Goal: Communication & Community: Answer question/provide support

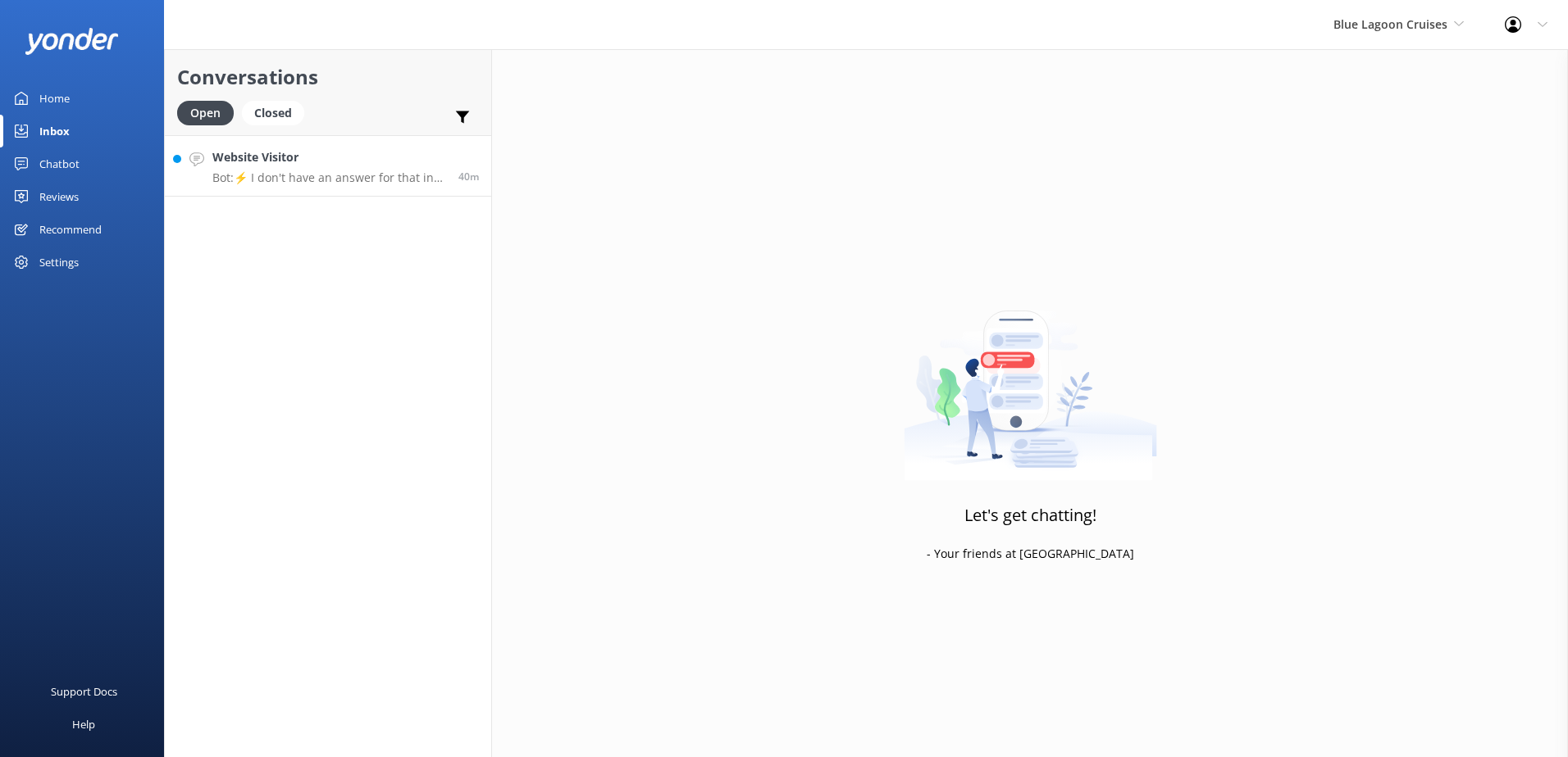
click at [341, 185] on link "Website Visitor Bot: ⚡ I don't have an answer for that in my knowledge base. Pl…" at bounding box center [328, 166] width 327 height 62
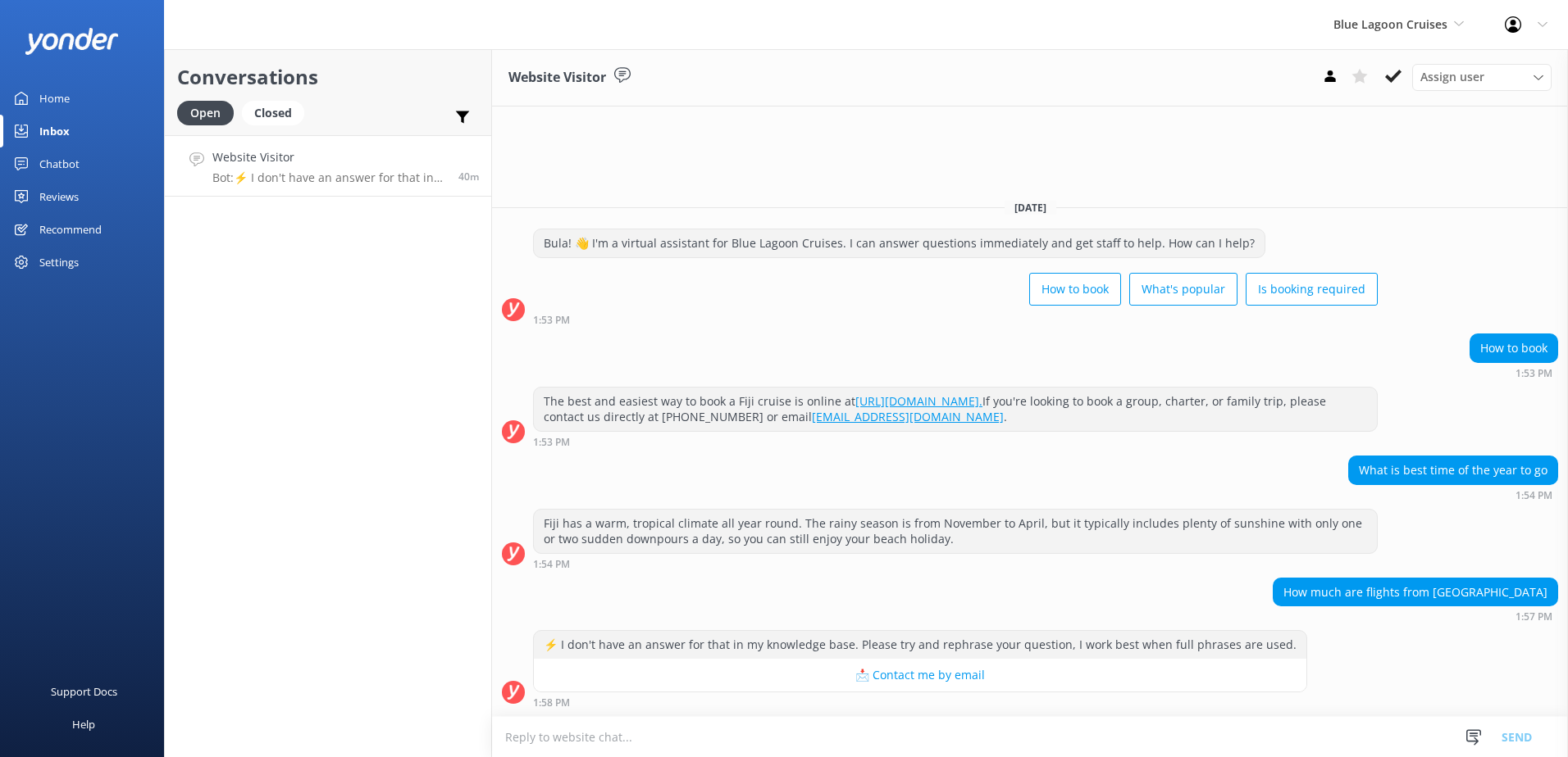
click at [1052, 729] on textarea at bounding box center [1029, 736] width 1076 height 40
click at [1393, 80] on use at bounding box center [1393, 76] width 16 height 13
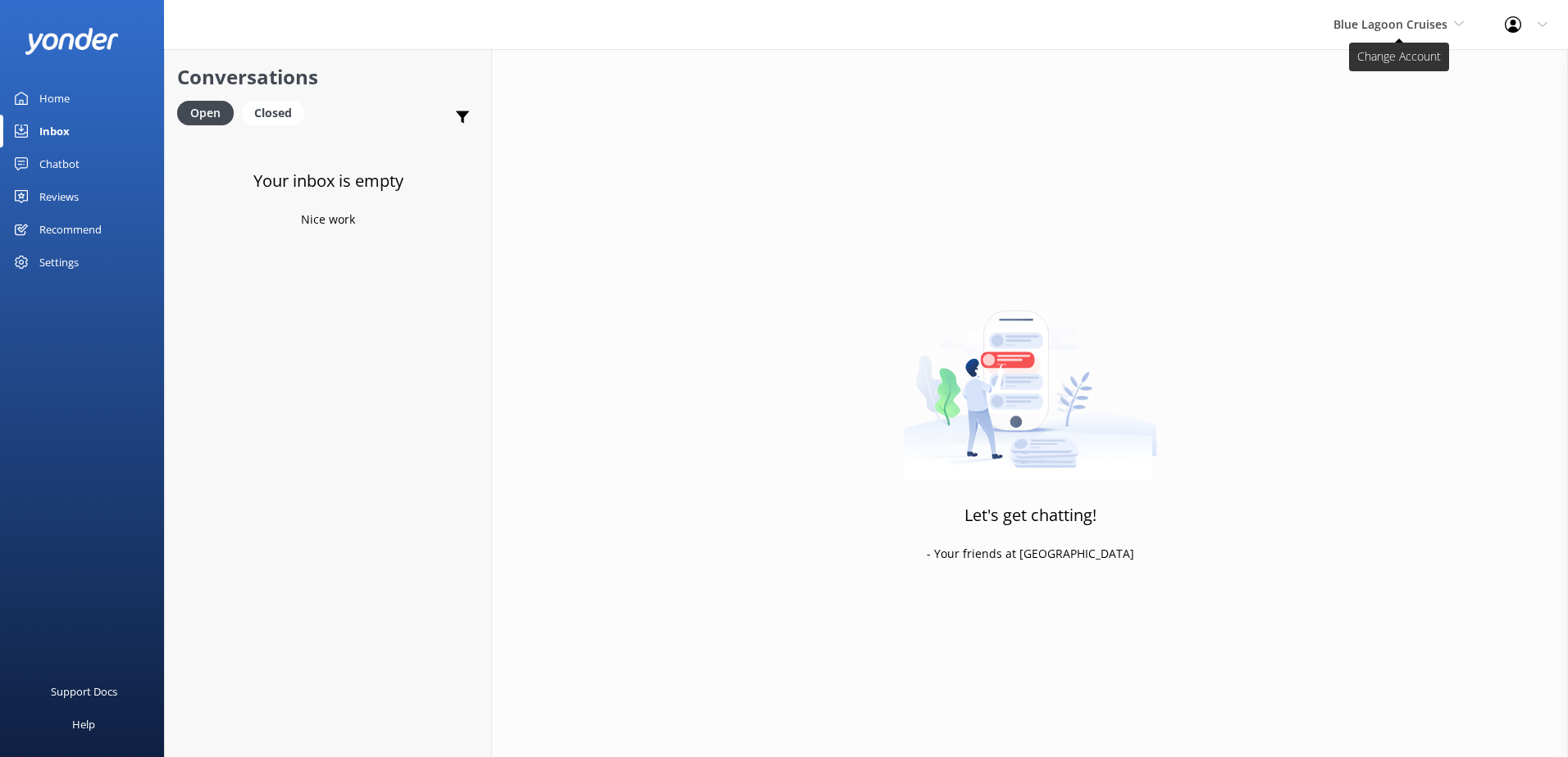
click at [1408, 33] on span "Blue Lagoon Cruises" at bounding box center [1398, 24] width 130 height 18
click at [1365, 177] on link "Awesome Adventures Fiji" at bounding box center [1394, 187] width 164 height 39
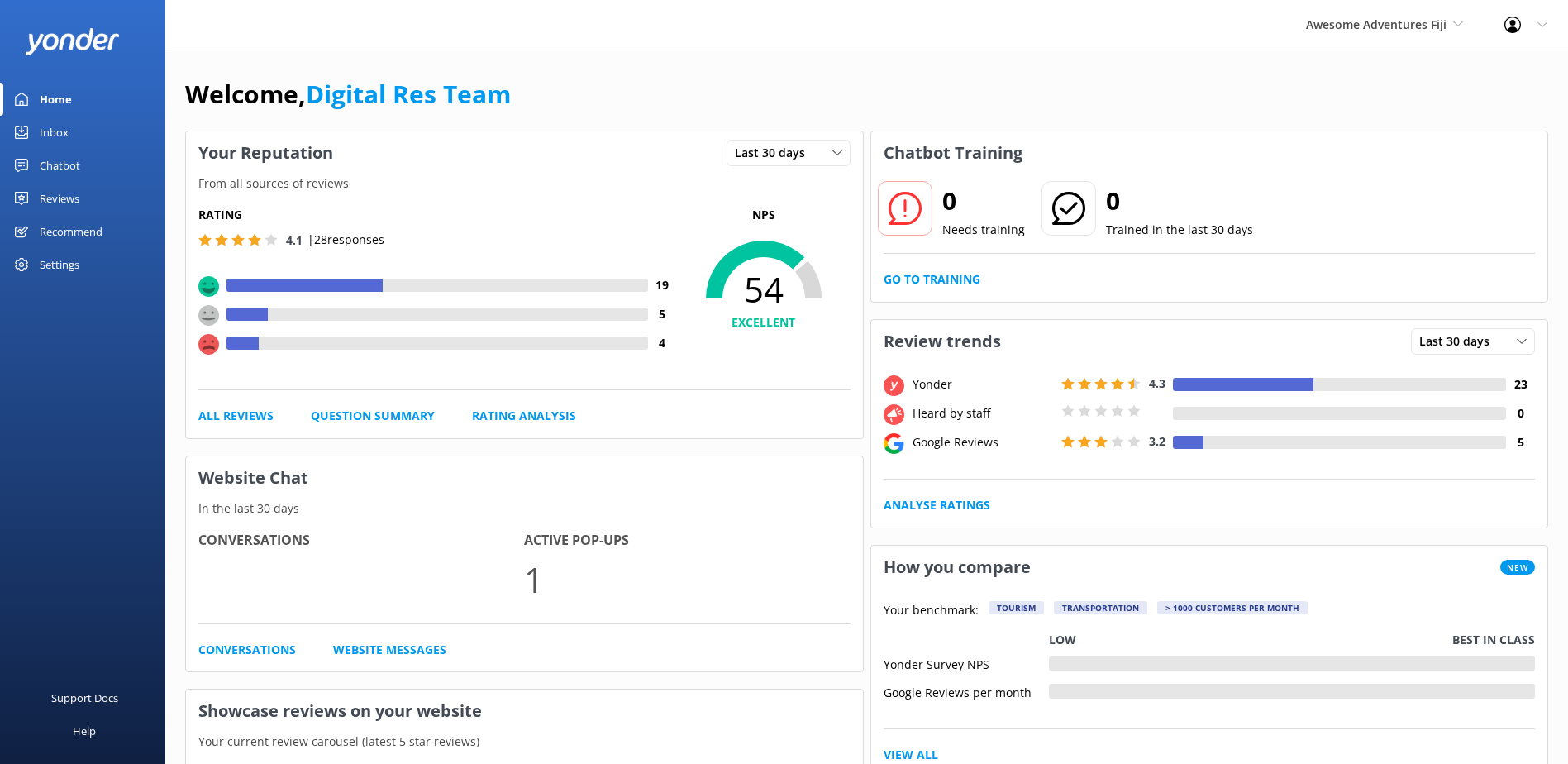
click at [80, 139] on link "Inbox" at bounding box center [83, 132] width 166 height 33
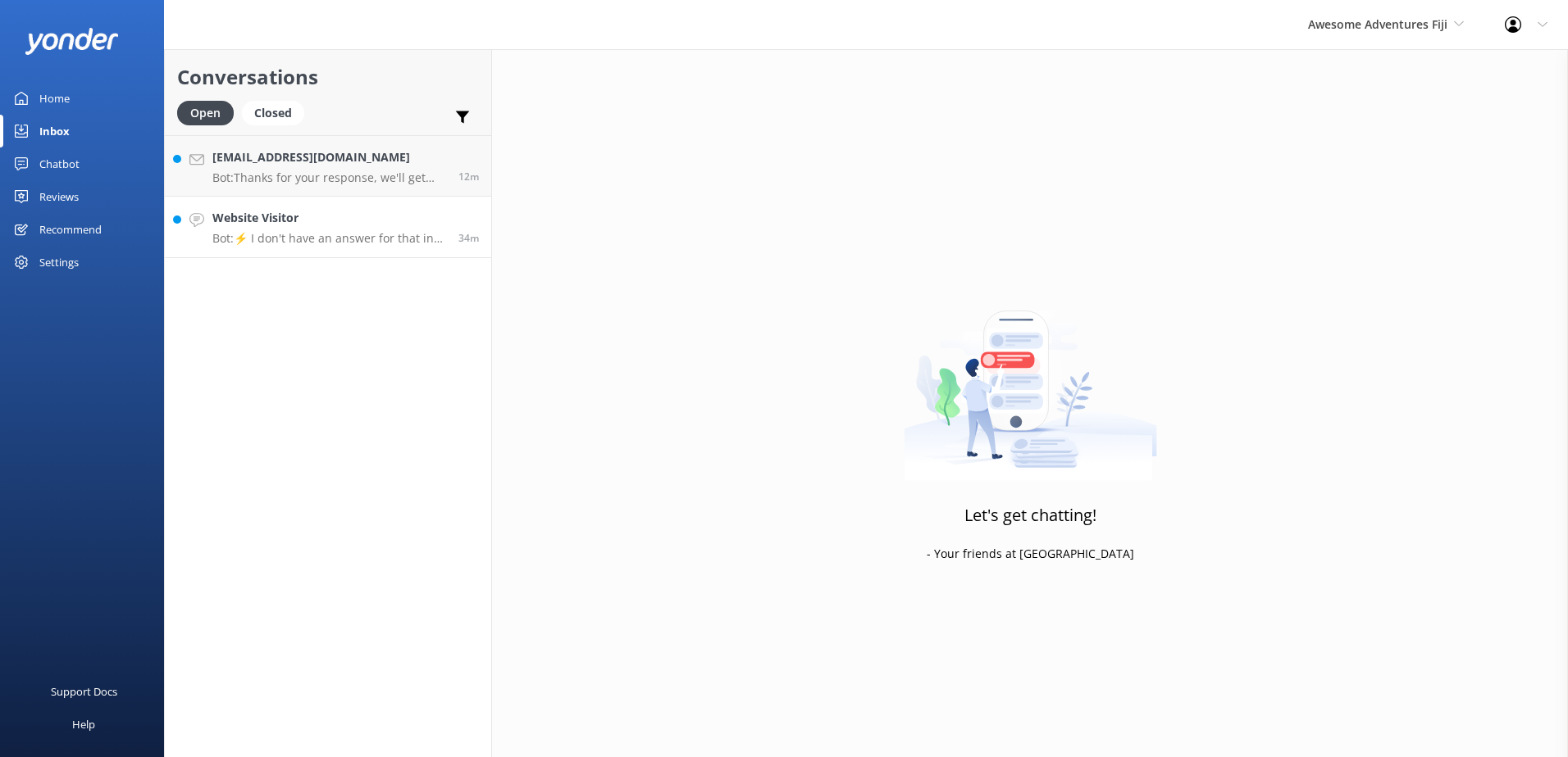
click at [357, 246] on link "Website Visitor Bot: ⚡ I don't have an answer for that in my knowledge base. Pl…" at bounding box center [328, 227] width 327 height 62
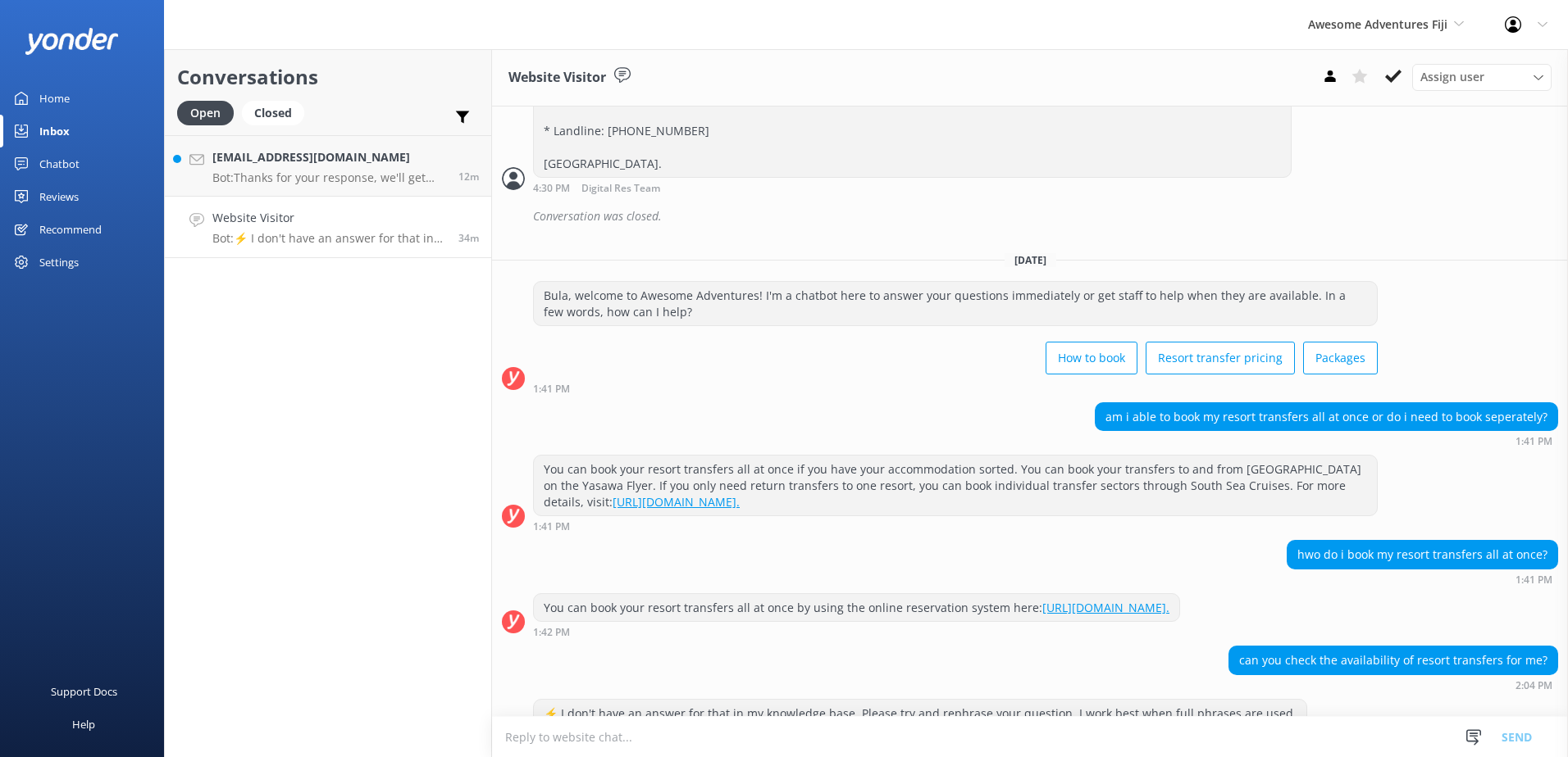
scroll to position [2496, 0]
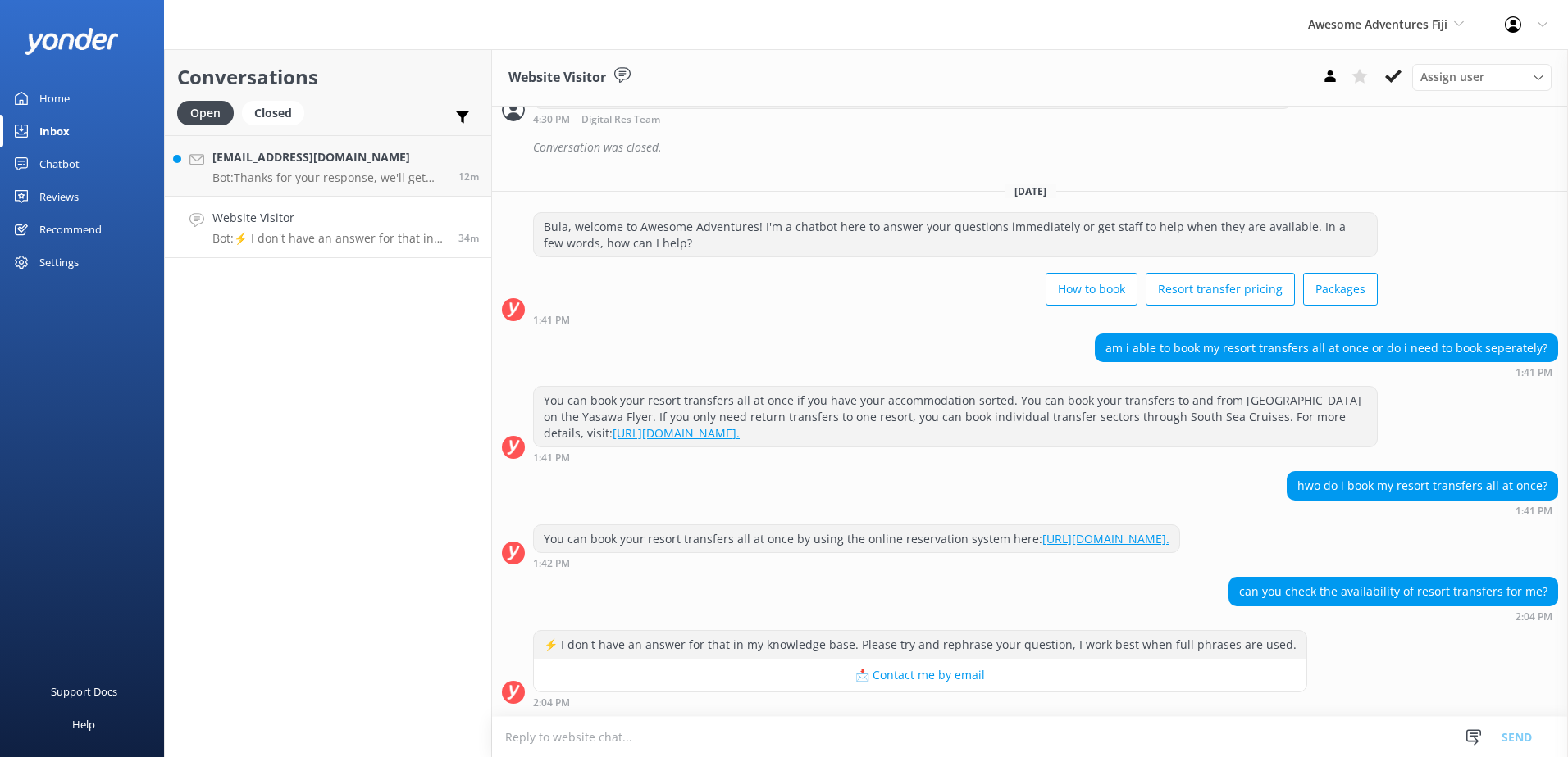
click at [1170, 538] on link "https://www.awesomefiji.com/bookings/." at bounding box center [1105, 538] width 127 height 15
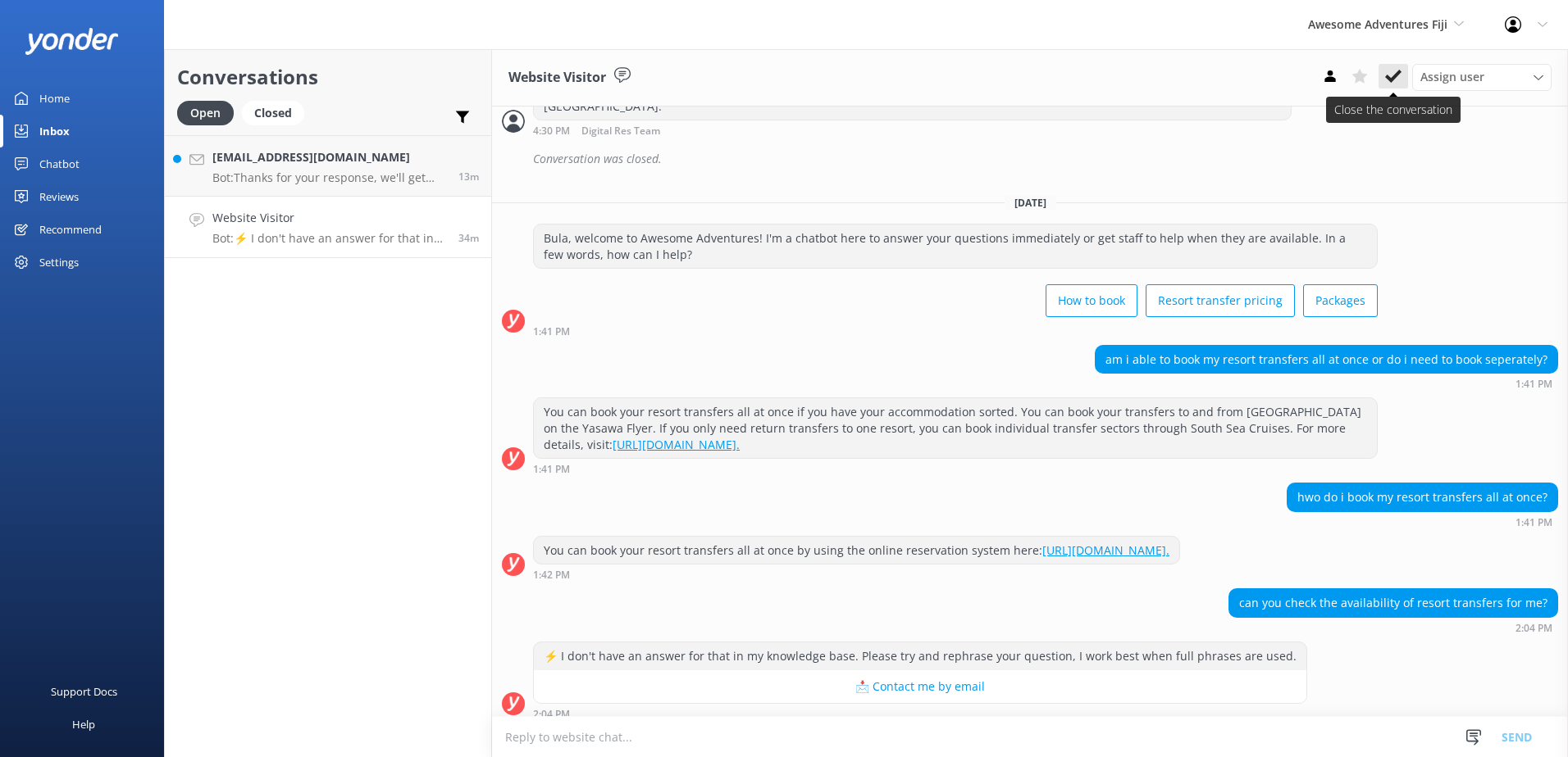
scroll to position [2496, 0]
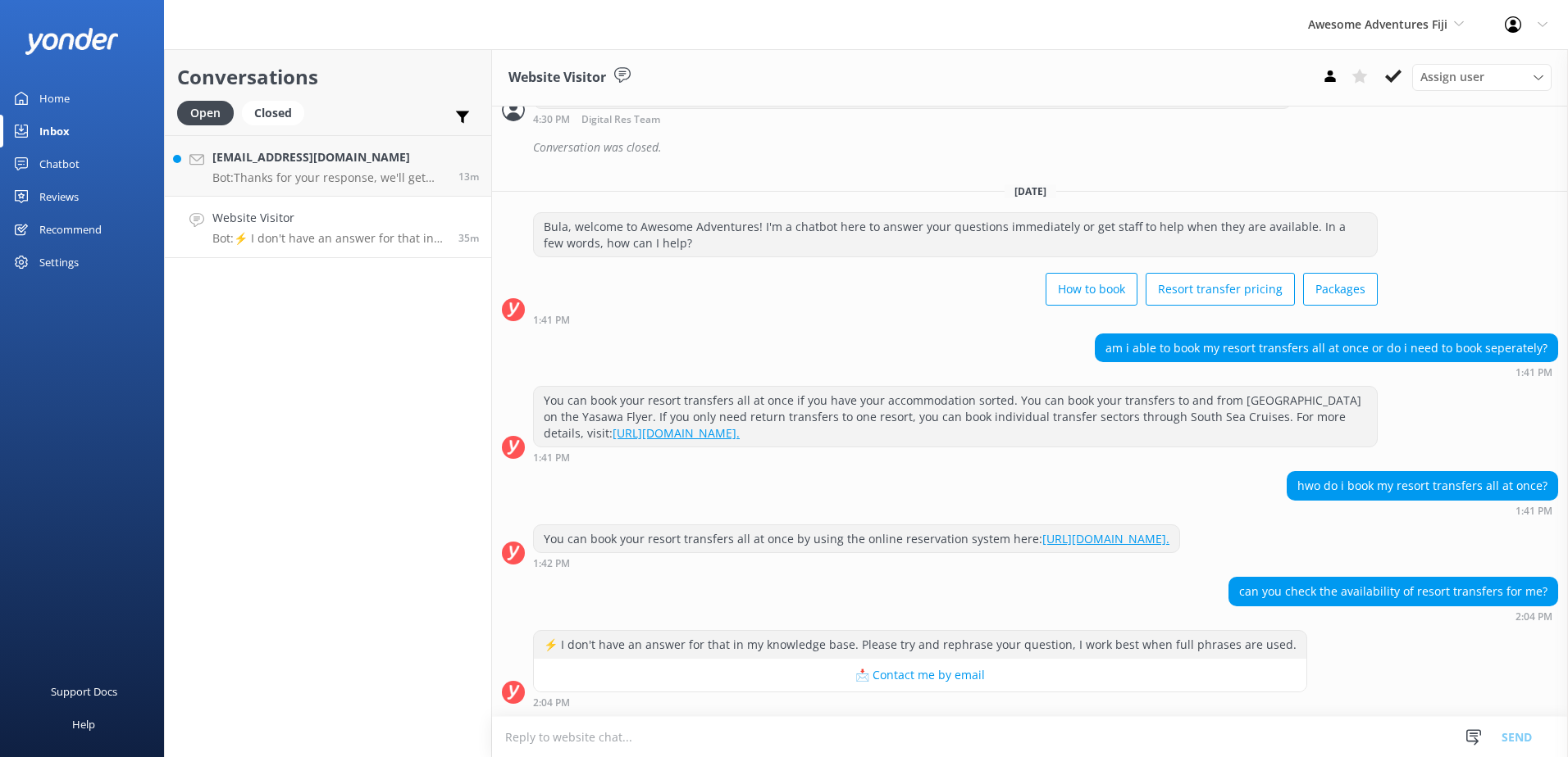
click at [711, 728] on textarea at bounding box center [1029, 736] width 1076 height 40
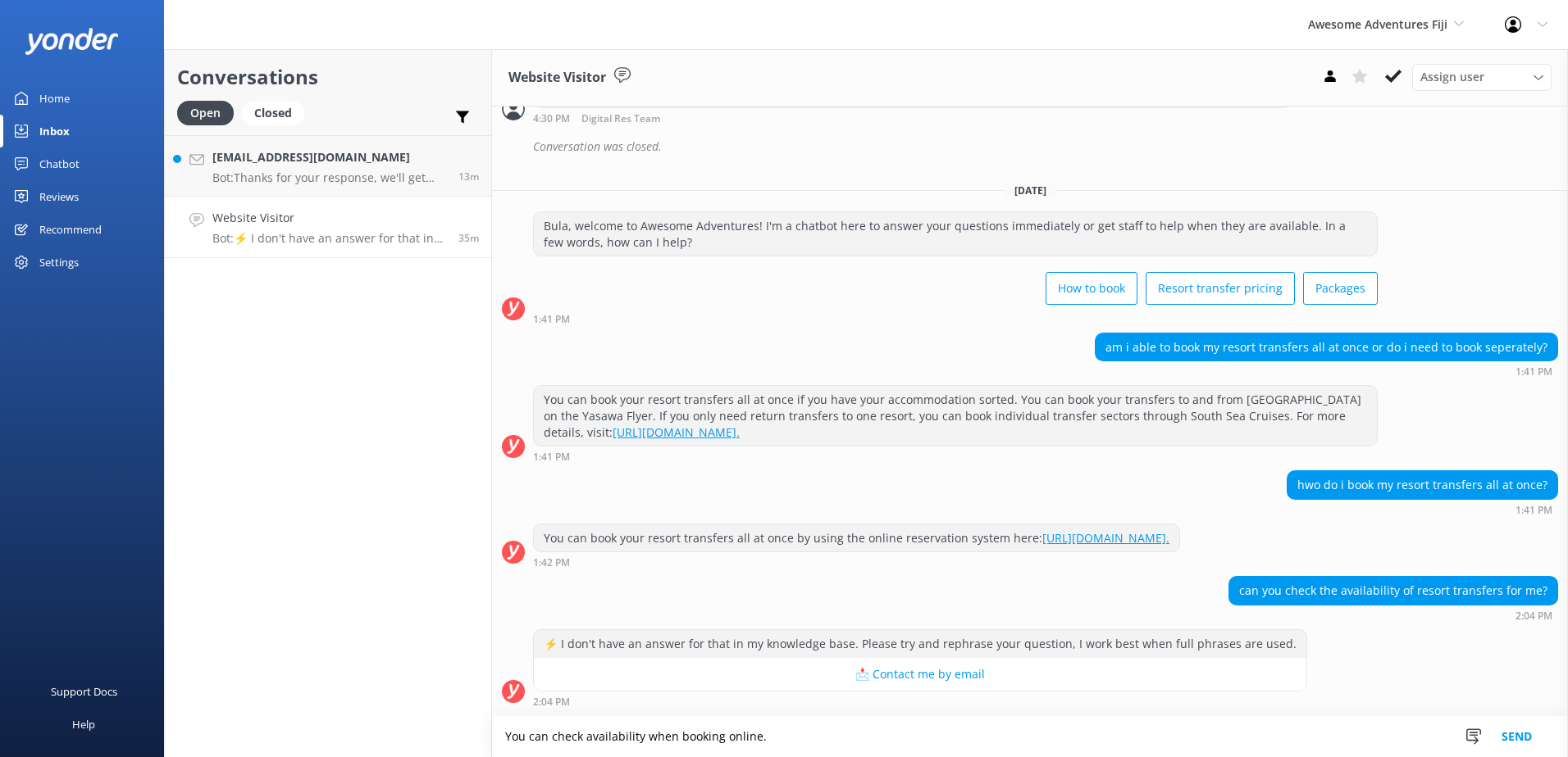
type textarea "You can check availability when booking online."
click at [1520, 732] on button "Send" at bounding box center [1517, 736] width 62 height 41
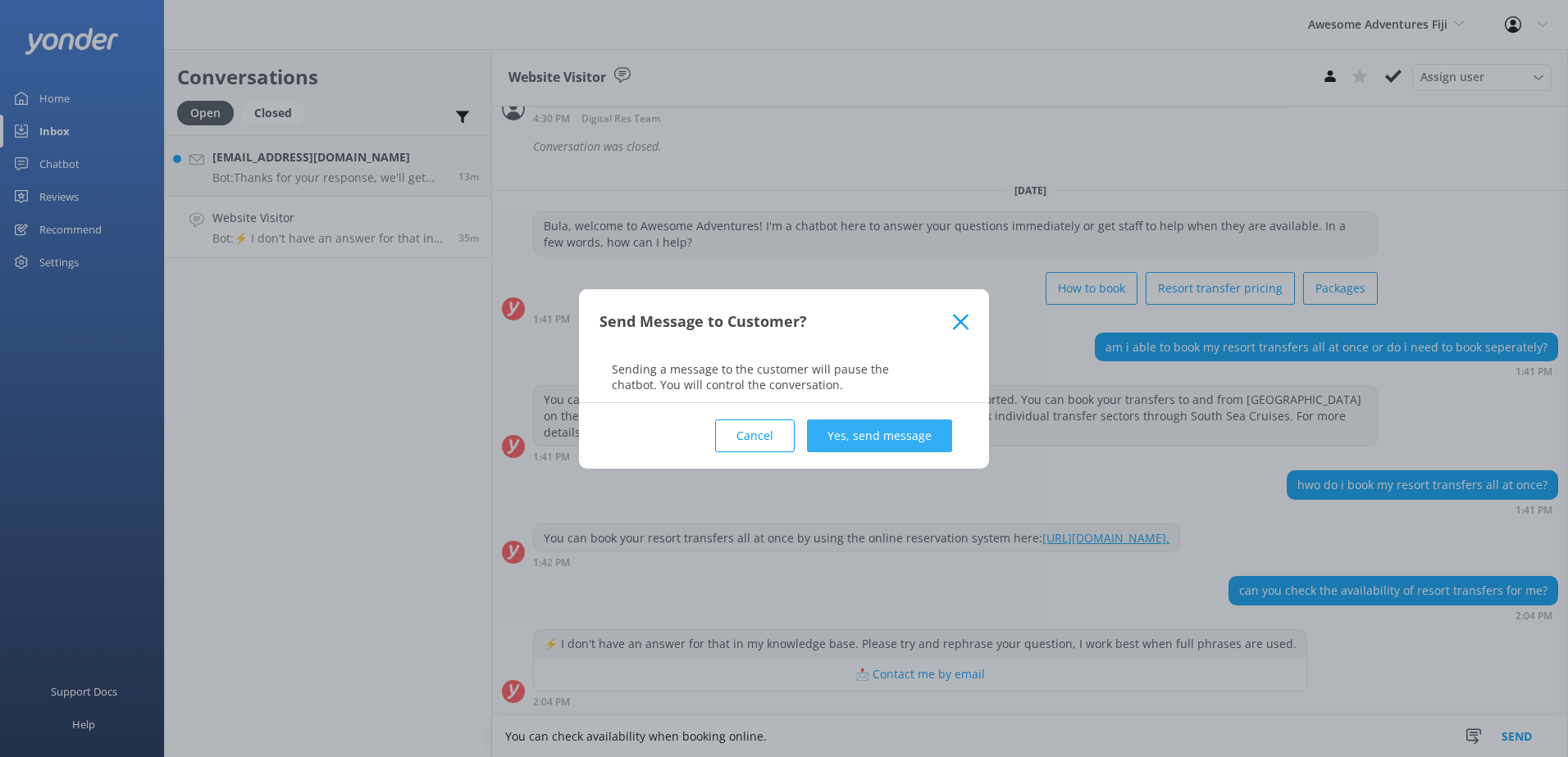
click at [901, 425] on button "Yes, send message" at bounding box center [880, 436] width 145 height 32
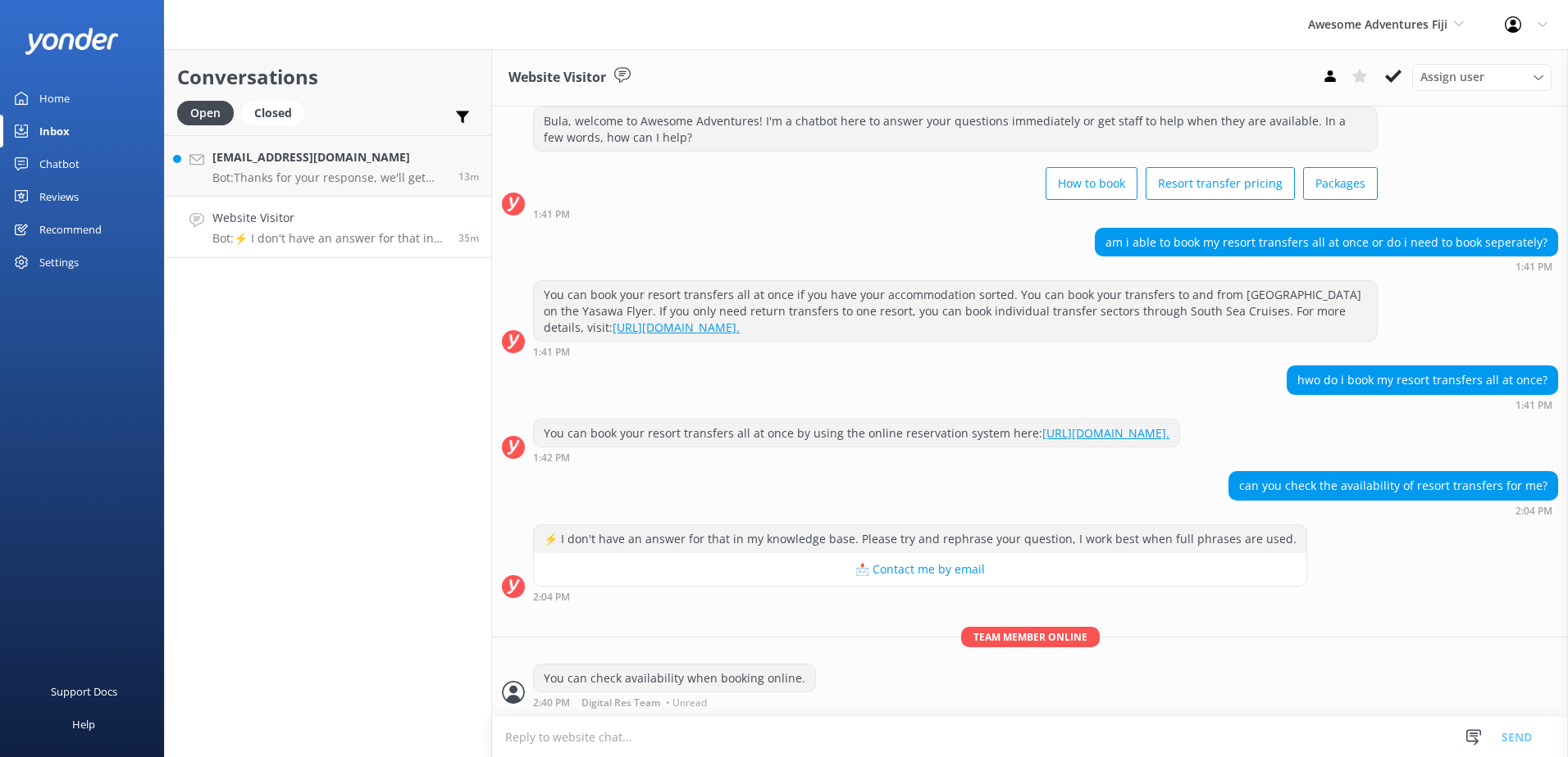
scroll to position [2603, 0]
click at [1388, 83] on icon at bounding box center [1393, 76] width 16 height 16
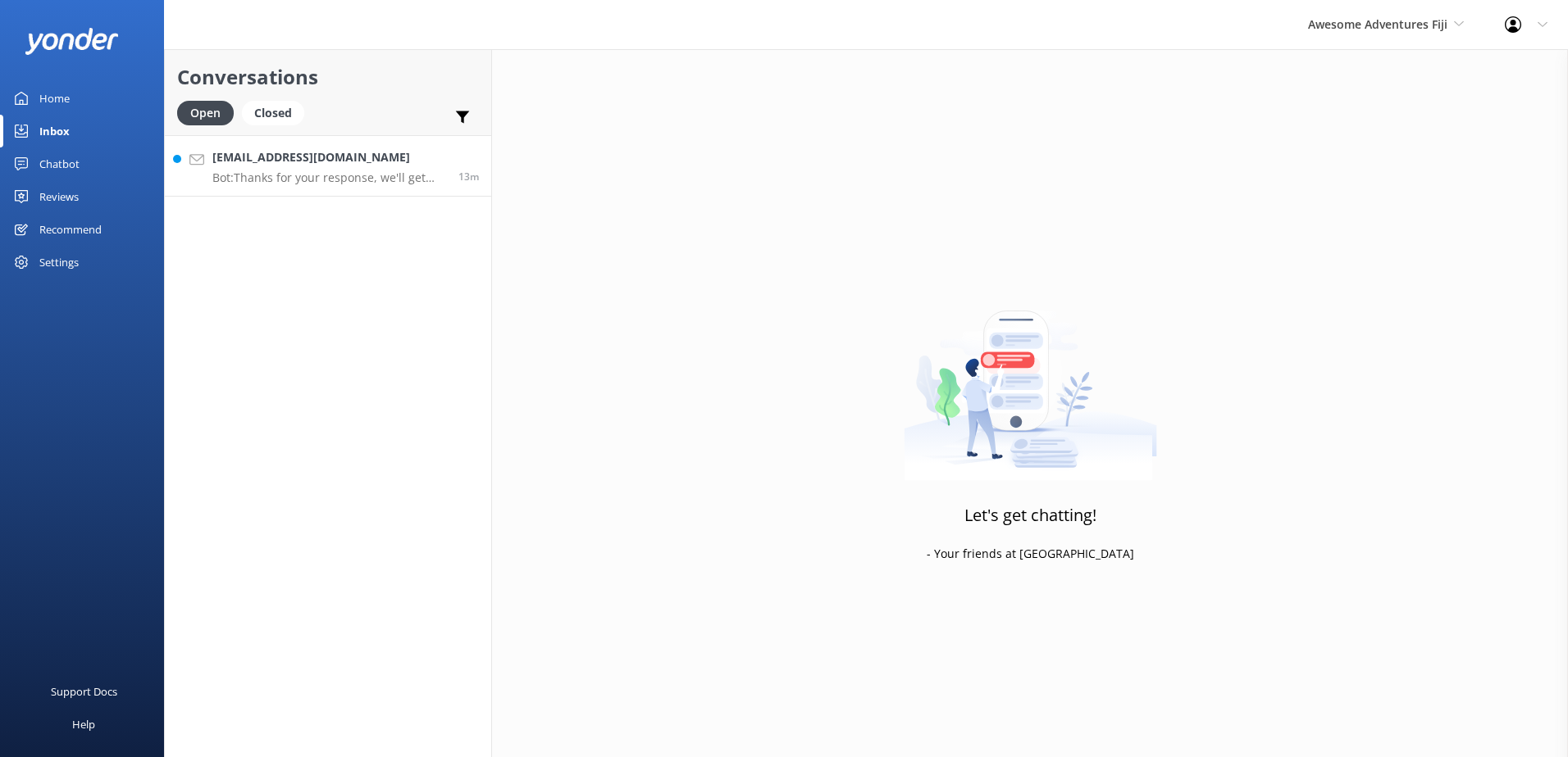
click at [380, 176] on p "Bot: Thanks for your response, we'll get back to you as soon as we can during o…" at bounding box center [328, 177] width 233 height 15
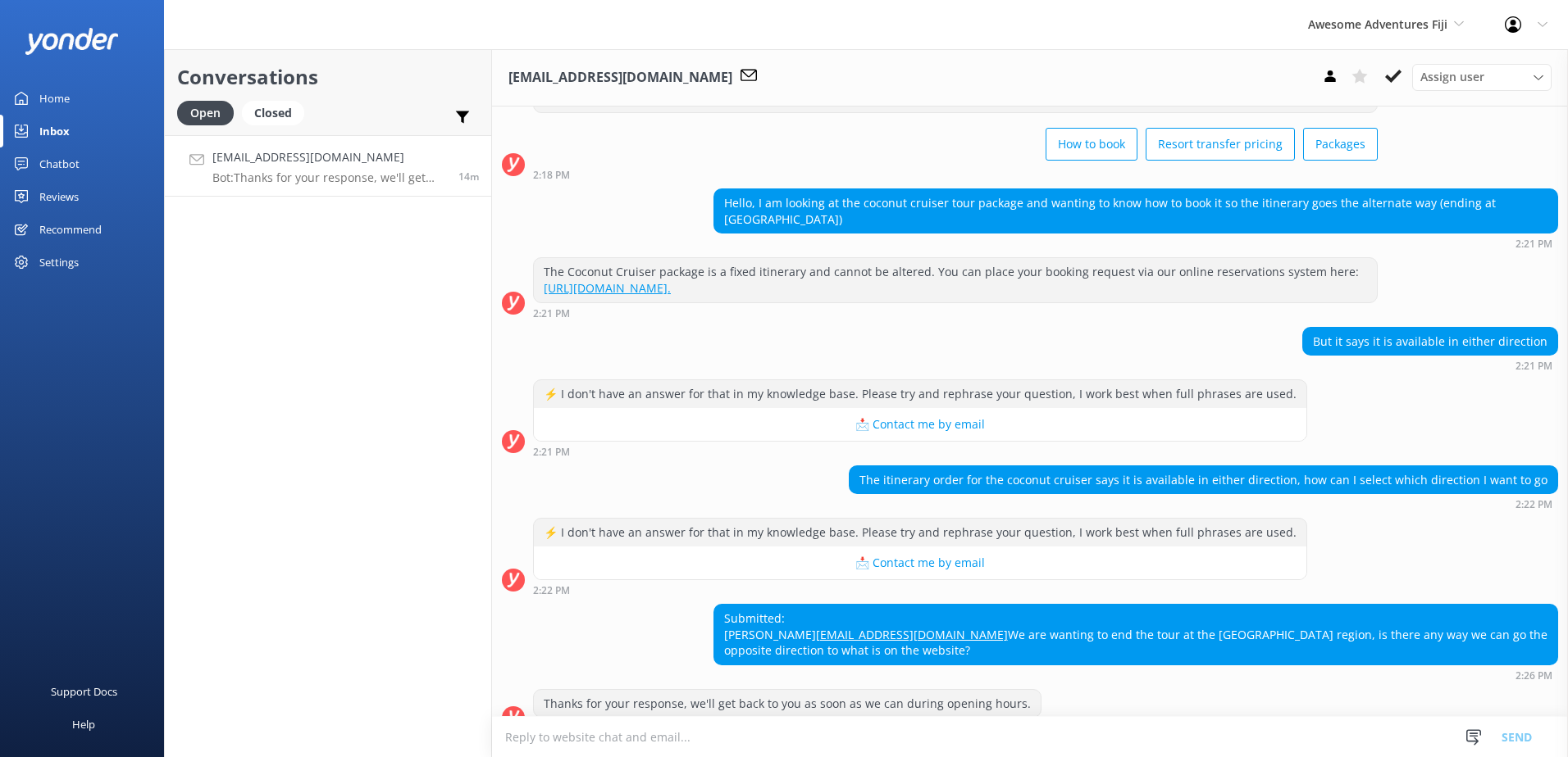
scroll to position [124, 0]
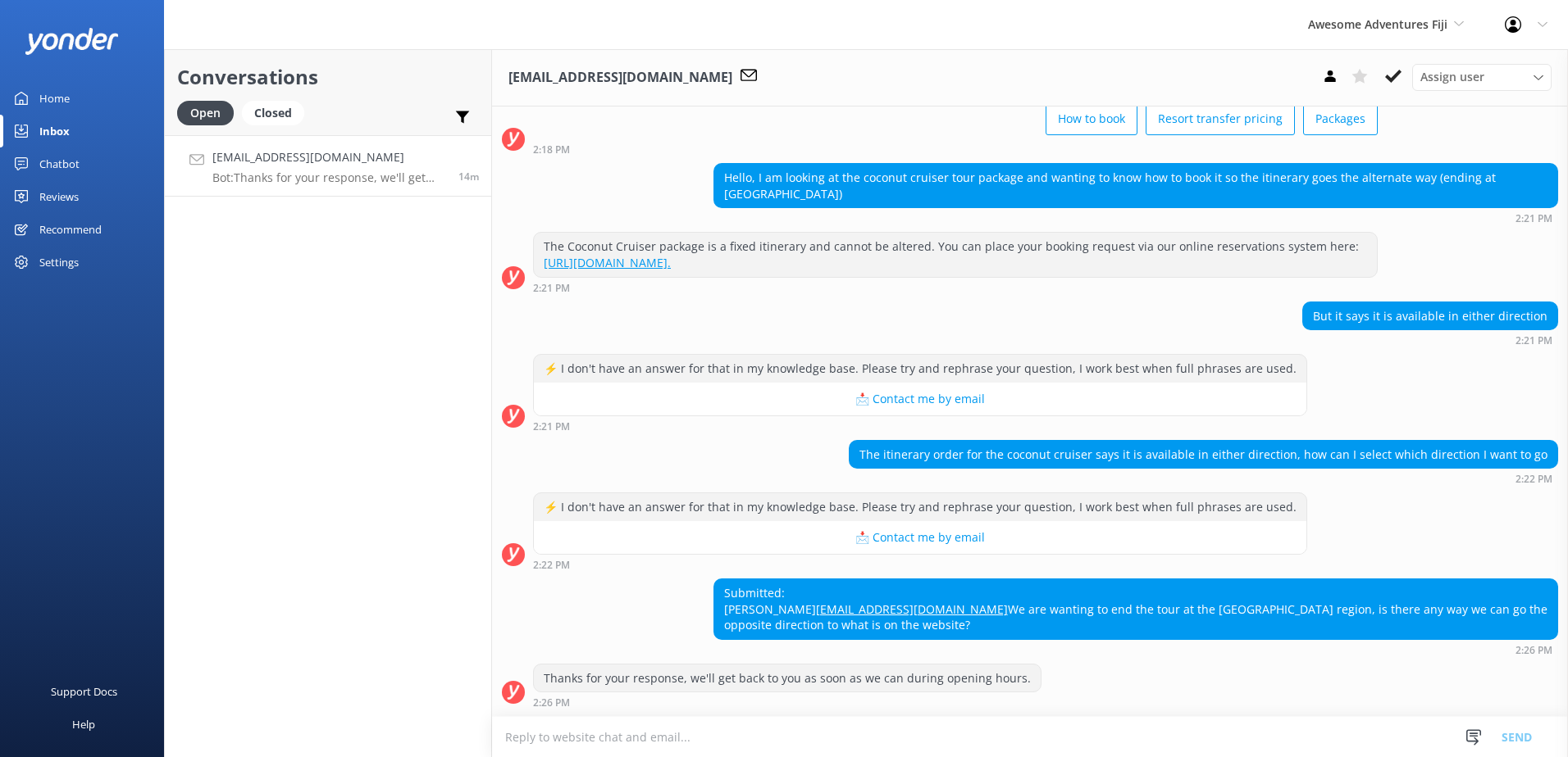
click at [1091, 748] on textarea at bounding box center [1029, 736] width 1076 height 40
paste textarea "Should you require any further assistance, please contact & liaise directly wit…"
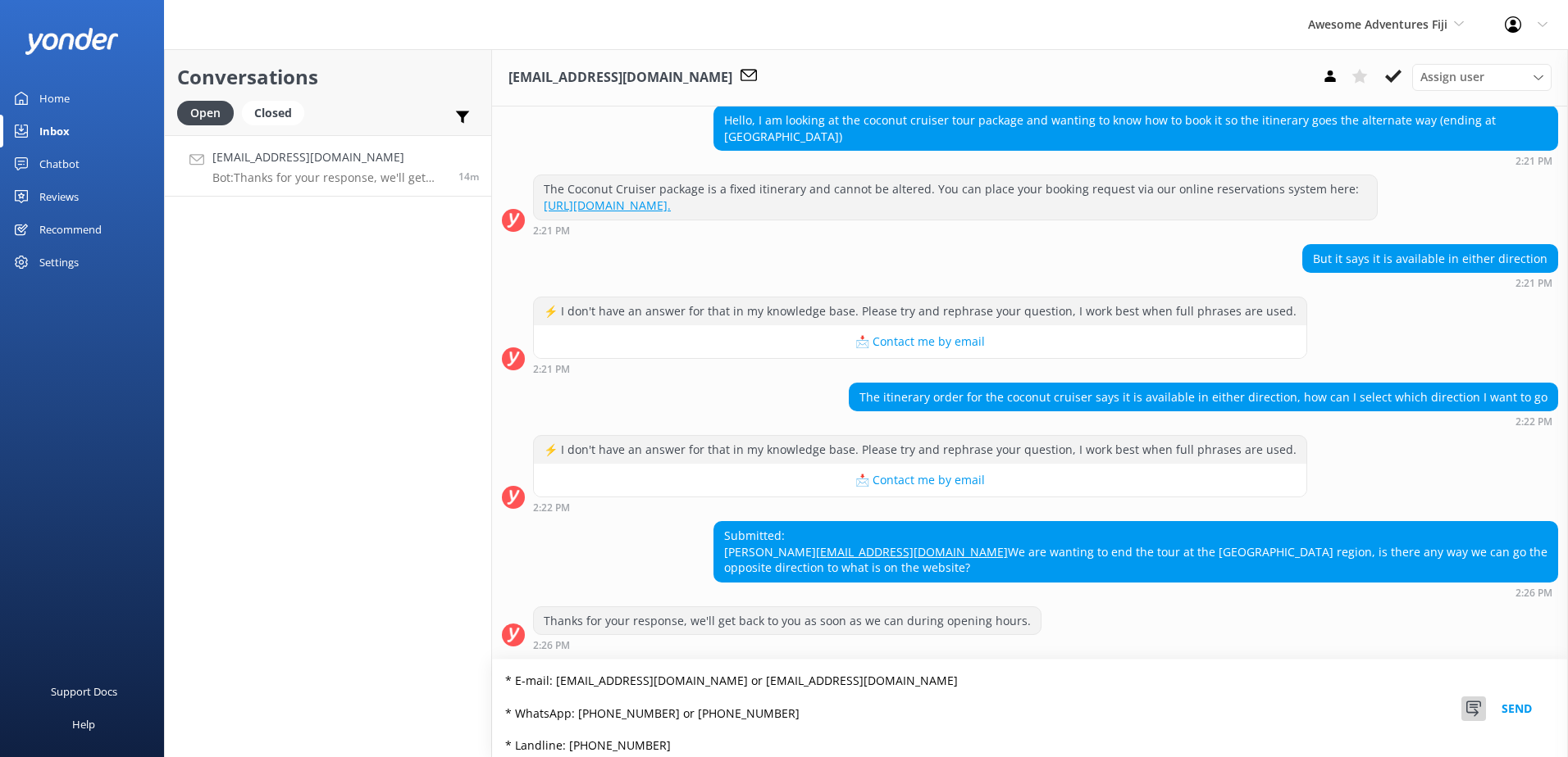
scroll to position [120, 0]
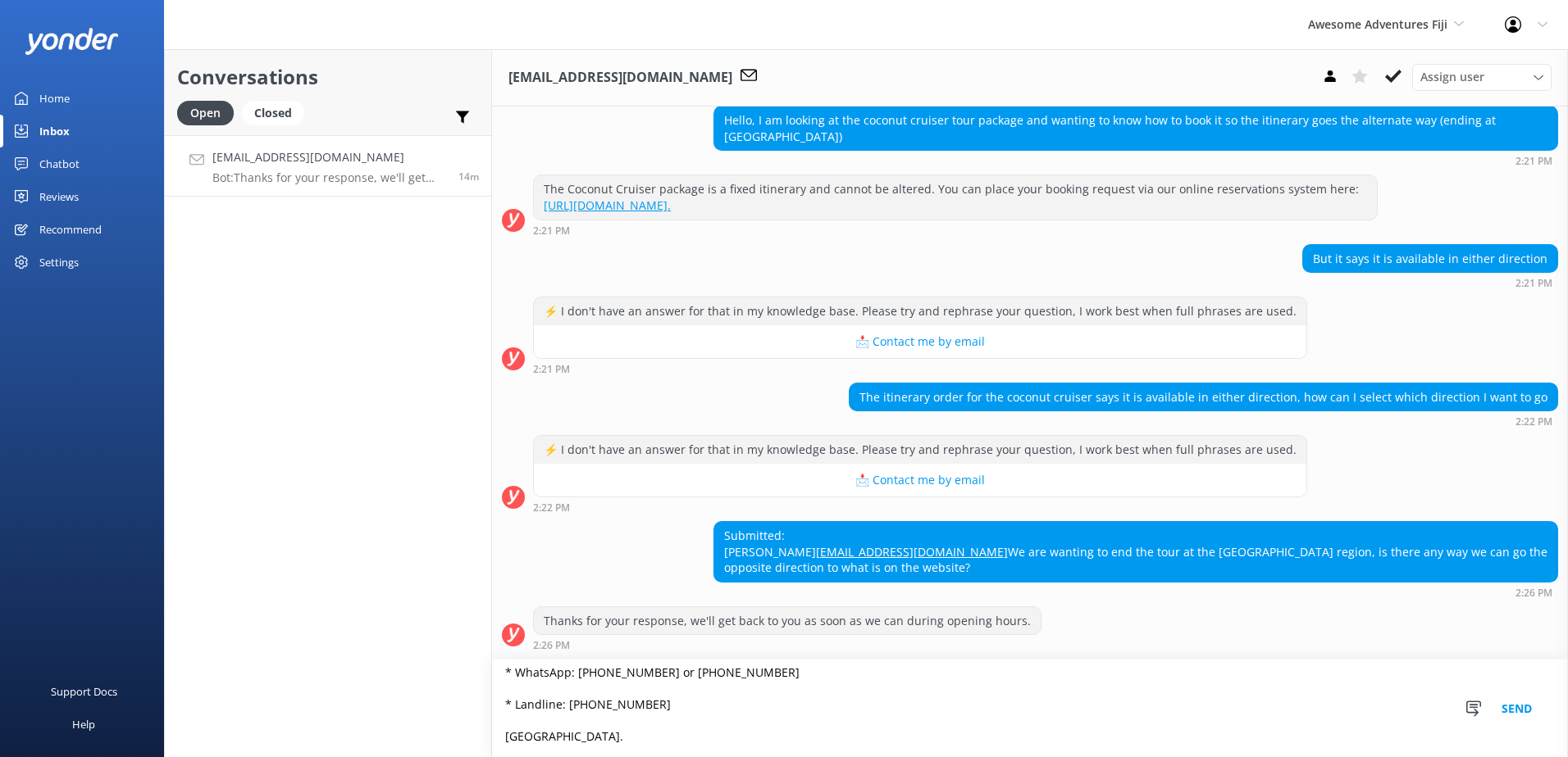
type textarea "Should you require any further assistance, please contact & liaise directly wit…"
click at [1530, 715] on button "Send" at bounding box center [1517, 708] width 62 height 97
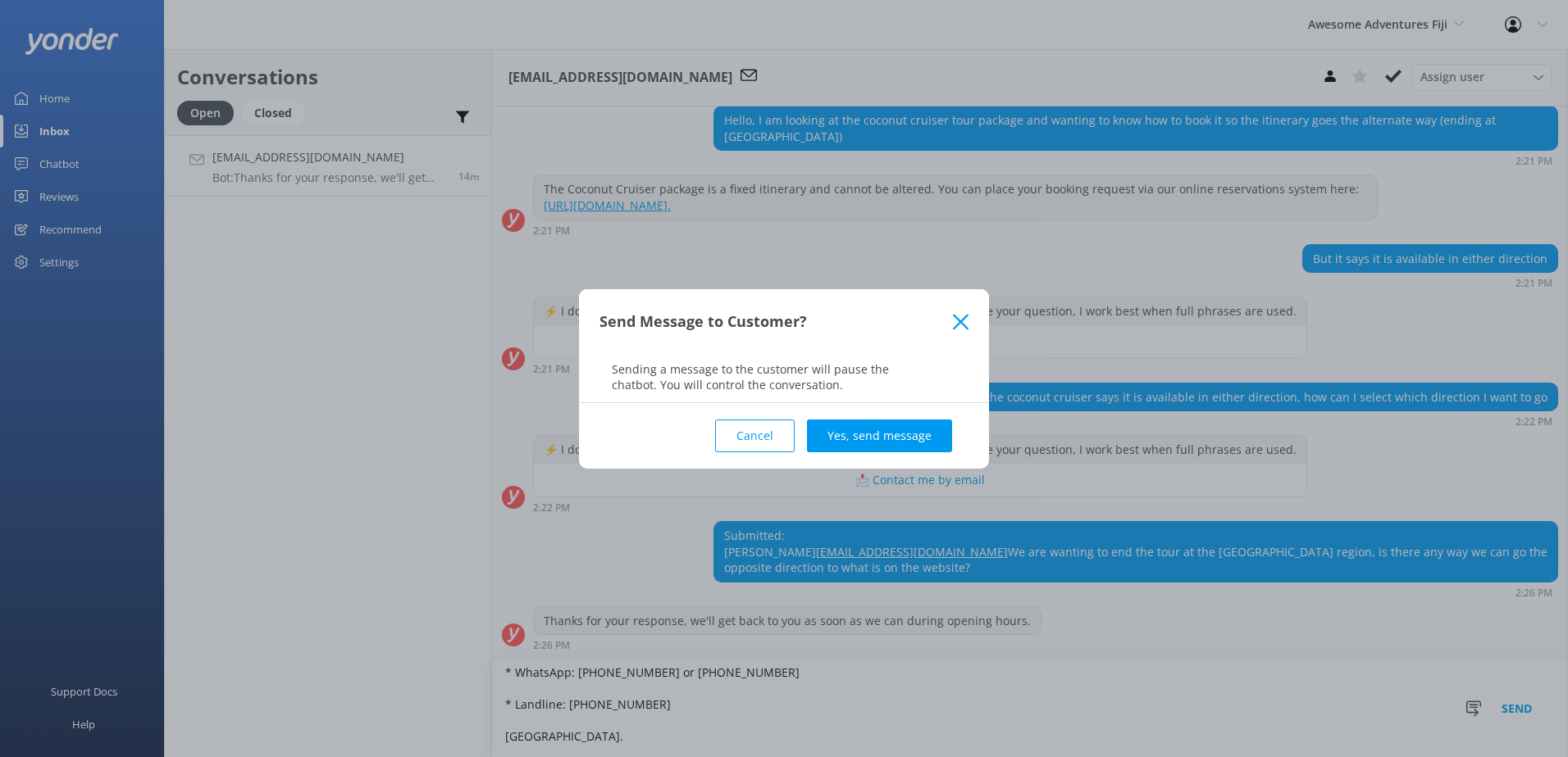
click at [969, 443] on div "Cancel Yes, send message" at bounding box center [784, 436] width 410 height 66
click at [933, 431] on button "Yes, send message" at bounding box center [880, 436] width 145 height 32
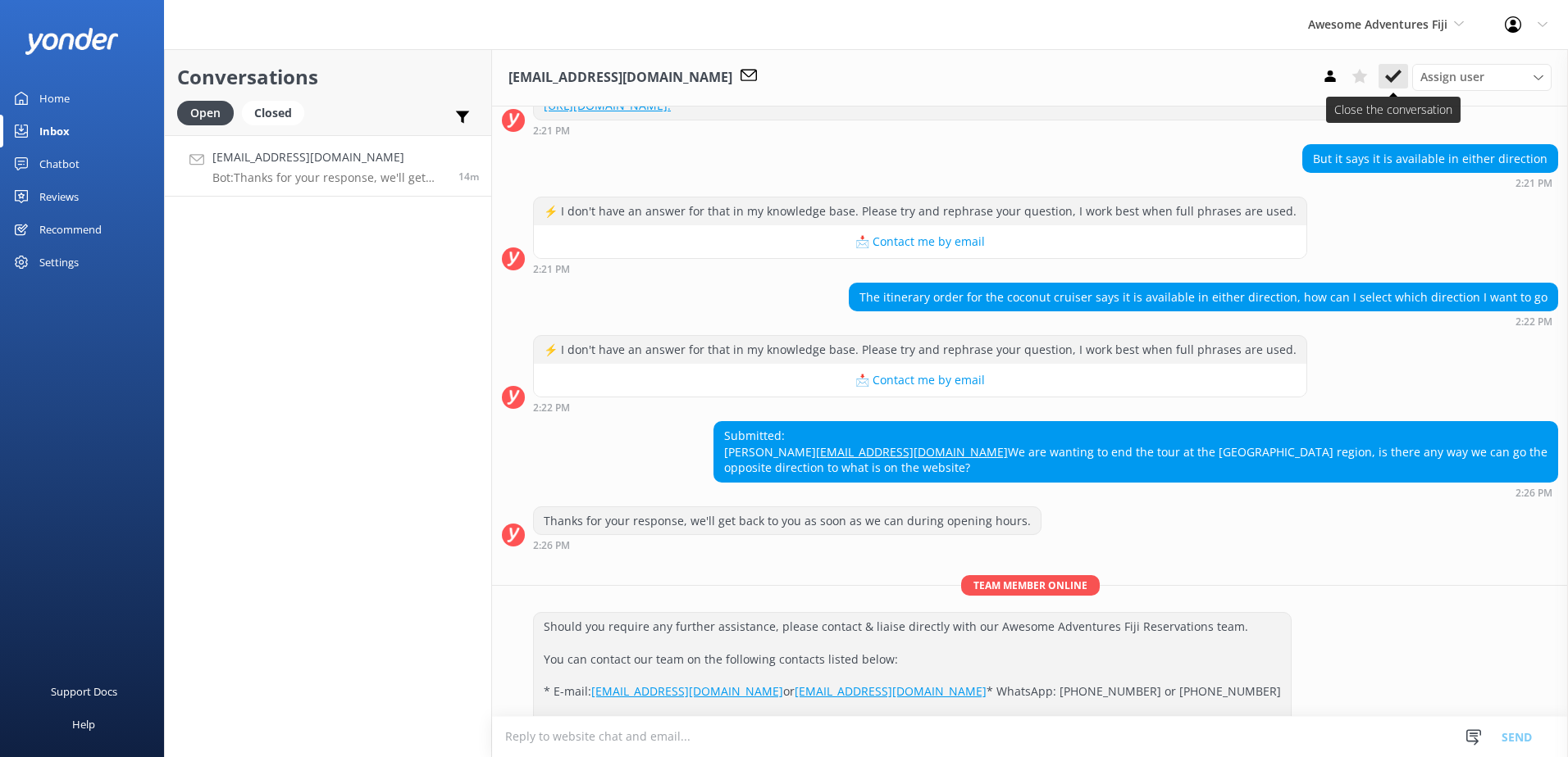
scroll to position [390, 0]
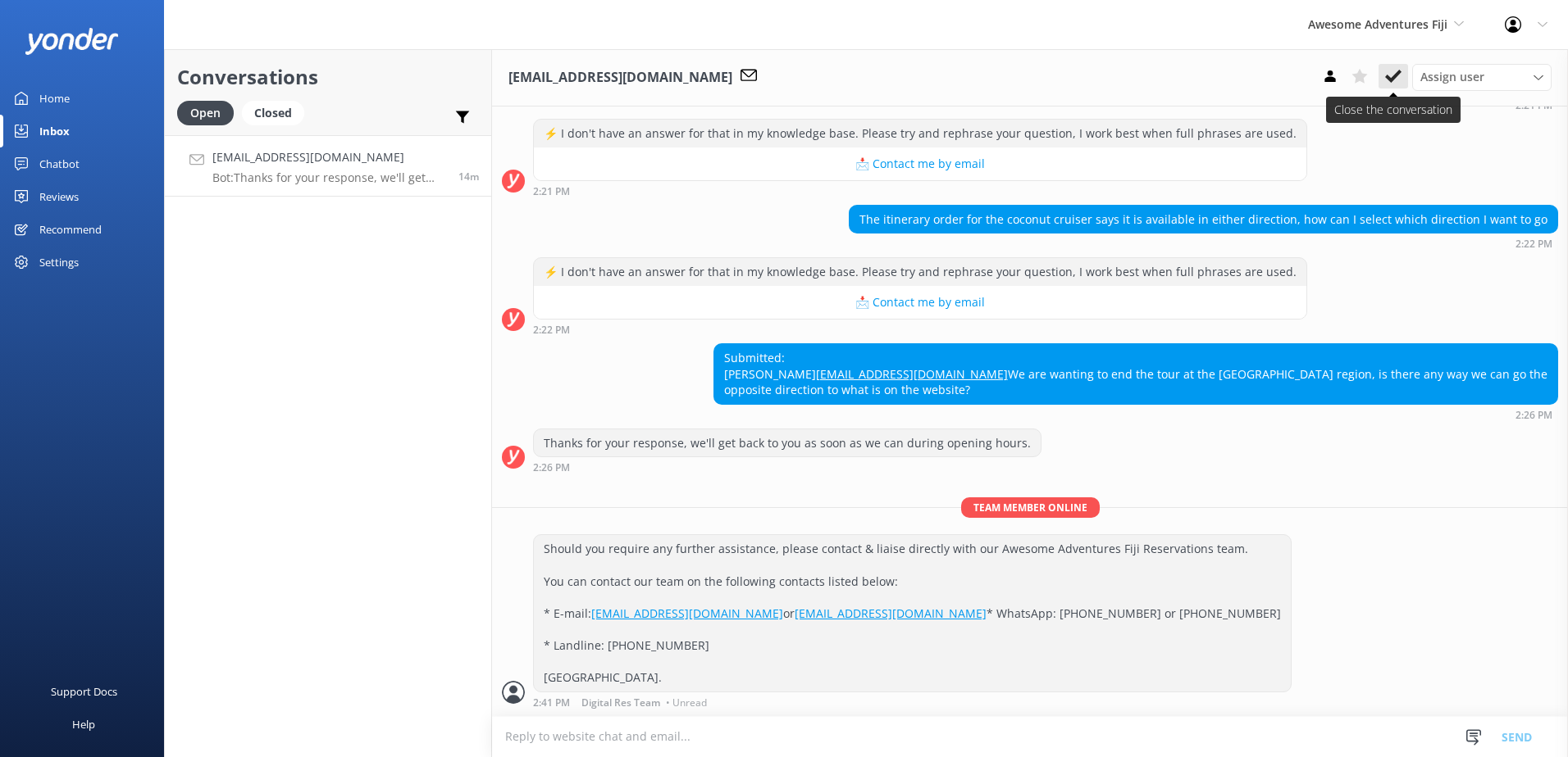
click at [1396, 72] on icon at bounding box center [1393, 76] width 16 height 16
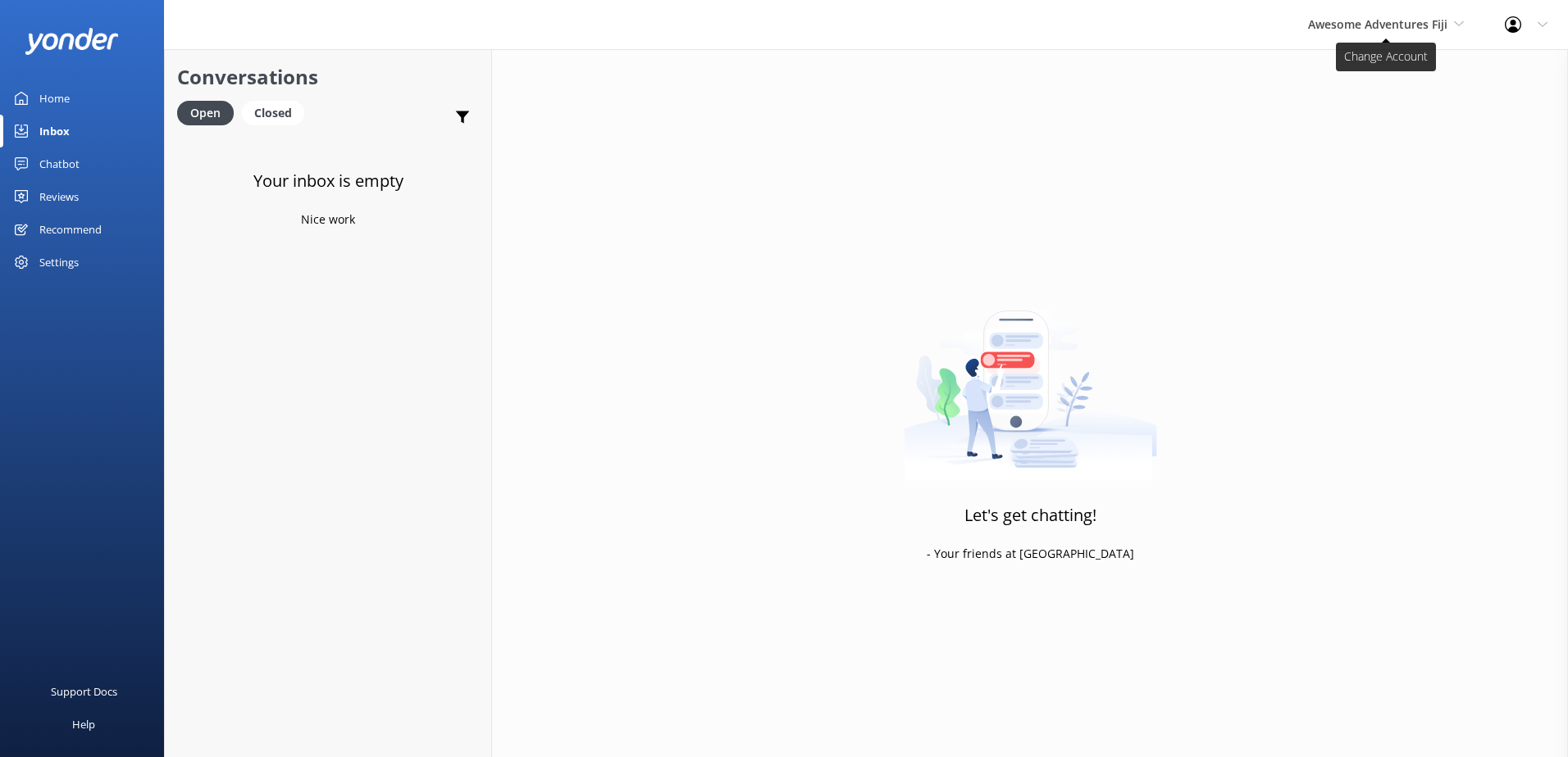
click at [1344, 26] on span "Awesome Adventures Fiji" at bounding box center [1377, 24] width 139 height 15
click at [1336, 150] on link "Malamala Beach Club" at bounding box center [1370, 148] width 164 height 39
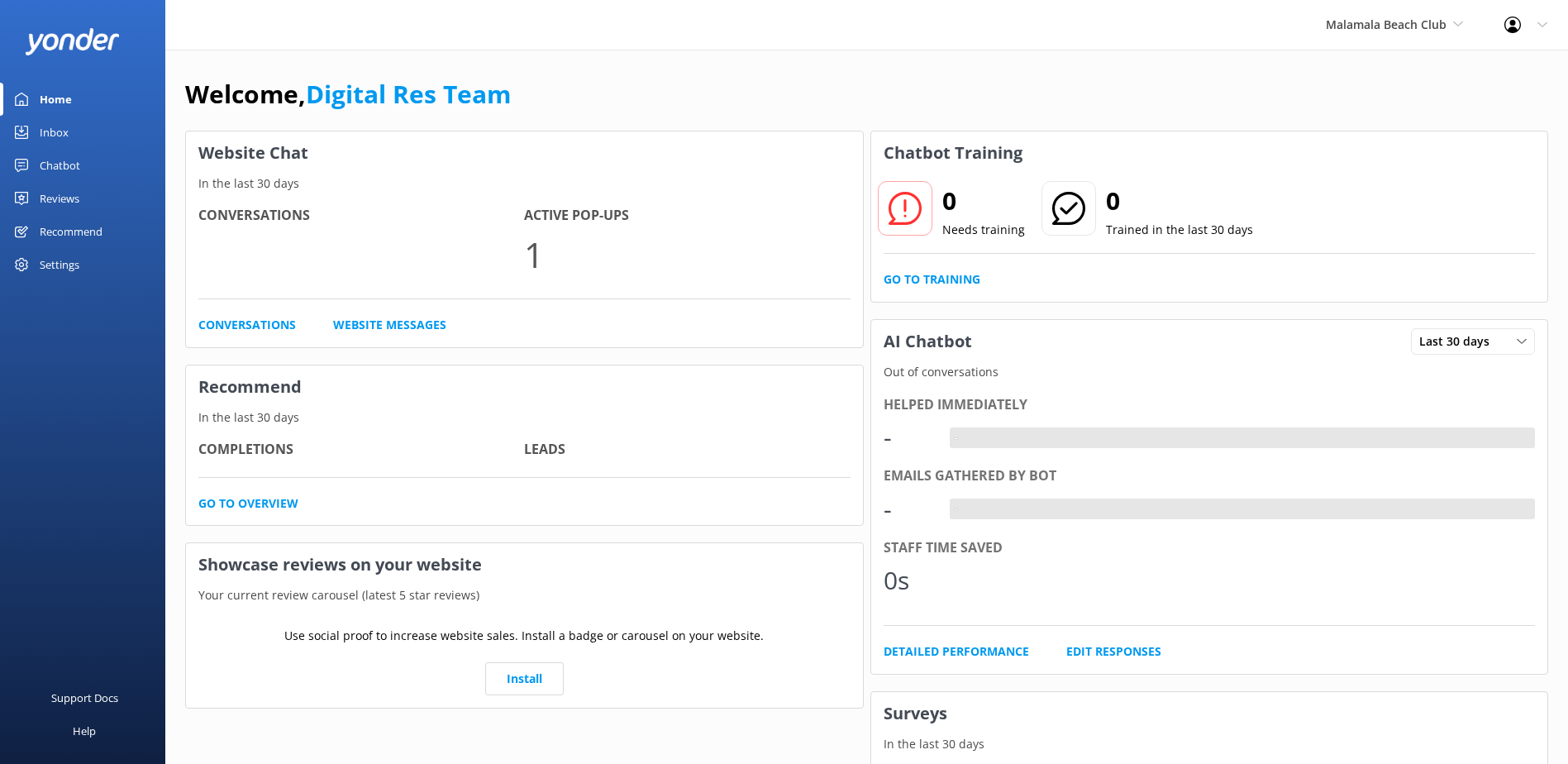
click at [55, 144] on div "Inbox" at bounding box center [54, 132] width 29 height 33
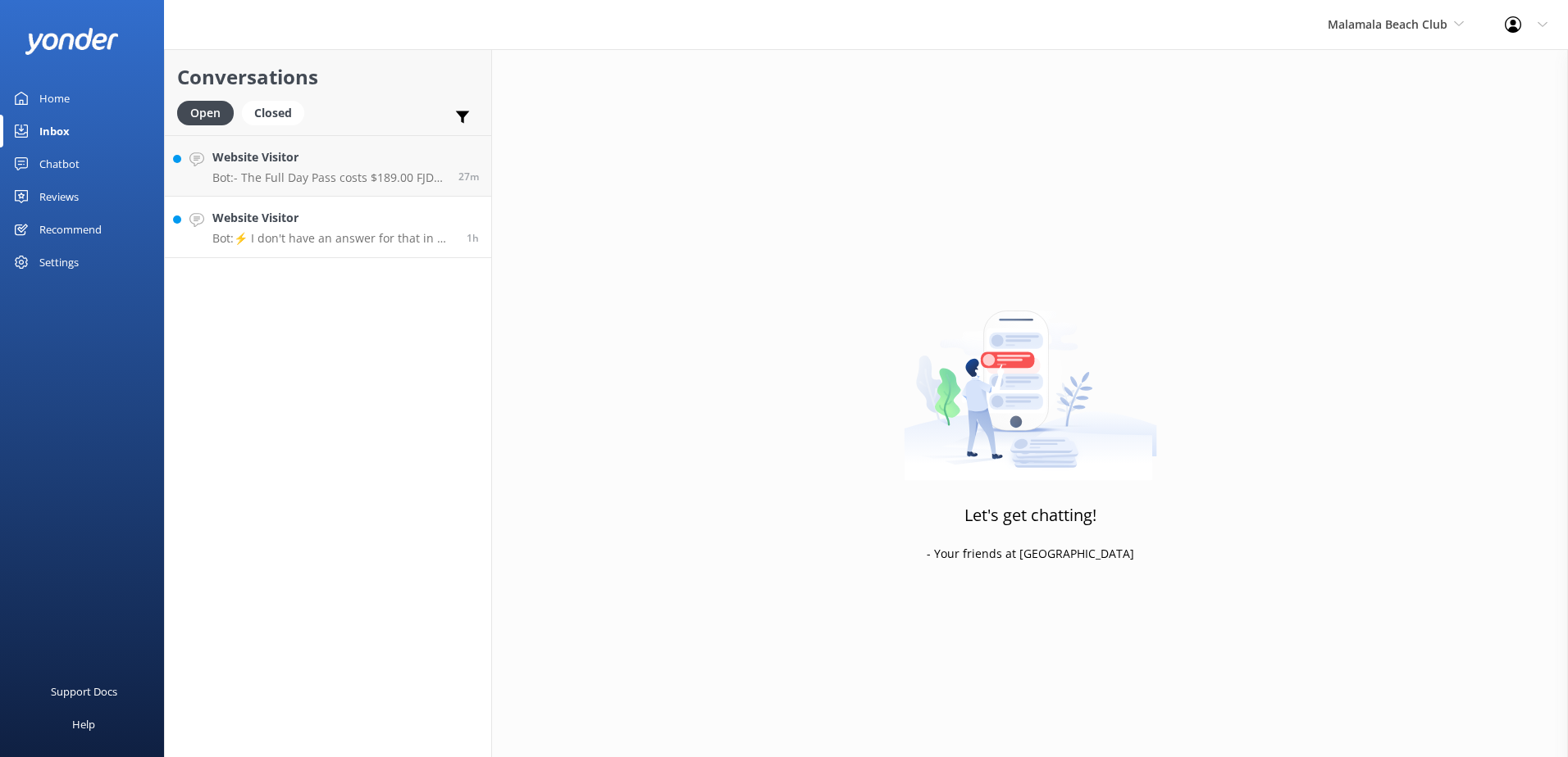
click at [371, 243] on p "Bot: ⚡ I don't have an answer for that in my knowledge base. Please try and rep…" at bounding box center [333, 238] width 242 height 15
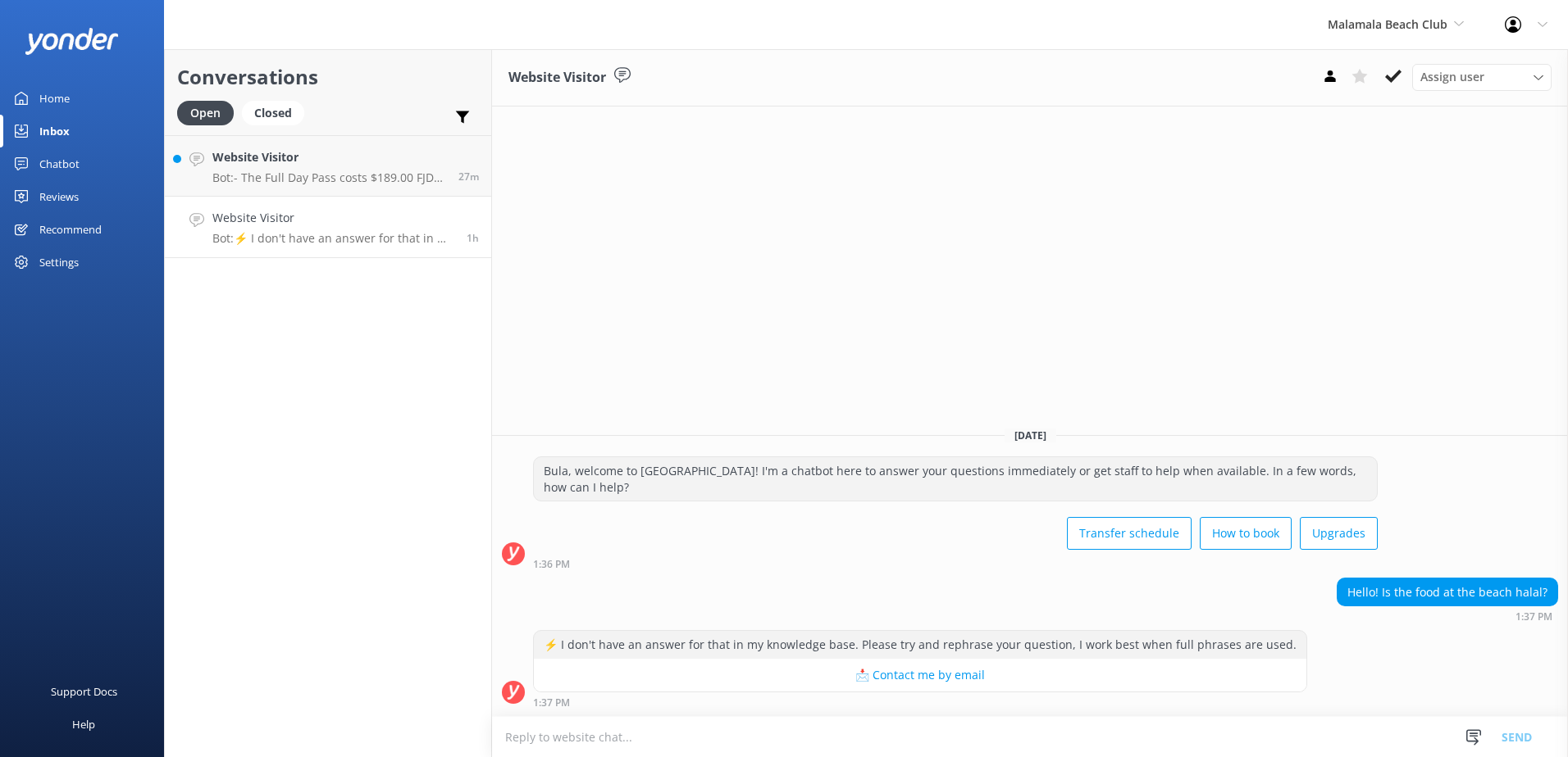
click at [757, 731] on textarea at bounding box center [1029, 736] width 1076 height 40
type textarea "South Sea Cruises is Halal certified, all meals provided are Halal."
click at [1529, 729] on button "Send" at bounding box center [1517, 736] width 62 height 41
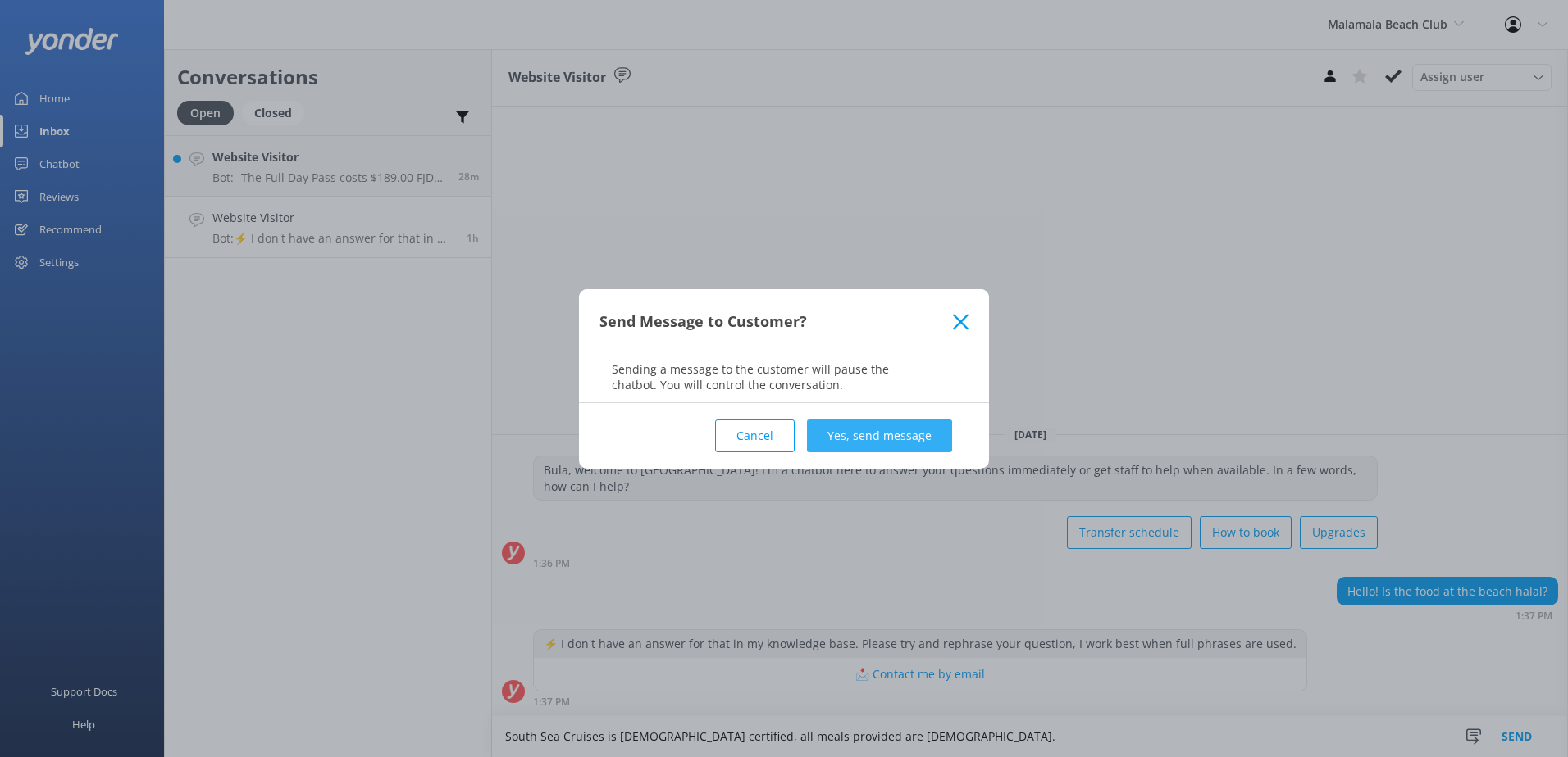
click at [920, 438] on button "Yes, send message" at bounding box center [880, 436] width 145 height 32
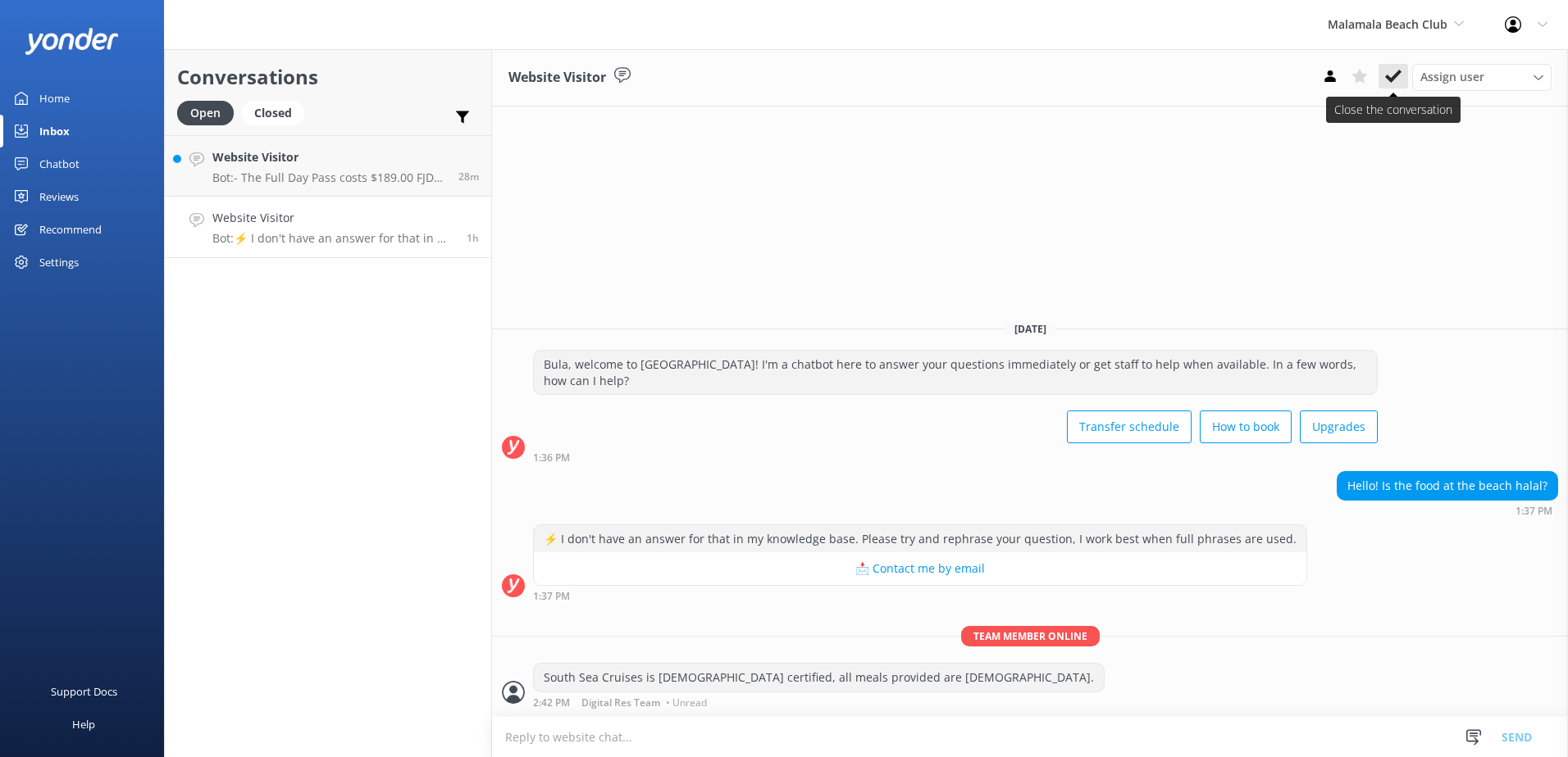
click at [1405, 74] on button at bounding box center [1393, 76] width 30 height 25
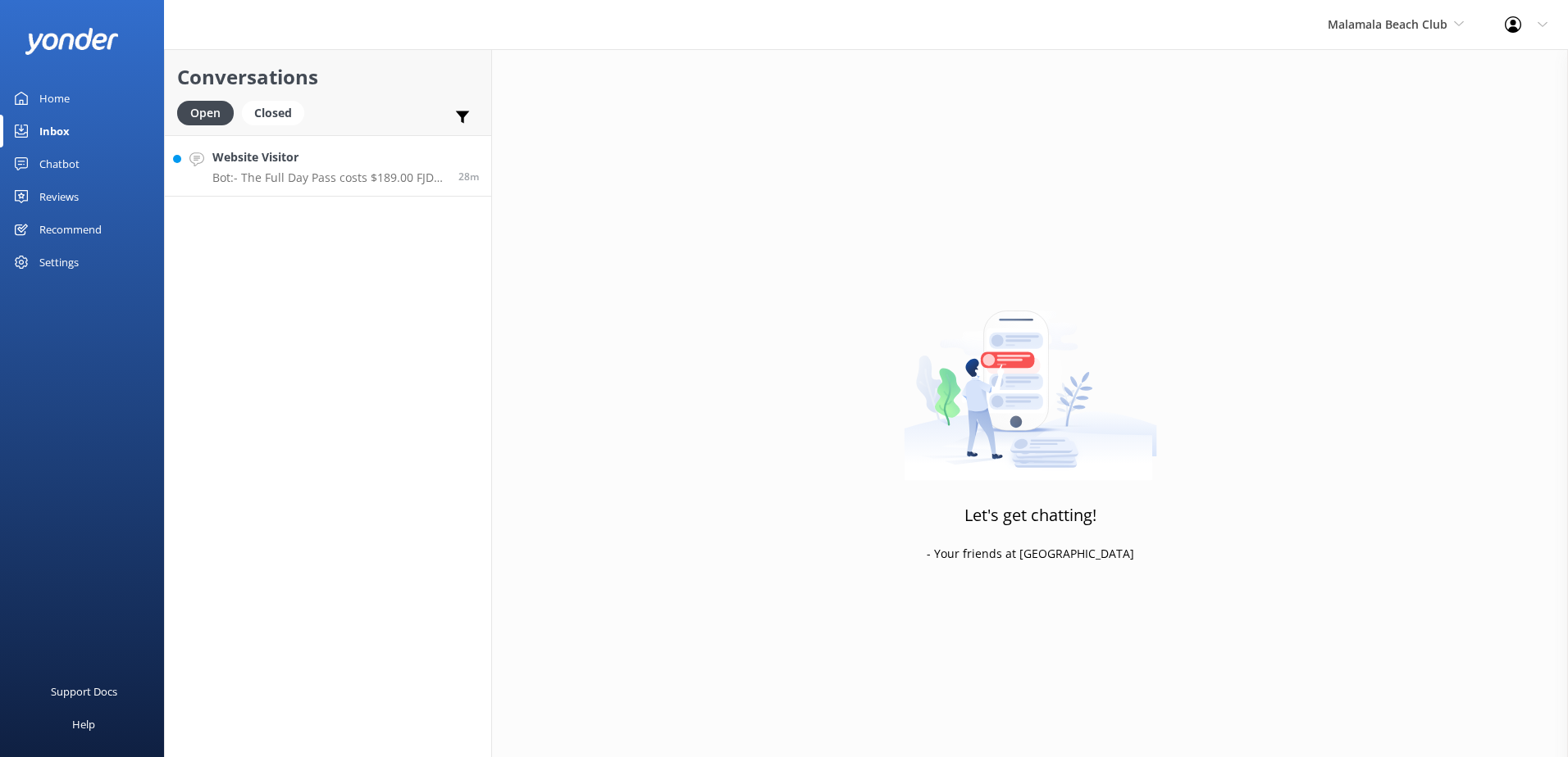
click at [321, 180] on p "Bot: - The Full Day Pass costs $189.00 FJD per person. - The Half Day Pass cost…" at bounding box center [328, 177] width 233 height 15
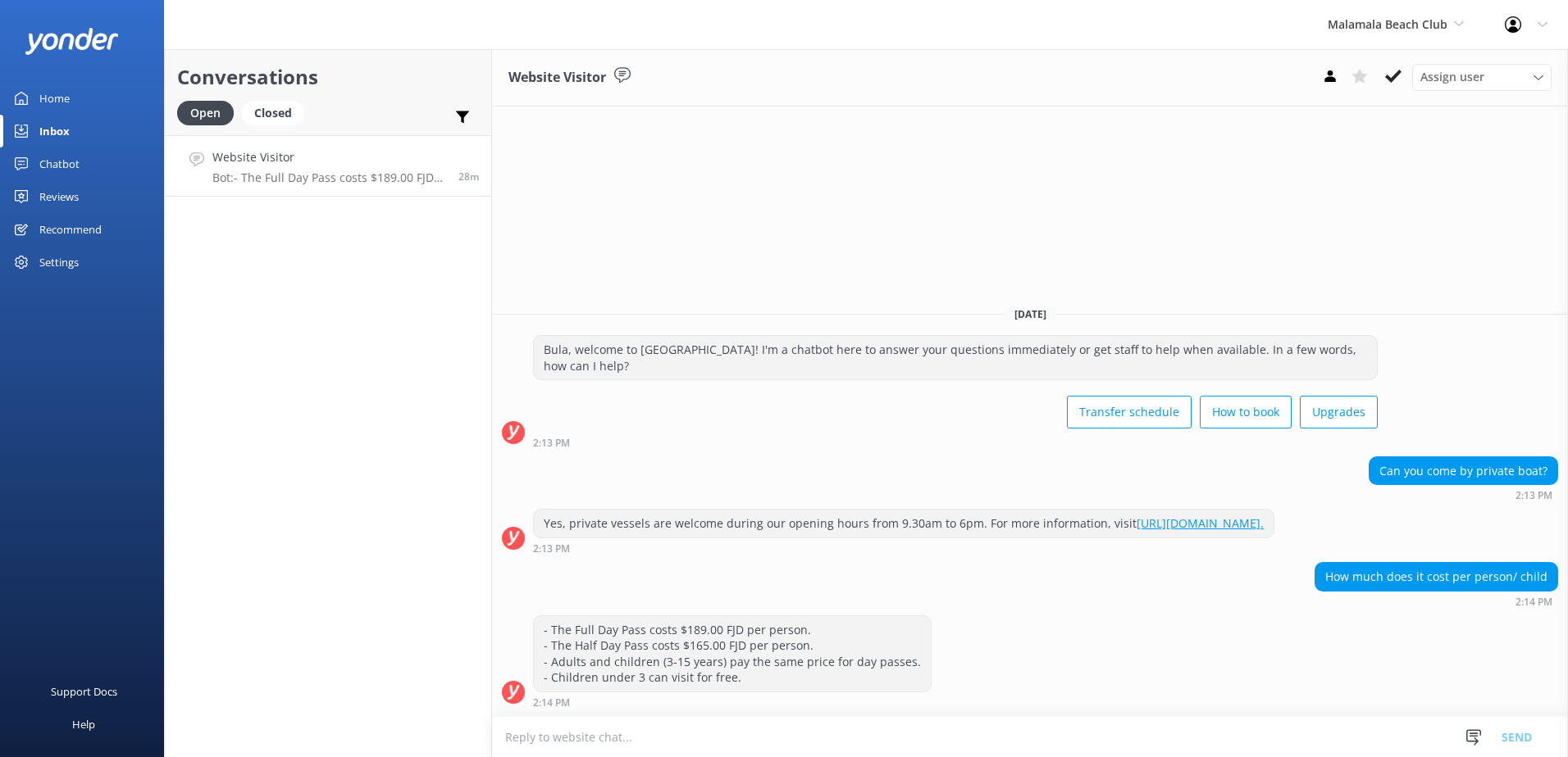
click at [1136, 524] on link "[URL][DOMAIN_NAME]." at bounding box center [1200, 523] width 127 height 15
drag, startPoint x: 844, startPoint y: 521, endPoint x: 542, endPoint y: 525, distance: 302.0
click at [542, 525] on div "Yes, private vessels are welcome during our opening hours from 9.30am to 6pm. F…" at bounding box center [903, 524] width 740 height 28
copy link "[URL][DOMAIN_NAME]."
click at [807, 746] on textarea at bounding box center [1029, 736] width 1076 height 40
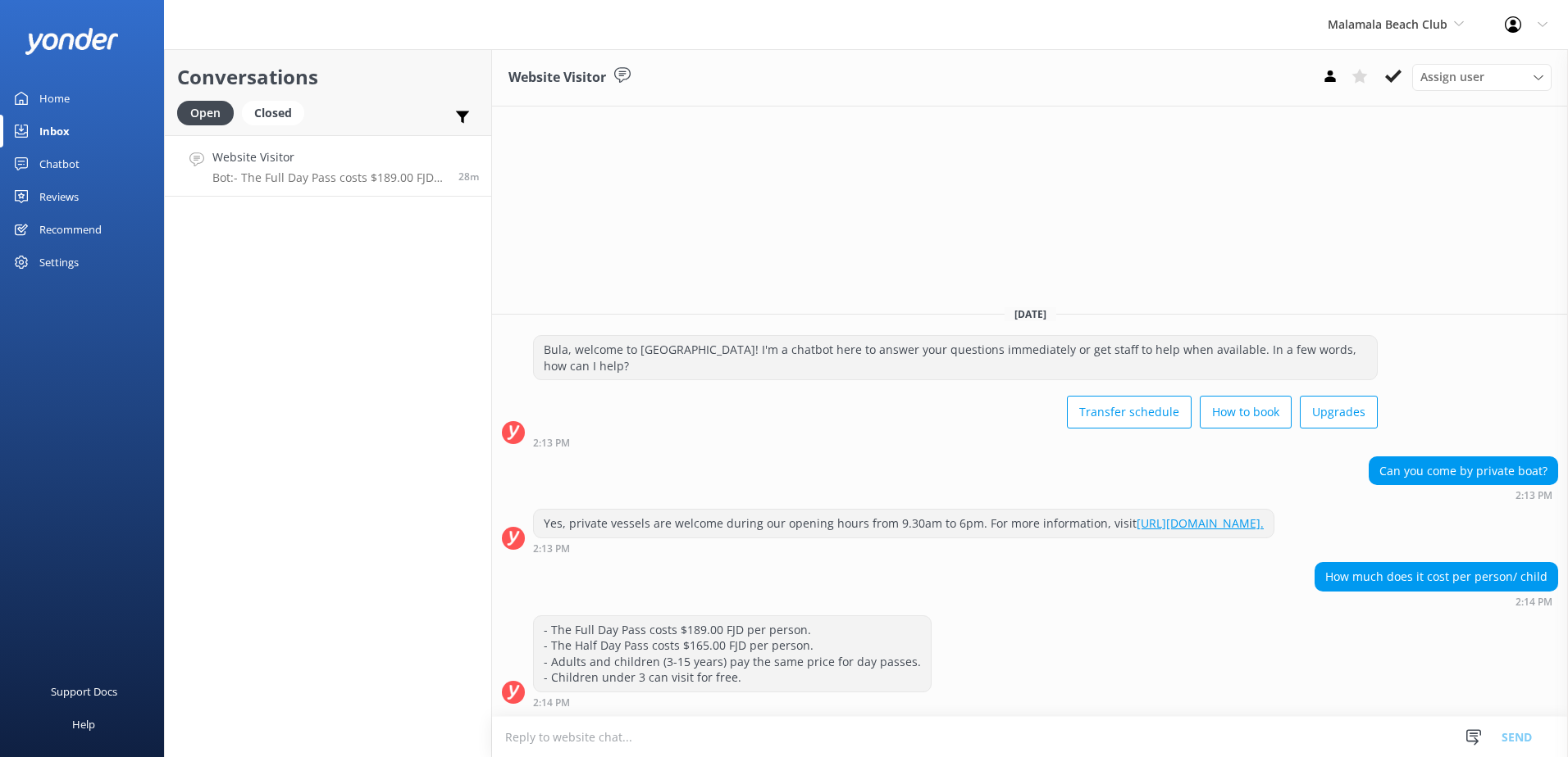
click at [825, 740] on textarea at bounding box center [1029, 736] width 1076 height 40
type textarea "P"
type textarea "i"
type textarea "F"
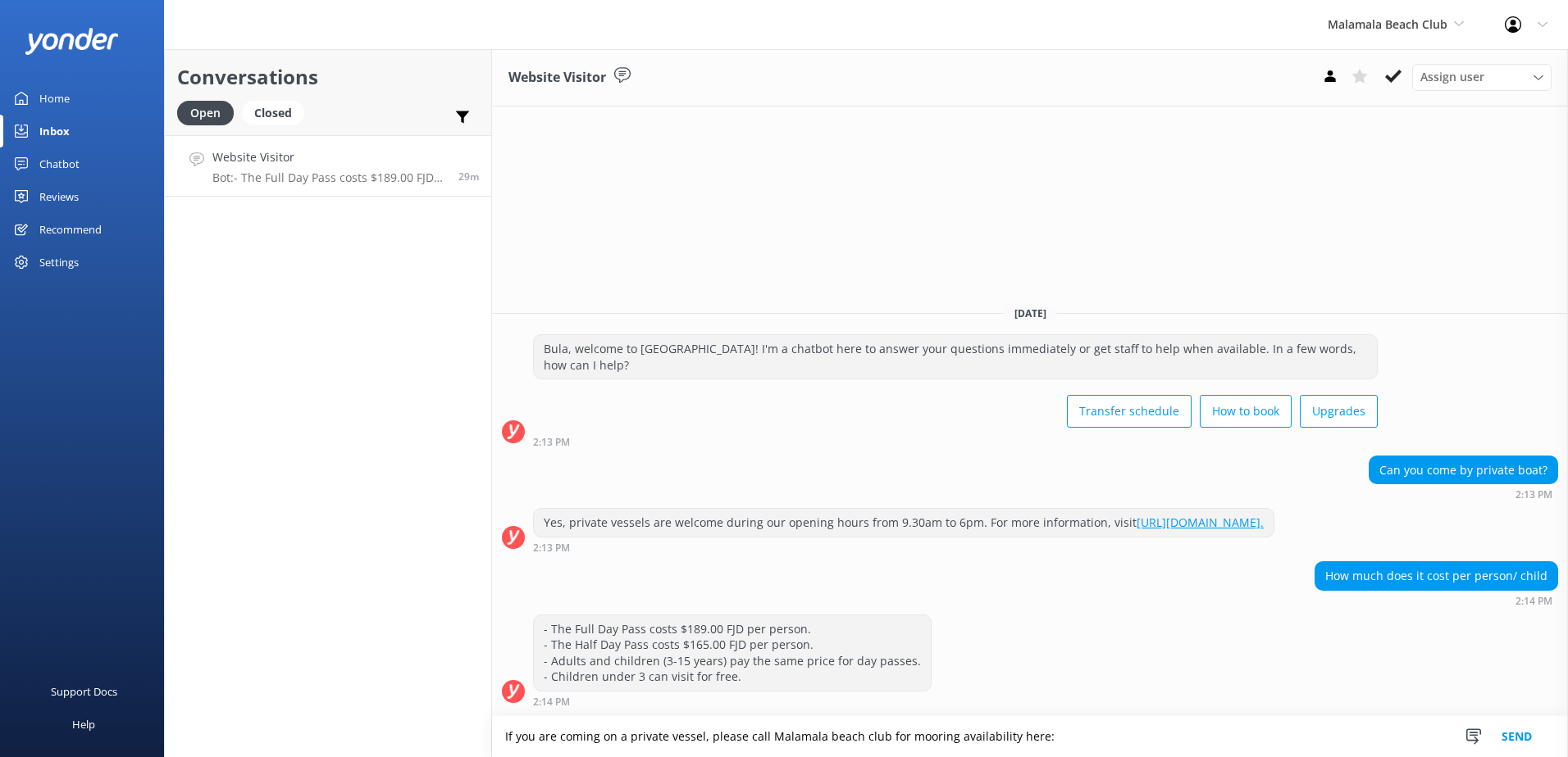
paste textarea "[URL][DOMAIN_NAME]."
type textarea "If you are coming on a private vessel, please call Malamala beach club for moor…"
click at [1513, 743] on button "Send" at bounding box center [1517, 736] width 62 height 41
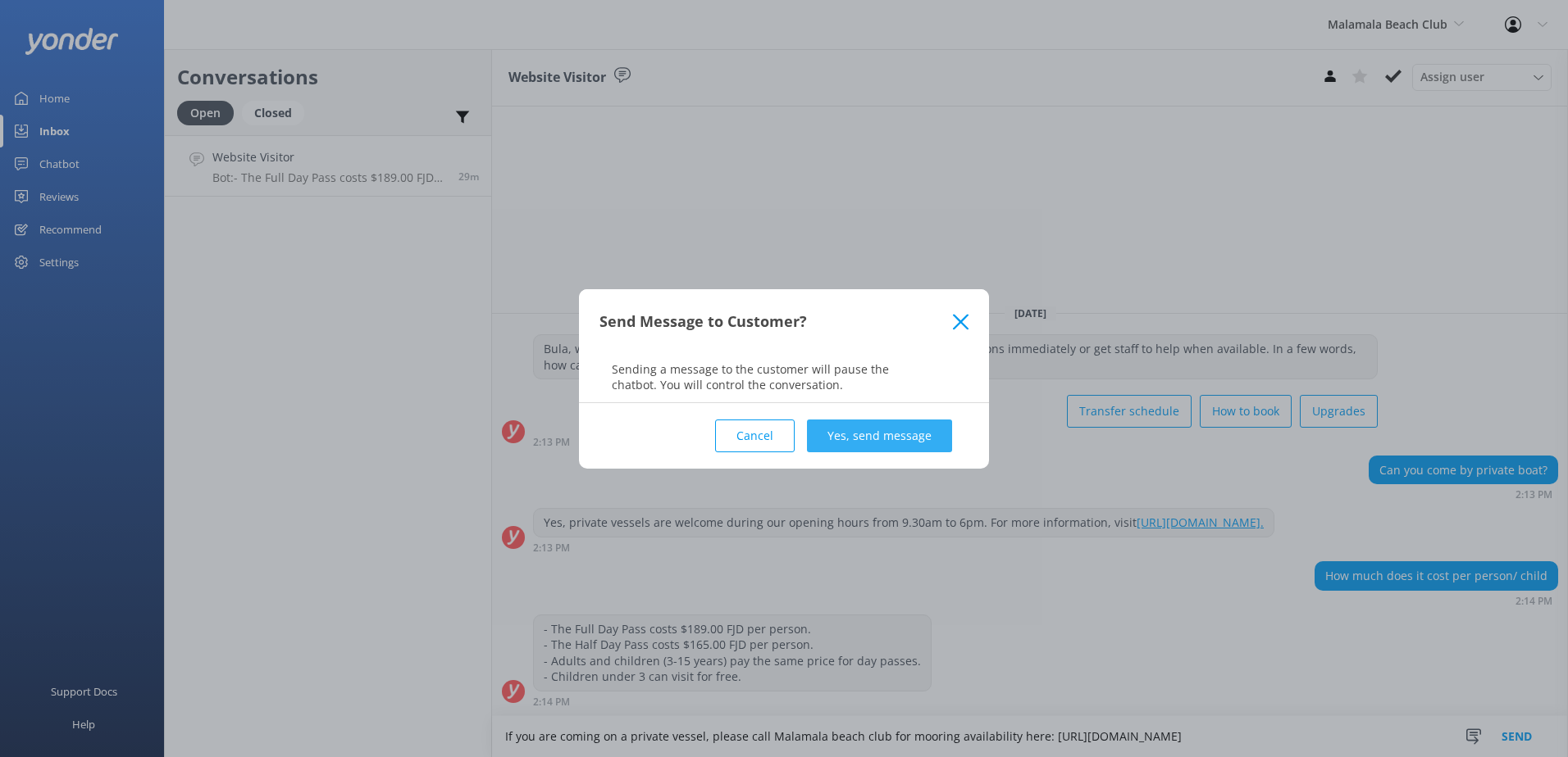
click at [927, 449] on button "Yes, send message" at bounding box center [880, 436] width 145 height 32
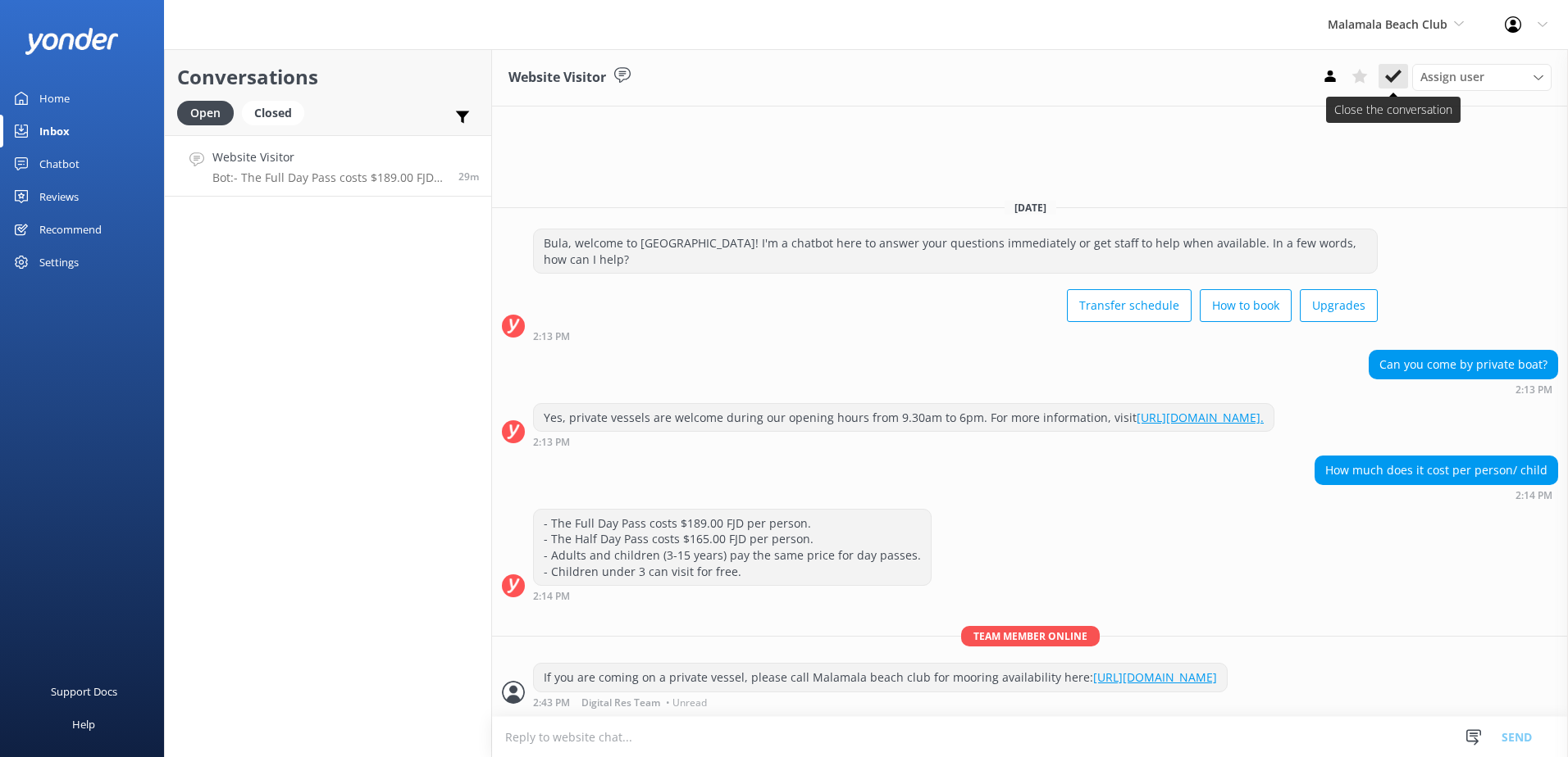
click at [1396, 73] on use at bounding box center [1393, 76] width 16 height 13
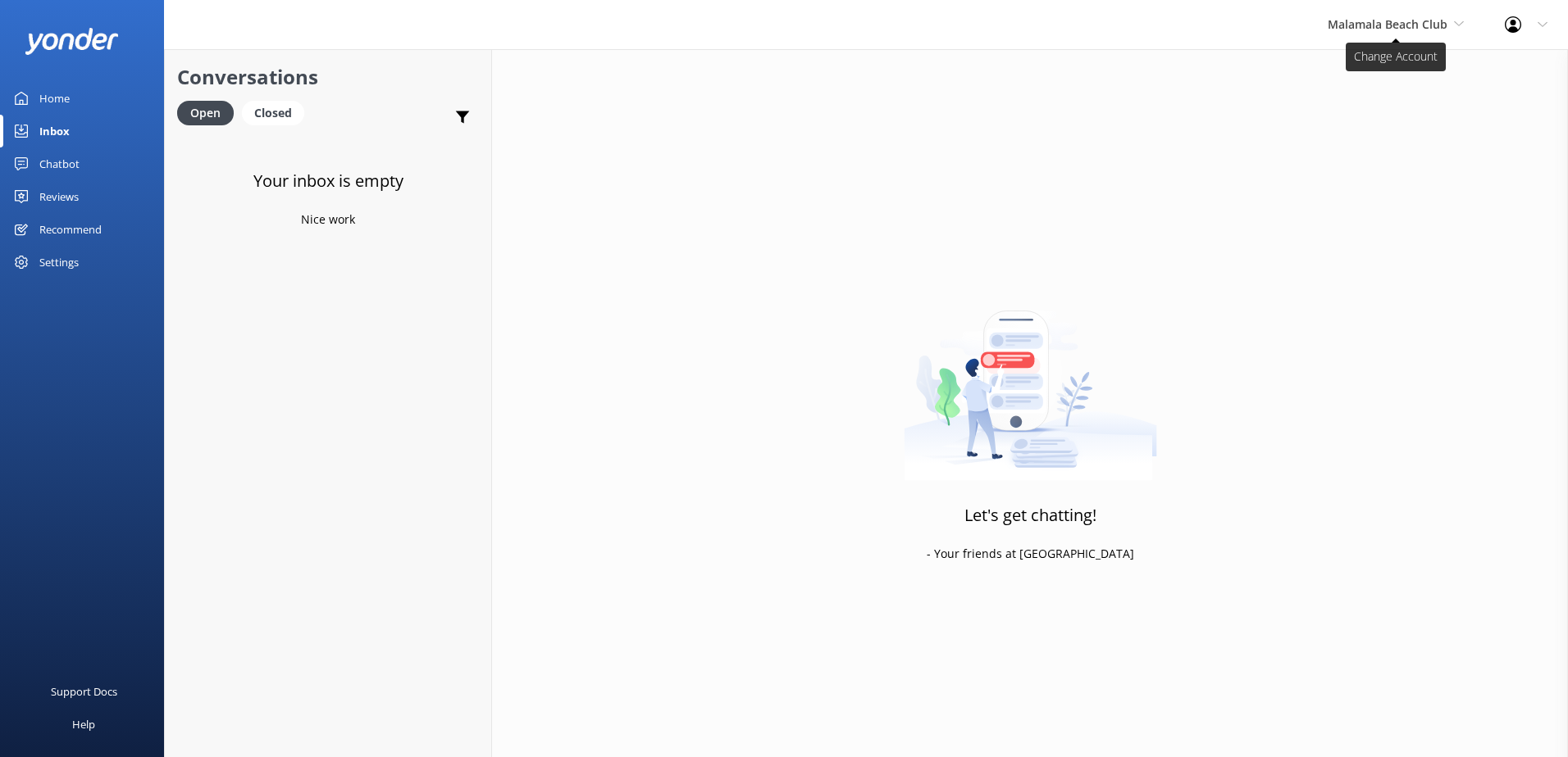
click at [1406, 31] on span "Malamala Beach Club" at bounding box center [1388, 24] width 120 height 15
click at [1386, 103] on link "South Sea Cruises" at bounding box center [1389, 109] width 164 height 39
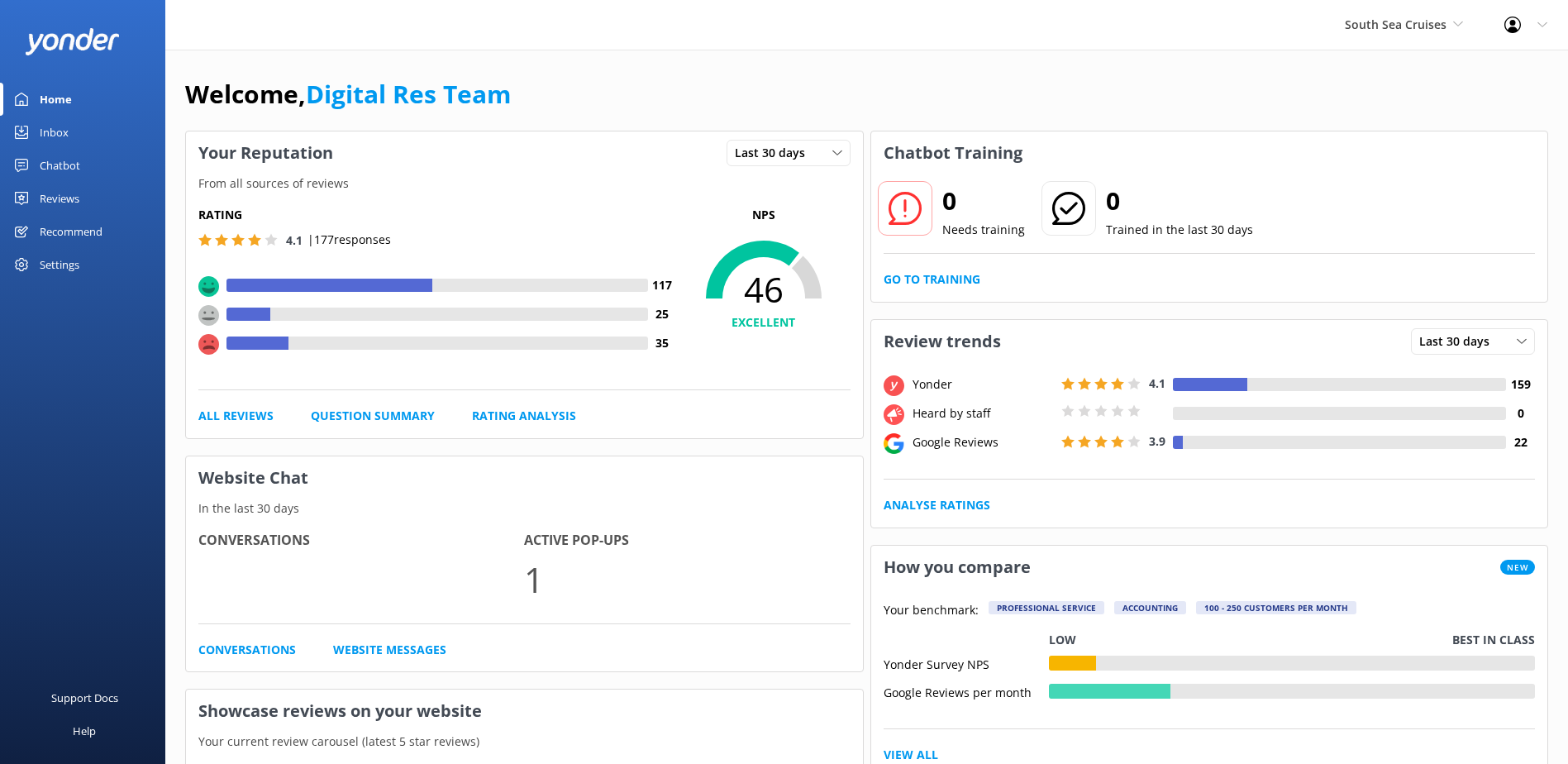
click at [65, 138] on div "Inbox" at bounding box center [54, 132] width 29 height 33
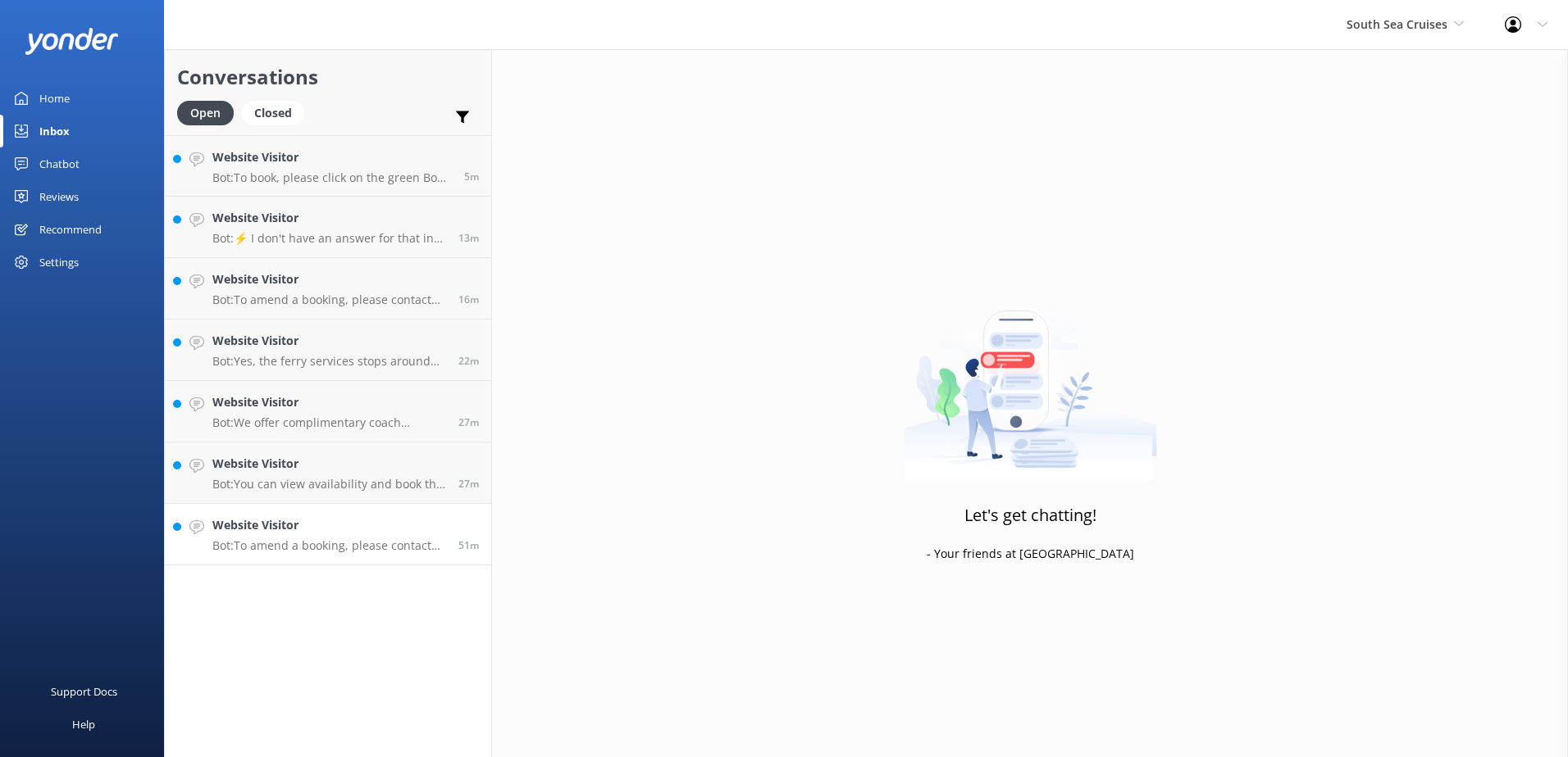
click at [365, 545] on p "Bot: To amend a booking, please contact our reservations team who will be able …" at bounding box center [328, 545] width 233 height 15
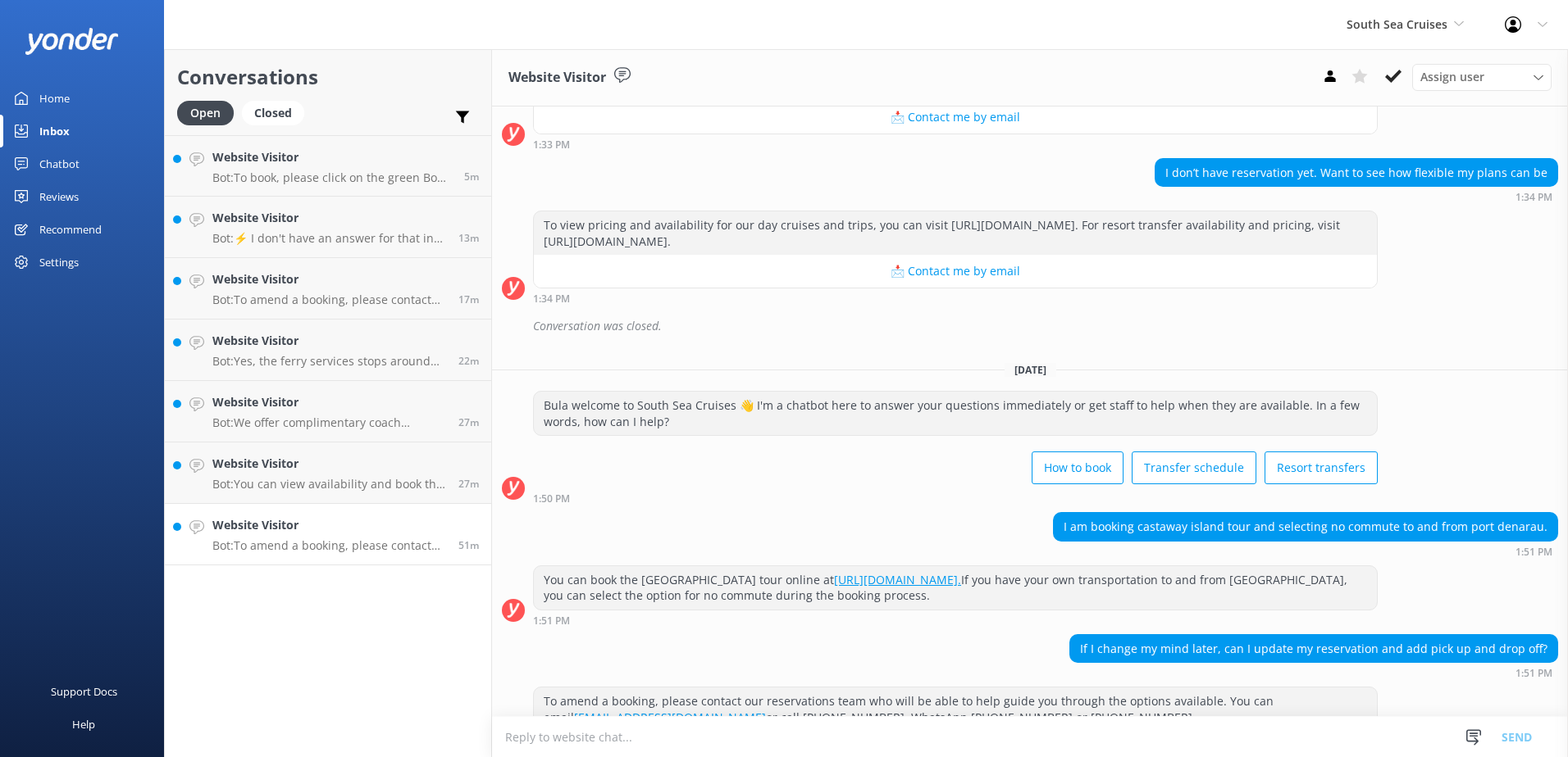
scroll to position [551, 0]
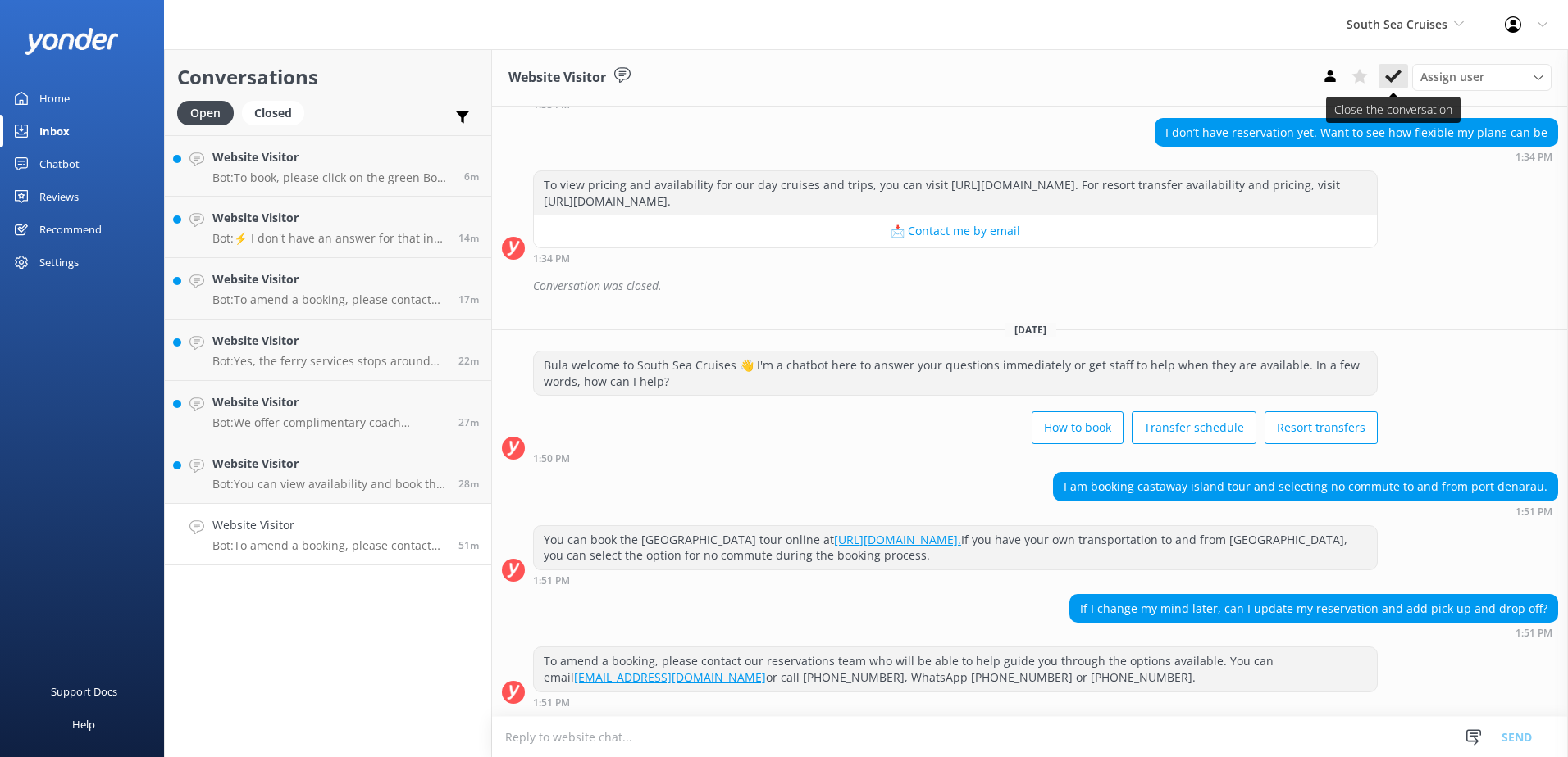
click at [1400, 73] on icon at bounding box center [1393, 76] width 16 height 16
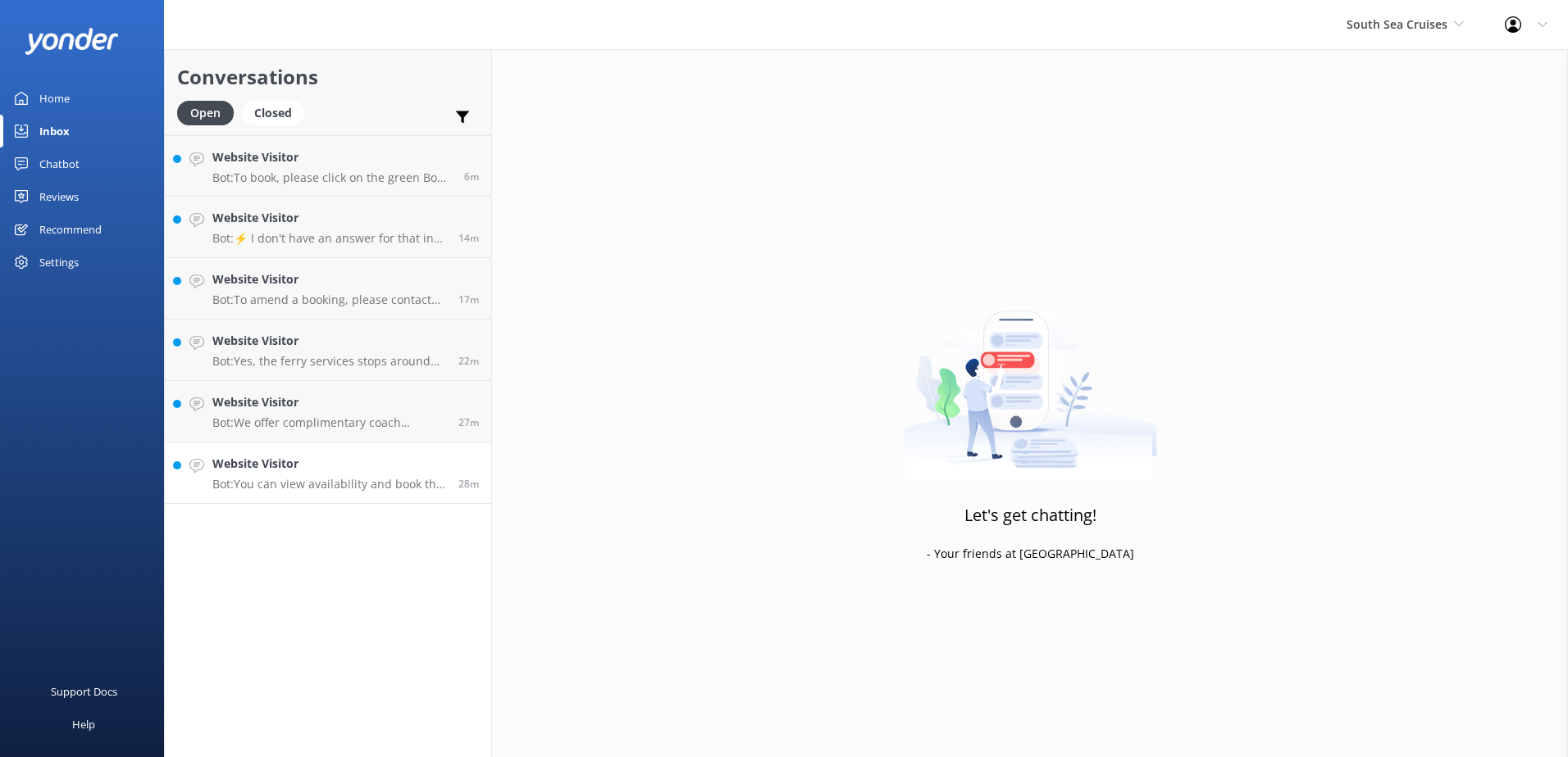
click at [357, 471] on h4 "Website Visitor" at bounding box center [328, 463] width 233 height 18
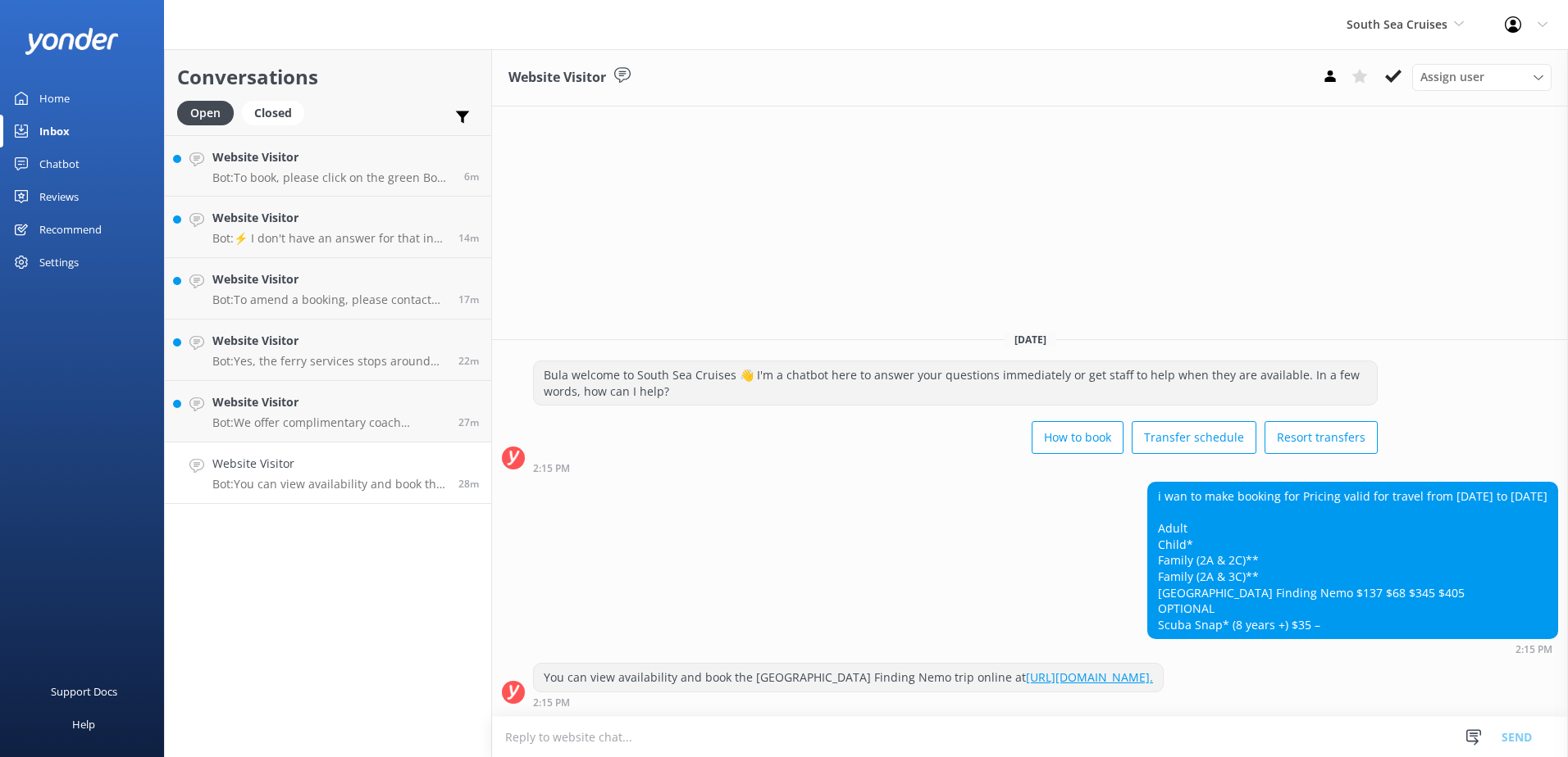
click at [793, 747] on textarea at bounding box center [1029, 736] width 1076 height 40
paste textarea "Please contact & liaise directly with our South Sea Cruises Reservations team, …"
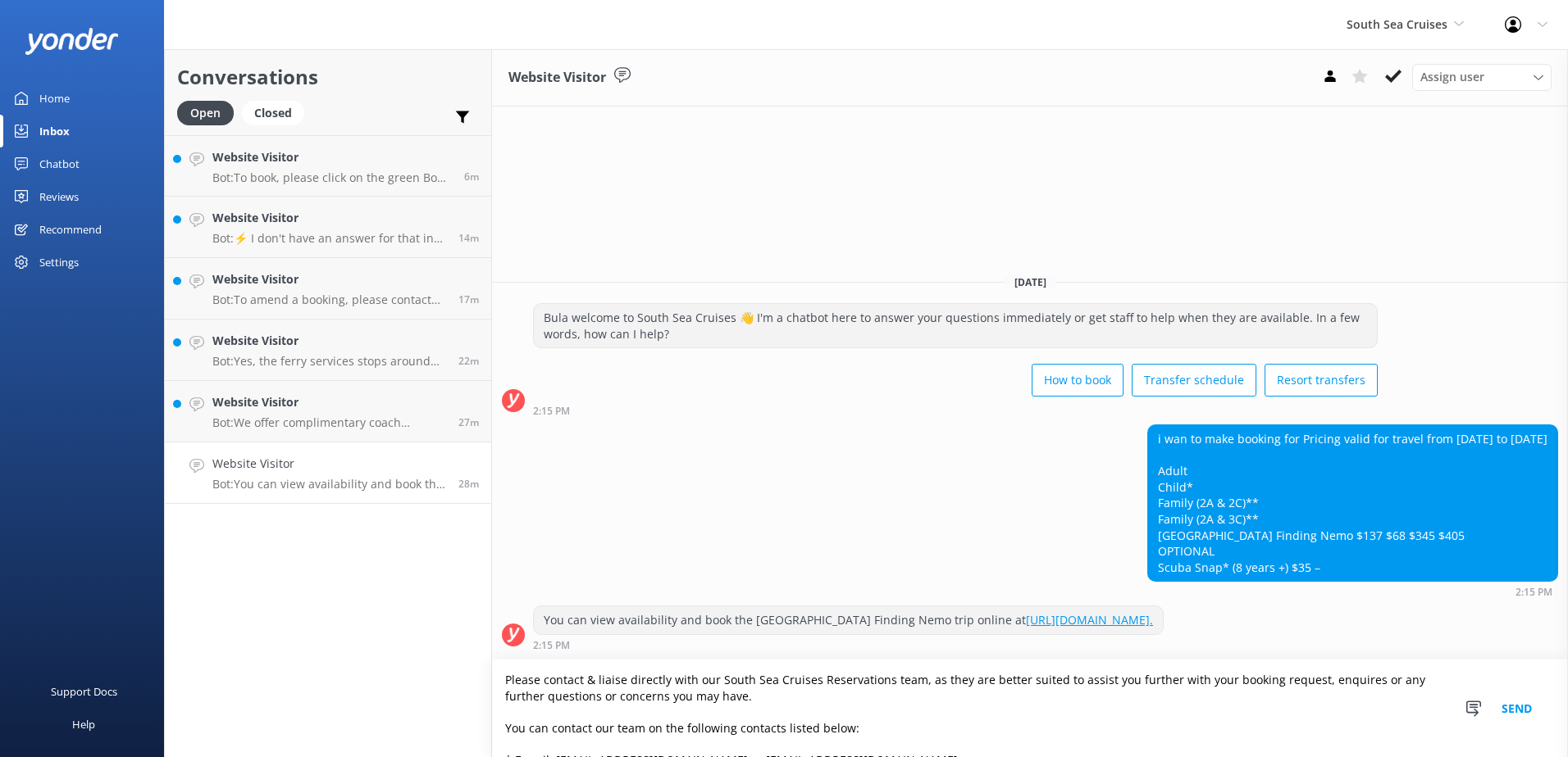
type textarea "Please contact & liaise directly with our South Sea Cruises Reservations team, …"
click at [1529, 707] on button "Send" at bounding box center [1517, 708] width 62 height 97
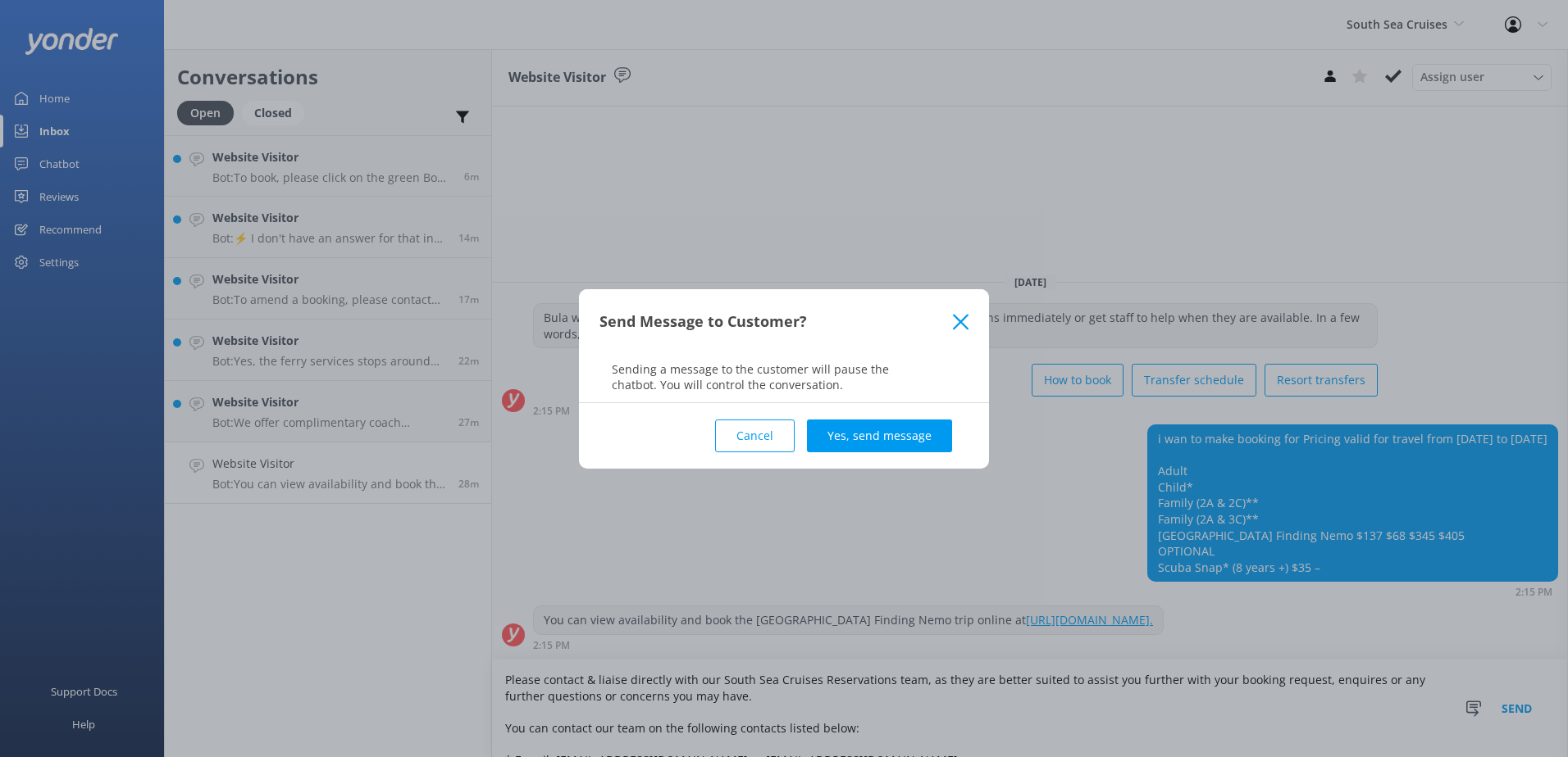
drag, startPoint x: 919, startPoint y: 438, endPoint x: 946, endPoint y: 410, distance: 38.9
click at [920, 438] on button "Yes, send message" at bounding box center [880, 436] width 145 height 32
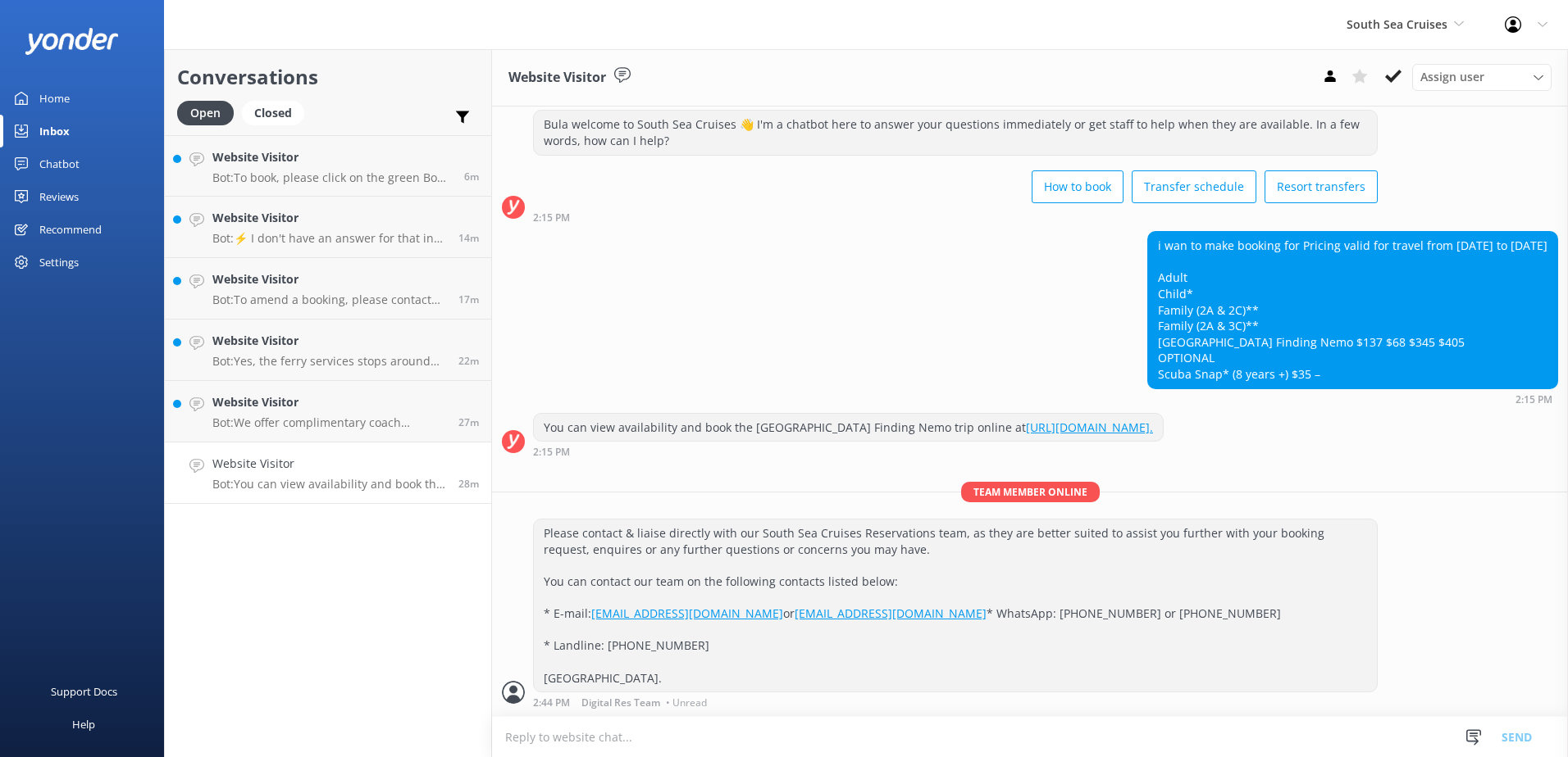
scroll to position [88, 0]
click at [1398, 81] on icon at bounding box center [1393, 76] width 16 height 16
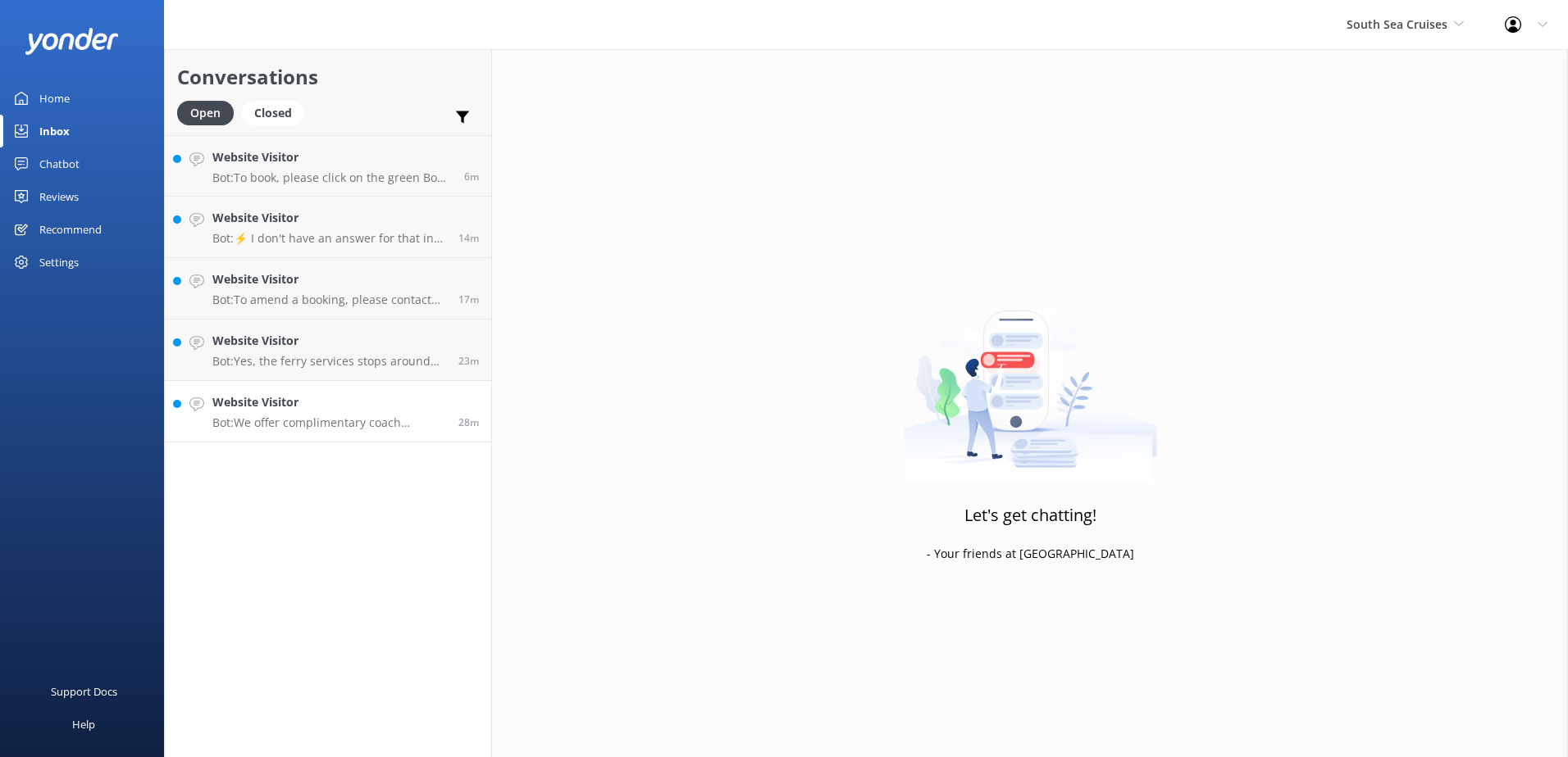
click at [352, 405] on h4 "Website Visitor" at bounding box center [328, 402] width 233 height 18
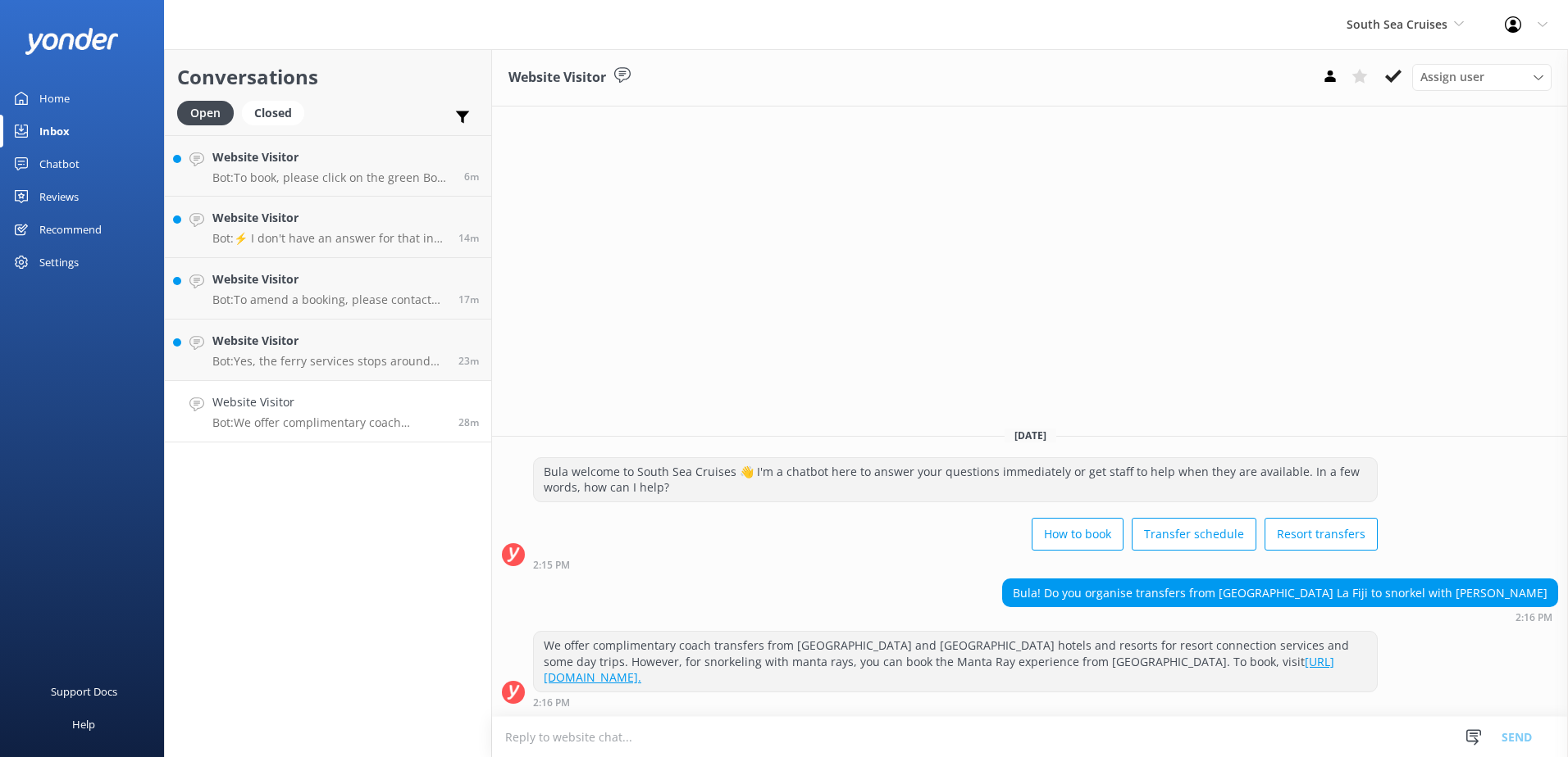
click at [1046, 731] on textarea at bounding box center [1029, 736] width 1076 height 40
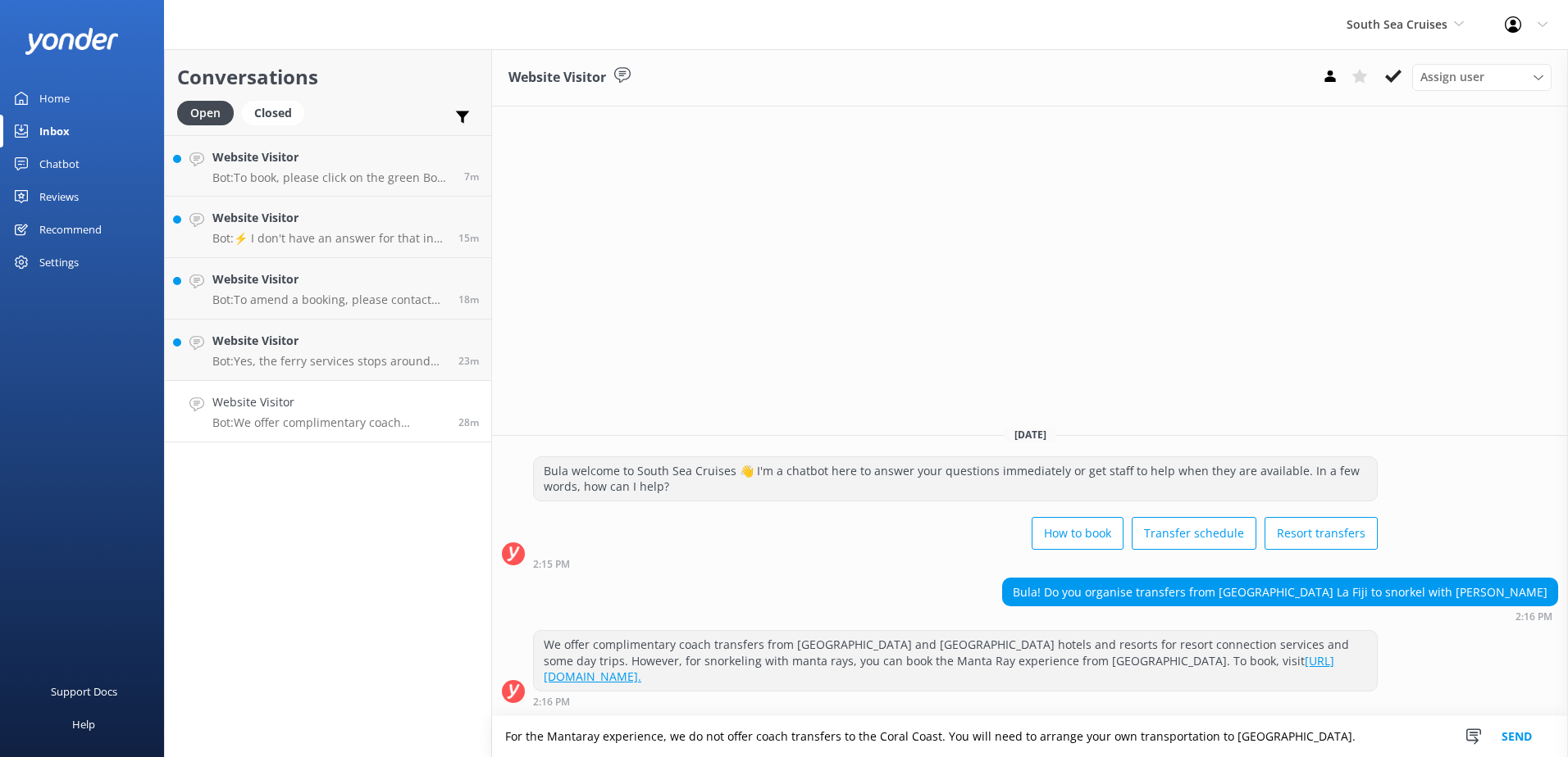
type textarea "For the Mantaray experience, we do not offer coach transfers to the Coral Coast…"
click at [1535, 733] on button "Send" at bounding box center [1517, 736] width 62 height 41
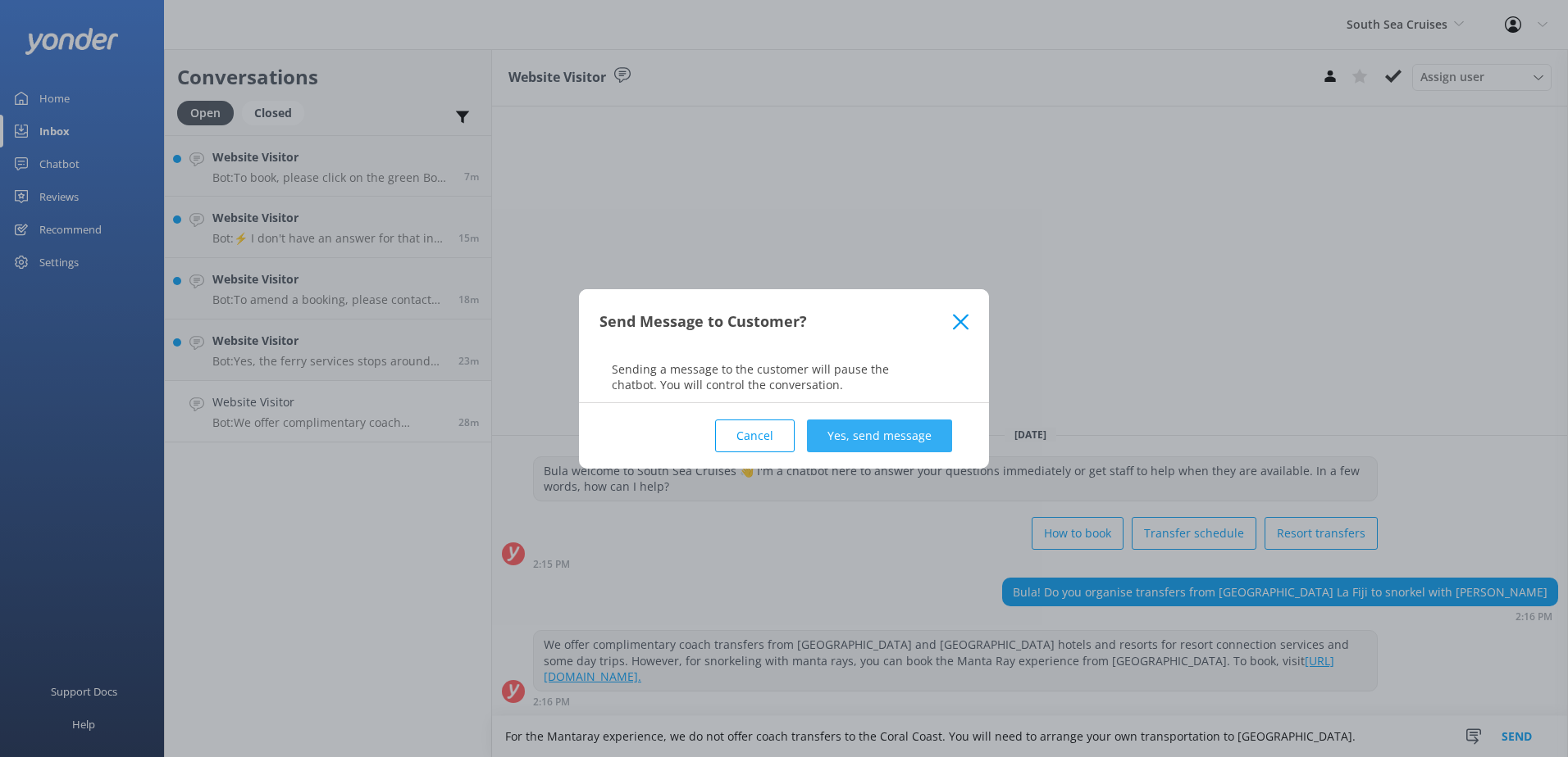
click at [883, 440] on button "Yes, send message" at bounding box center [880, 436] width 145 height 32
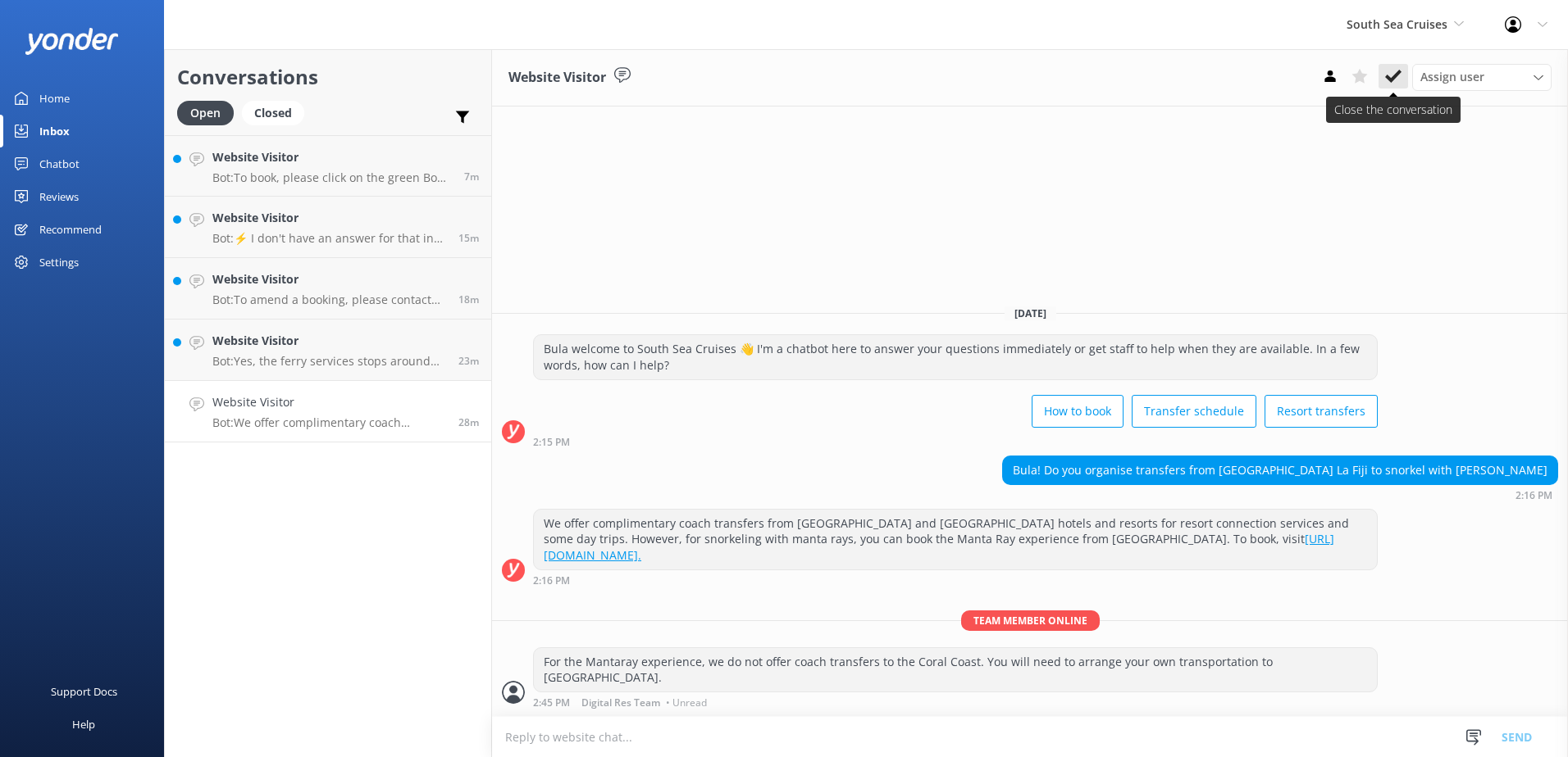
click at [1398, 80] on icon at bounding box center [1393, 76] width 16 height 16
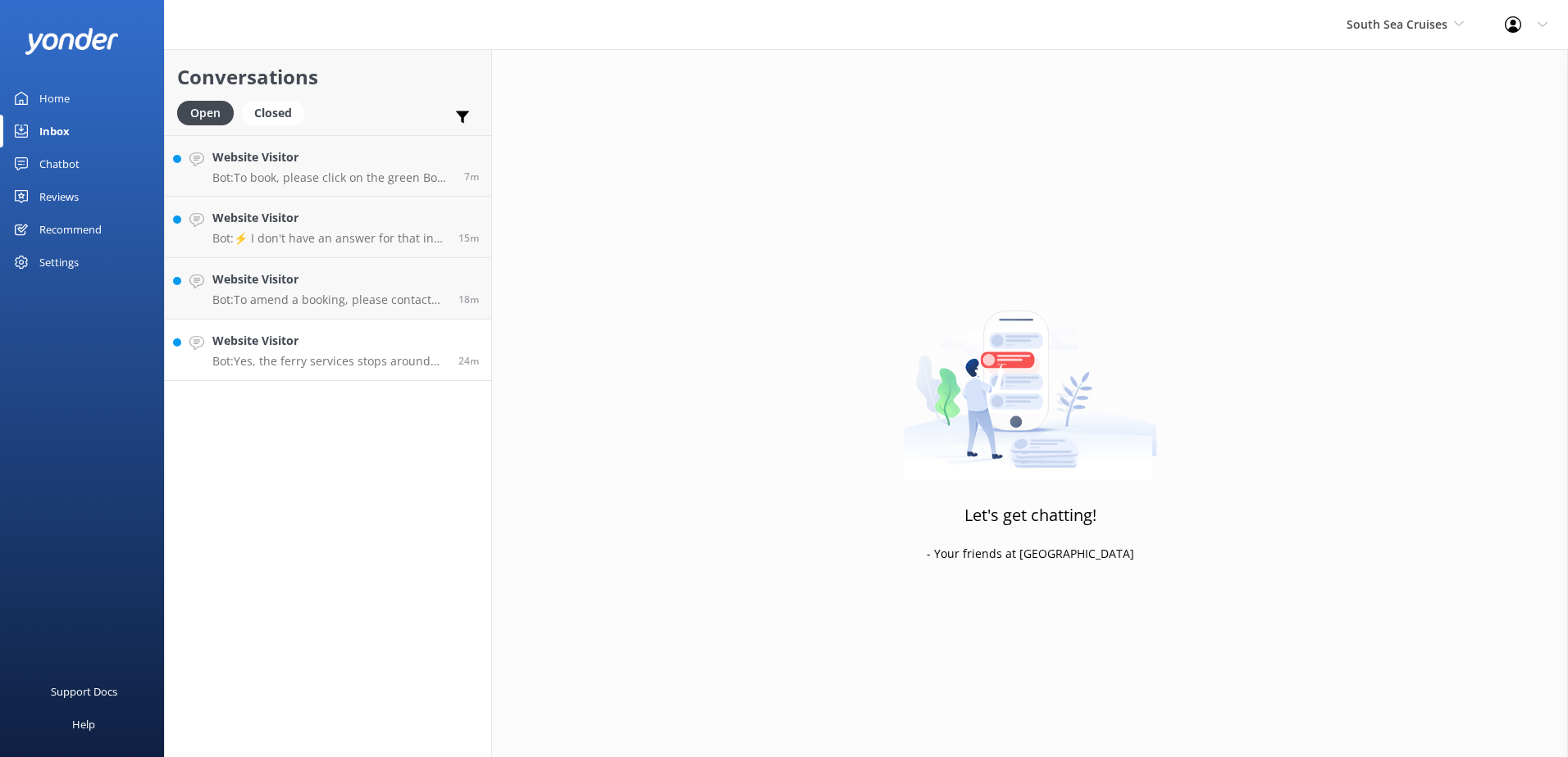
click at [323, 332] on h4 "Website Visitor" at bounding box center [328, 340] width 233 height 18
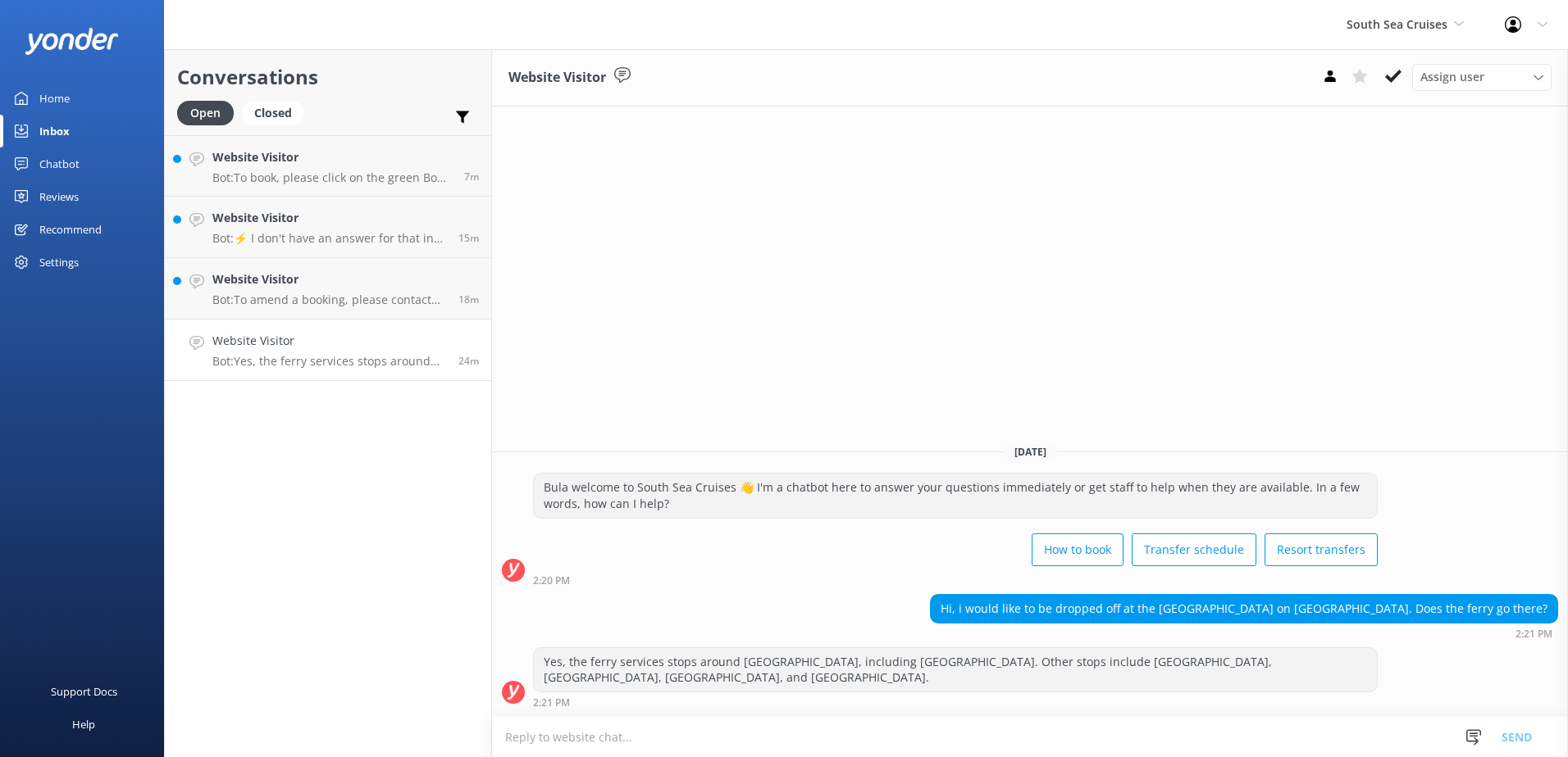
click at [332, 357] on p "Bot: Yes, the ferry services stops around [GEOGRAPHIC_DATA], including [GEOGRAP…" at bounding box center [328, 361] width 233 height 15
click at [1395, 72] on icon at bounding box center [1393, 76] width 16 height 16
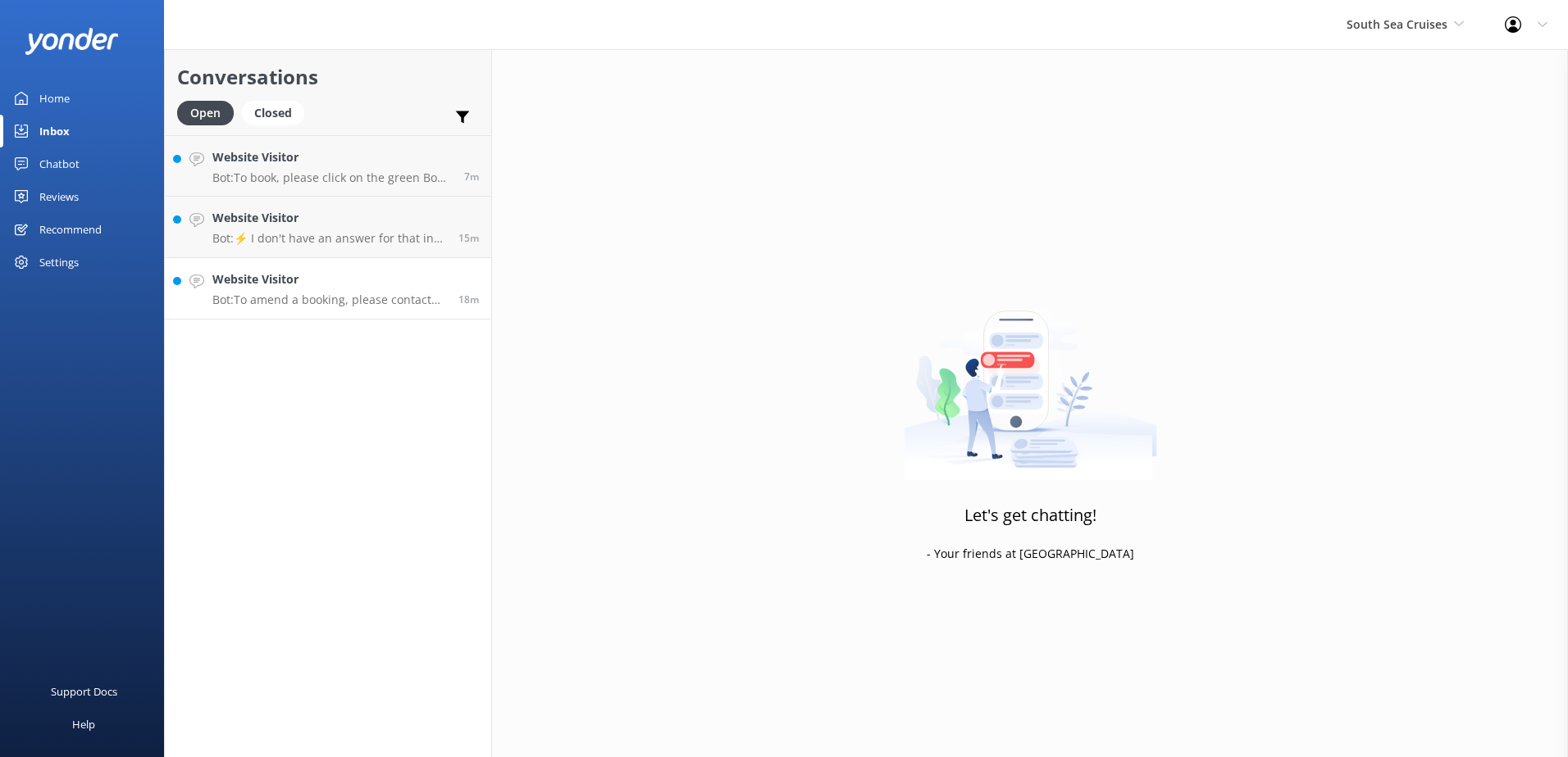
click at [299, 273] on h4 "Website Visitor" at bounding box center [328, 279] width 233 height 18
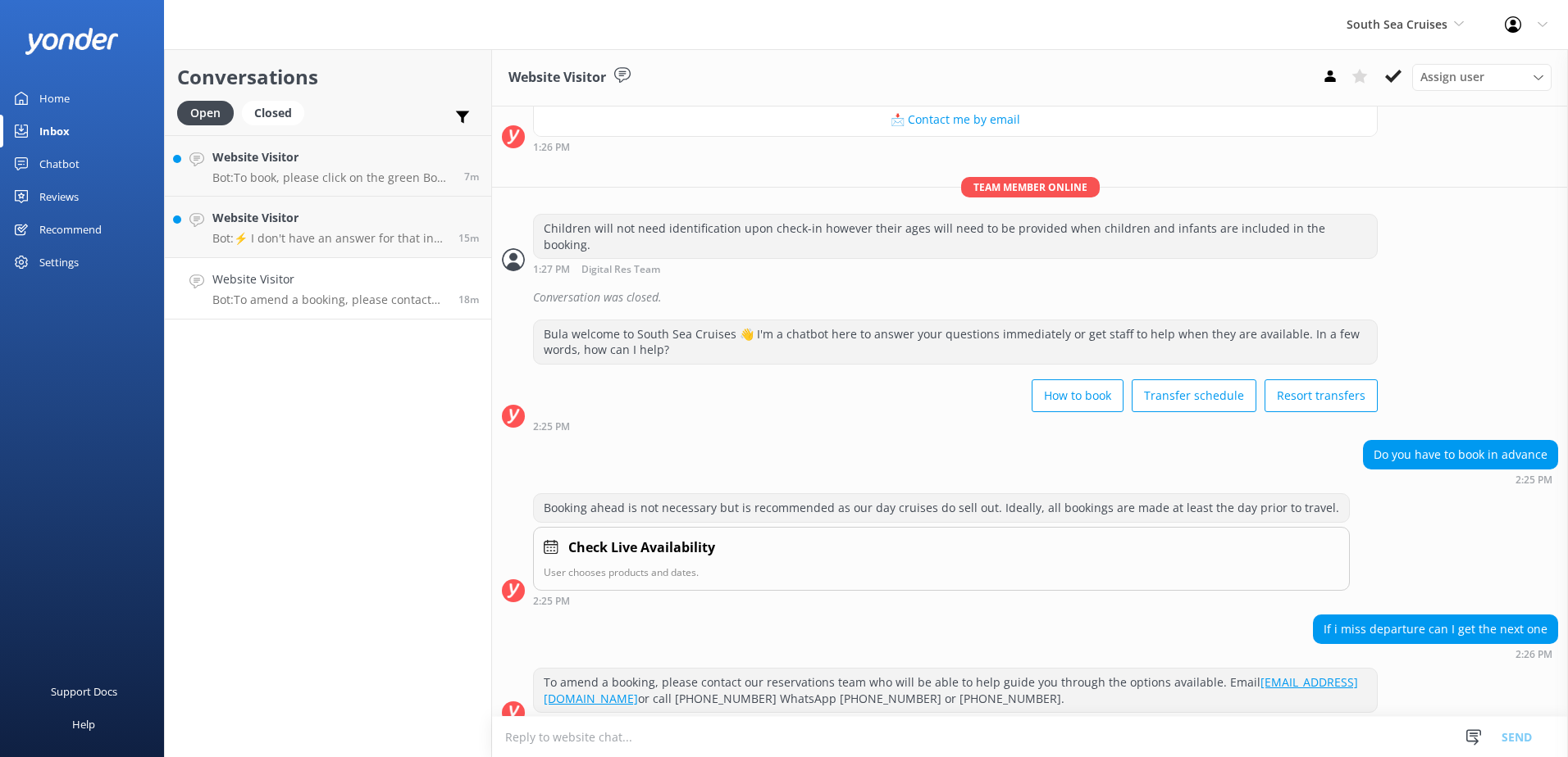
scroll to position [425, 0]
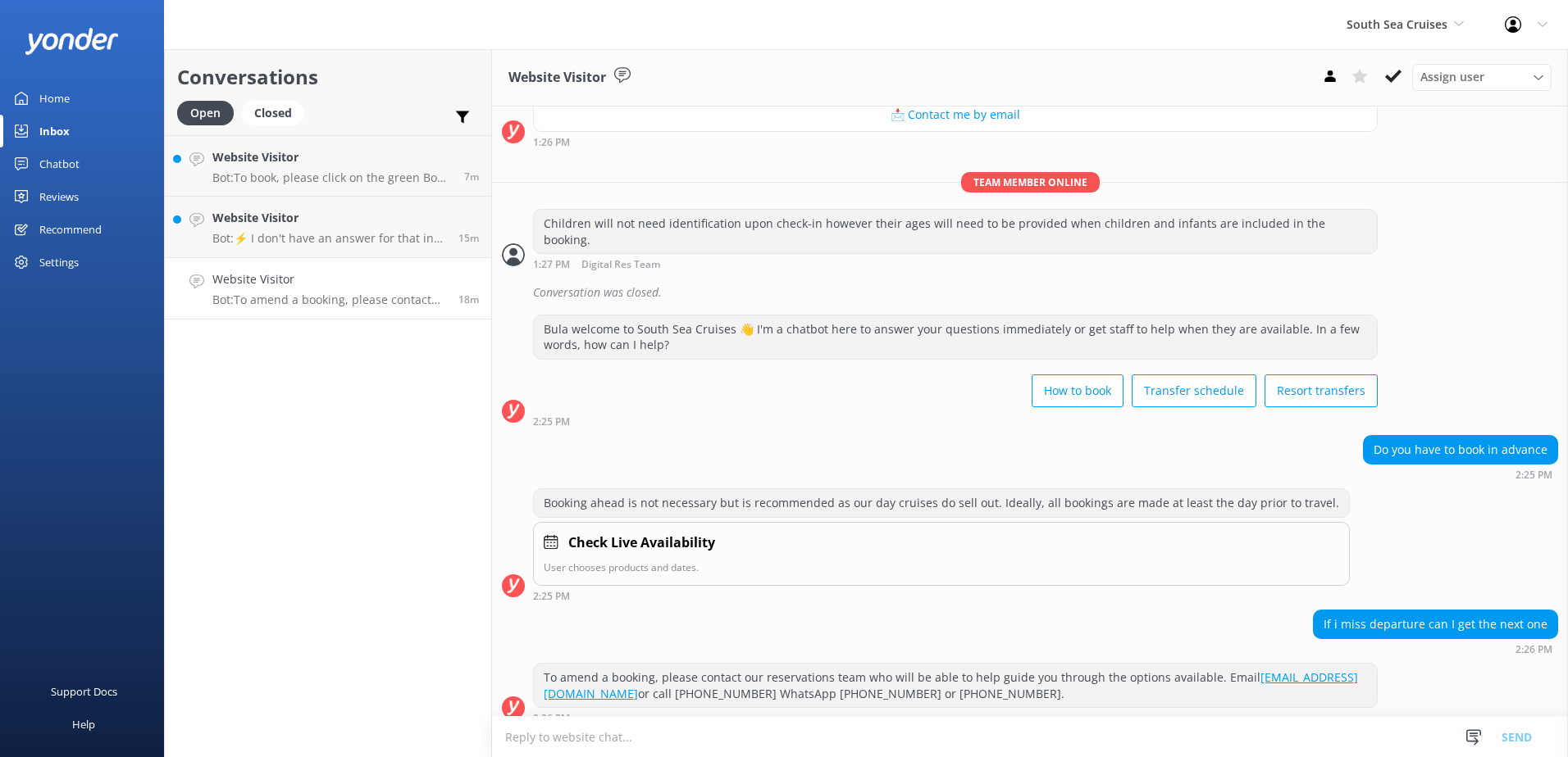
click at [325, 295] on p "Bot: To amend a booking, please contact our reservations team who will be able …" at bounding box center [328, 299] width 233 height 15
click at [1402, 73] on button at bounding box center [1393, 76] width 30 height 25
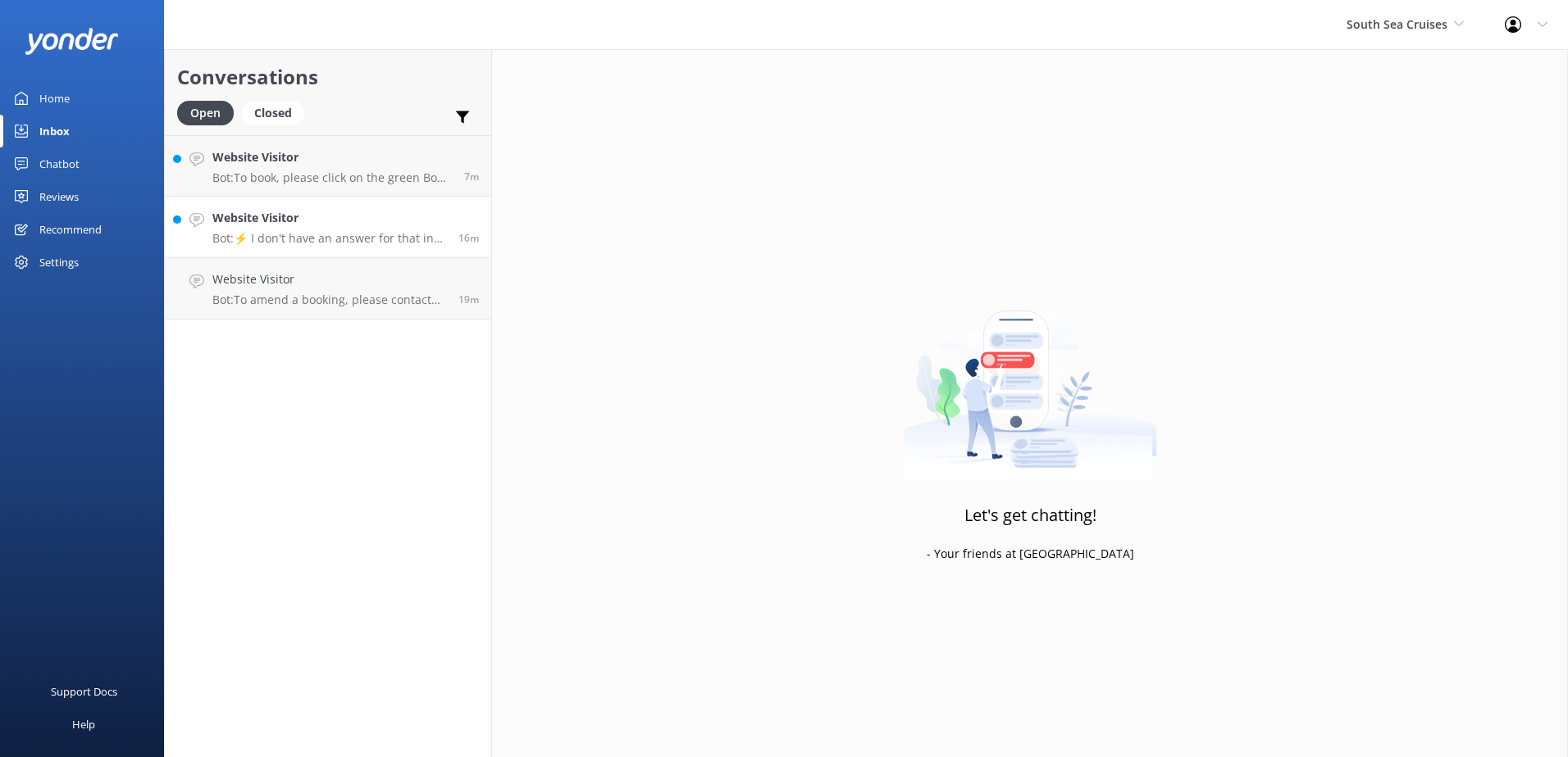
click at [351, 233] on p "Bot: ⚡ I don't have an answer for that in my knowledge base. Please try and rep…" at bounding box center [328, 238] width 233 height 15
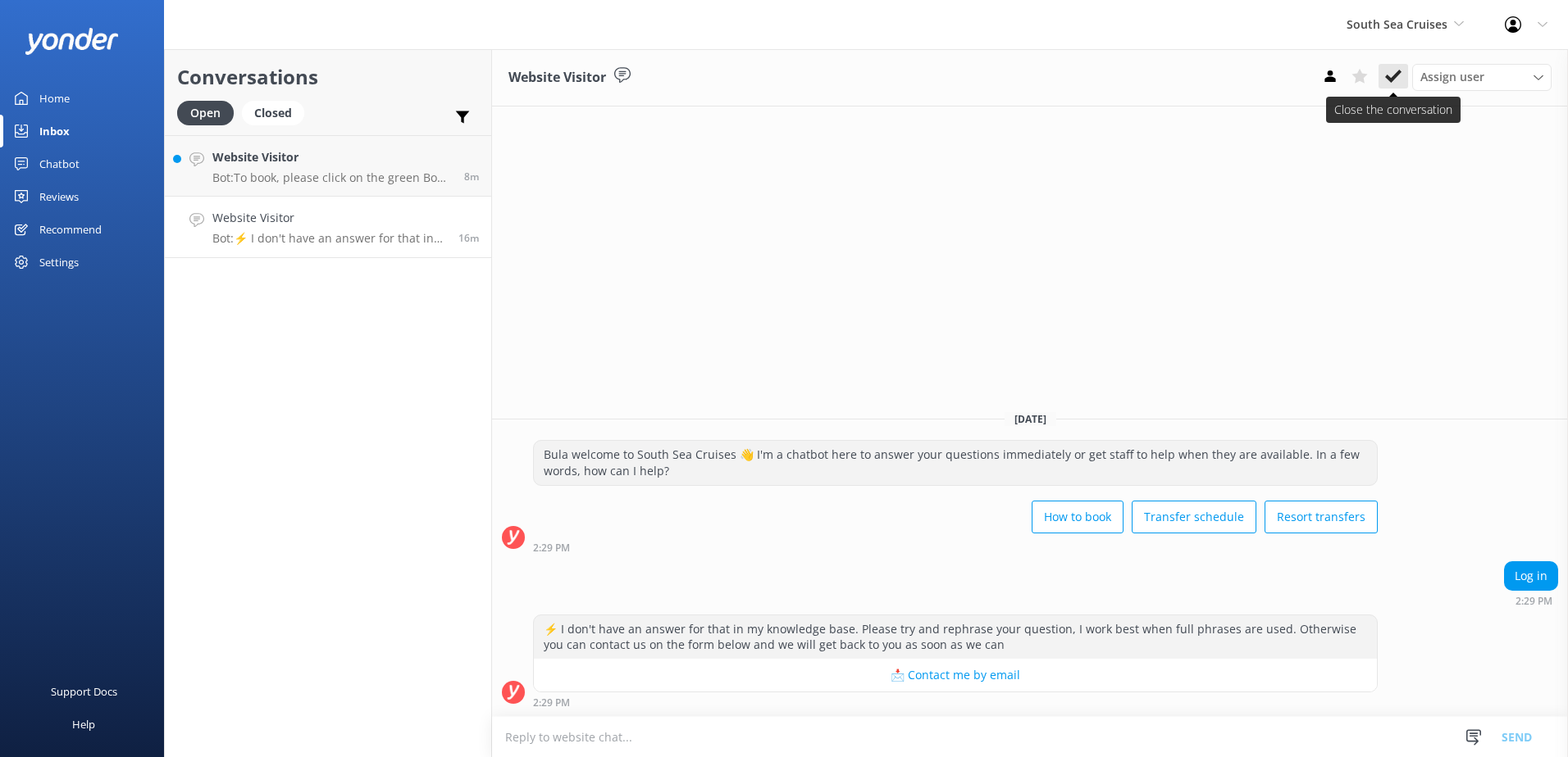
click at [1394, 79] on use at bounding box center [1393, 76] width 16 height 13
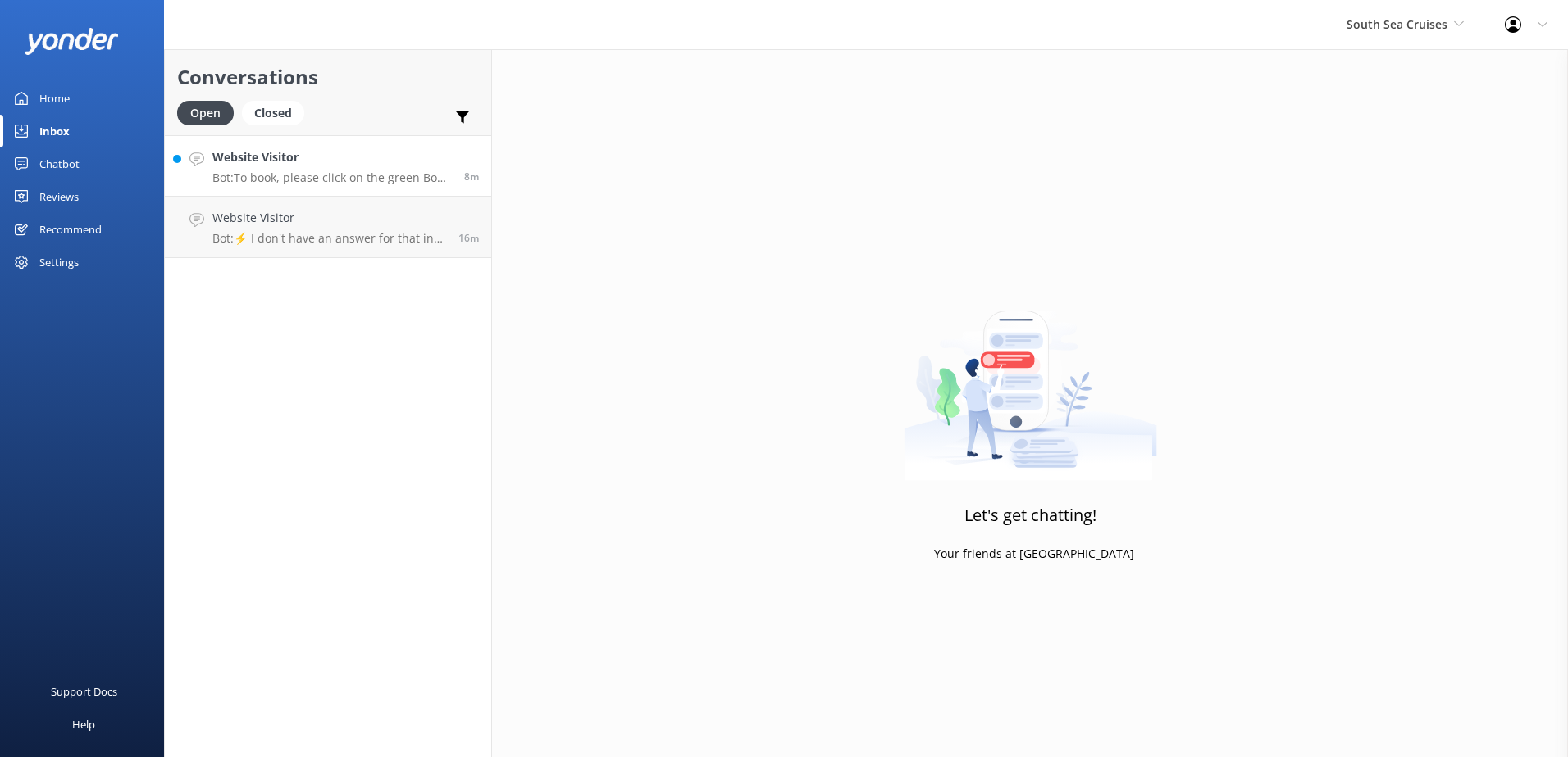
click at [342, 156] on h4 "Website Visitor" at bounding box center [332, 157] width 239 height 18
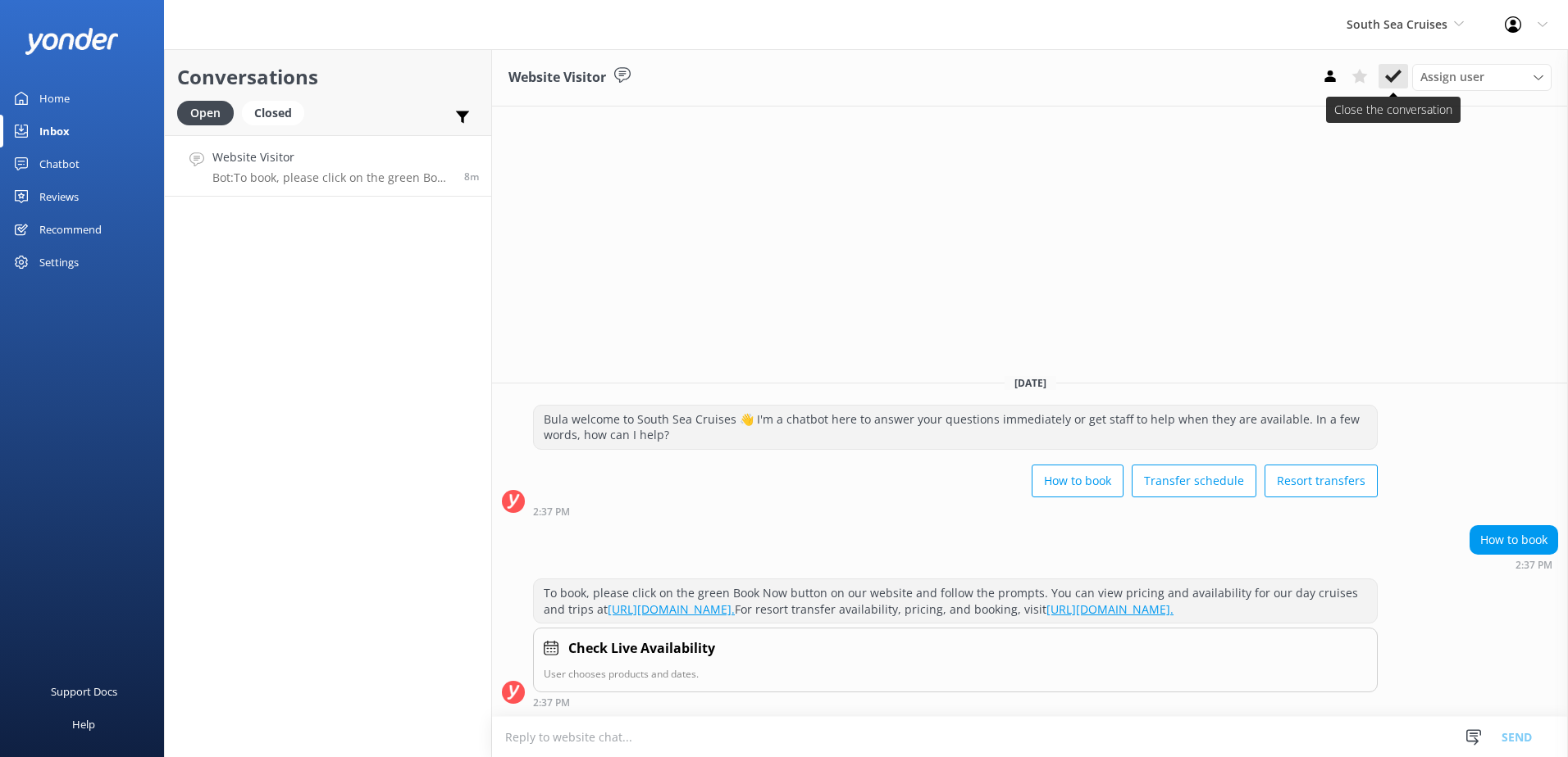
click at [1398, 70] on icon at bounding box center [1393, 76] width 16 height 16
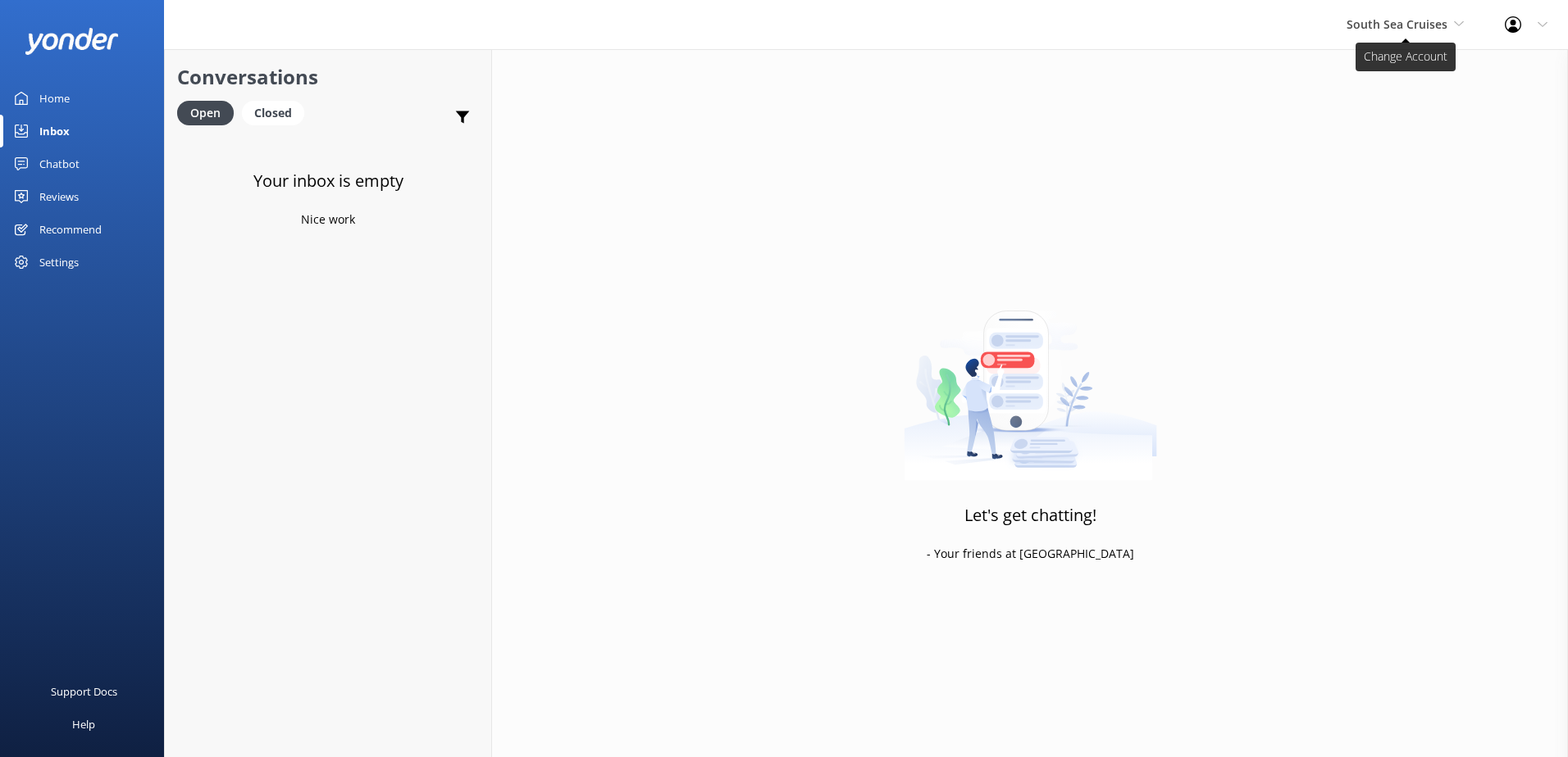
click at [1411, 24] on span "South Sea Cruises" at bounding box center [1397, 24] width 101 height 15
click at [1394, 65] on link "South Sea Sailing" at bounding box center [1408, 69] width 164 height 39
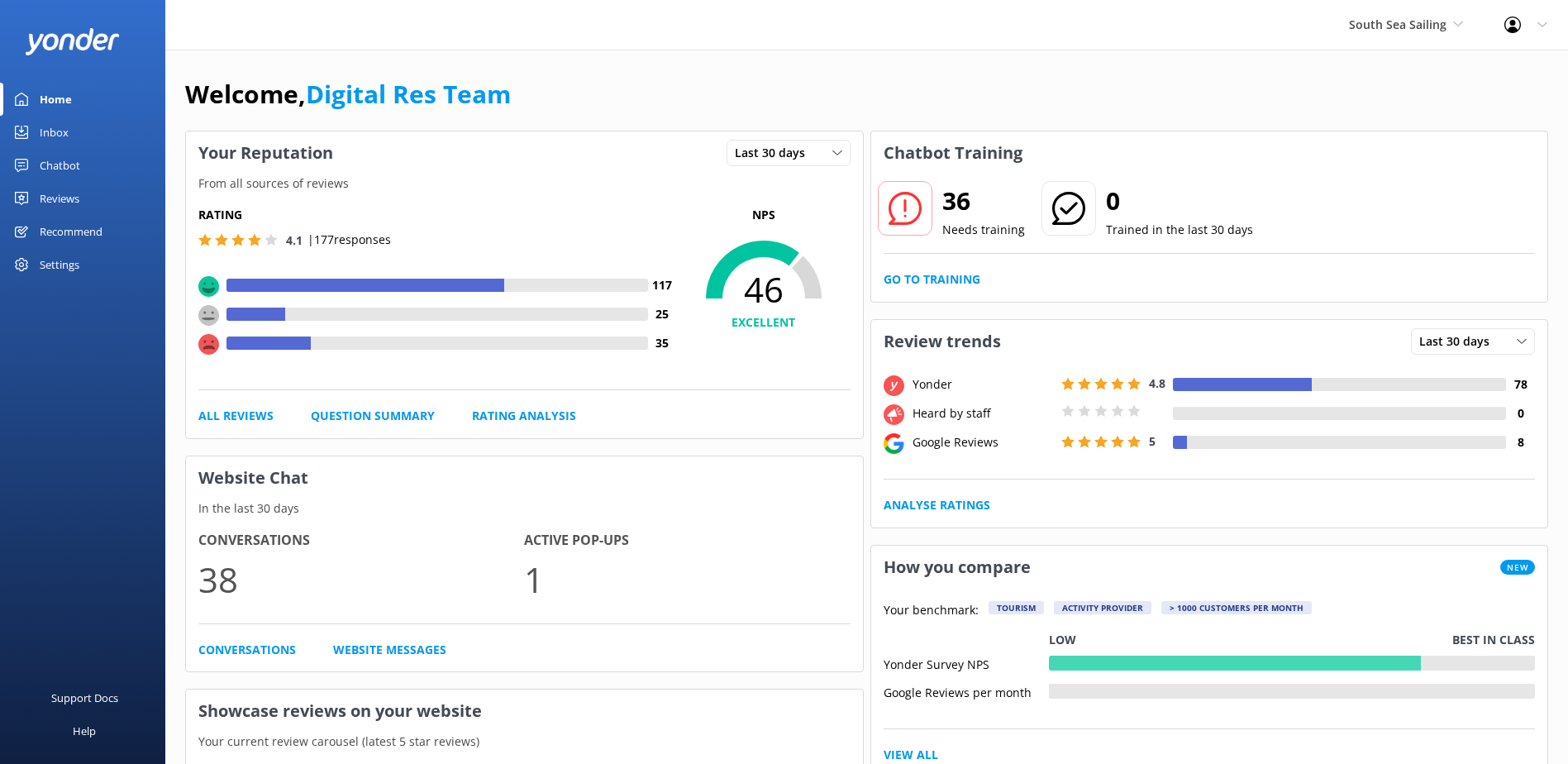
click at [72, 135] on link "Inbox" at bounding box center [83, 132] width 166 height 33
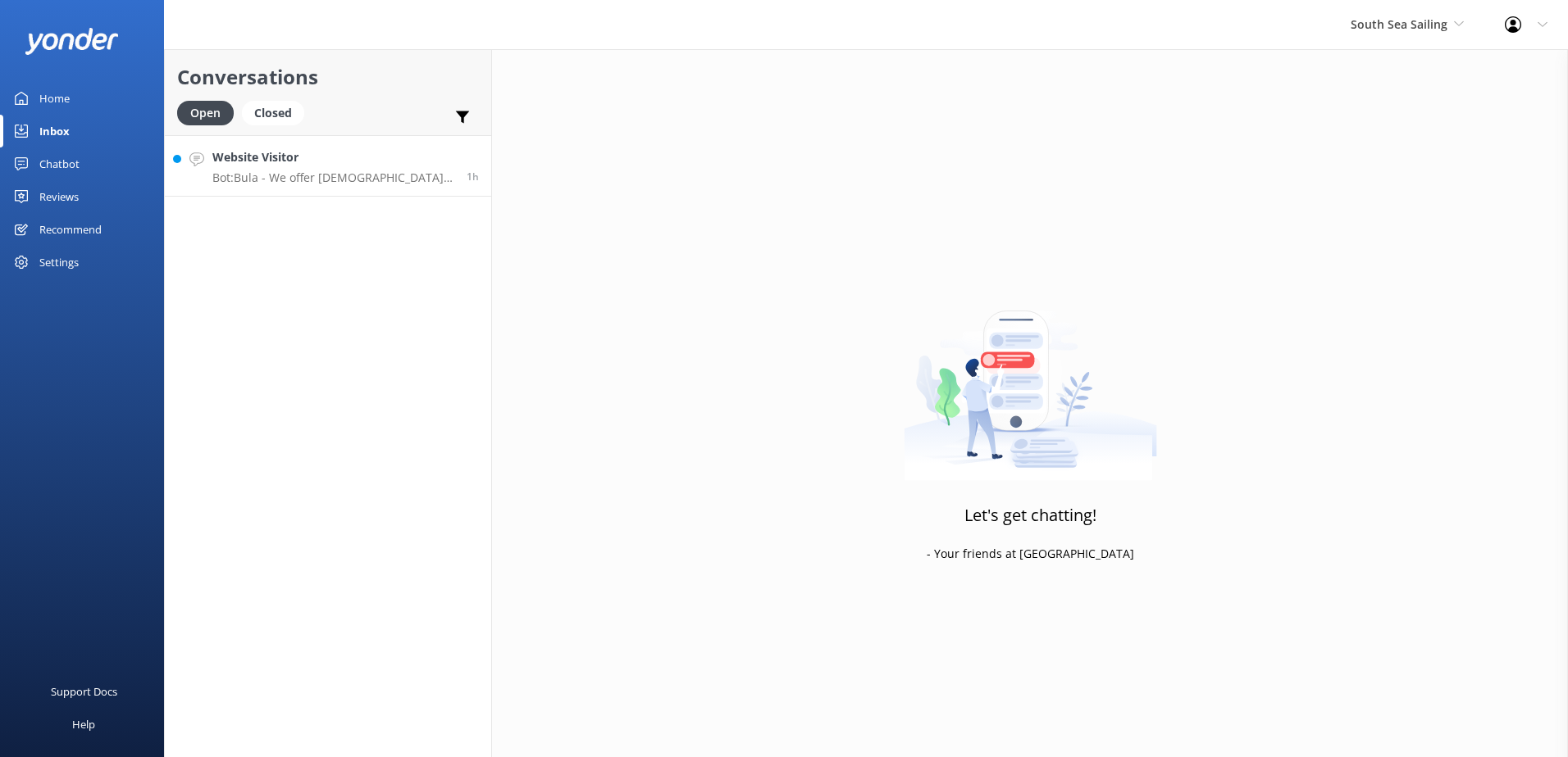
click at [352, 167] on div "Website Visitor Bot: Bula - We offer [DEMOGRAPHIC_DATA] residents 20% off our n…" at bounding box center [333, 166] width 242 height 35
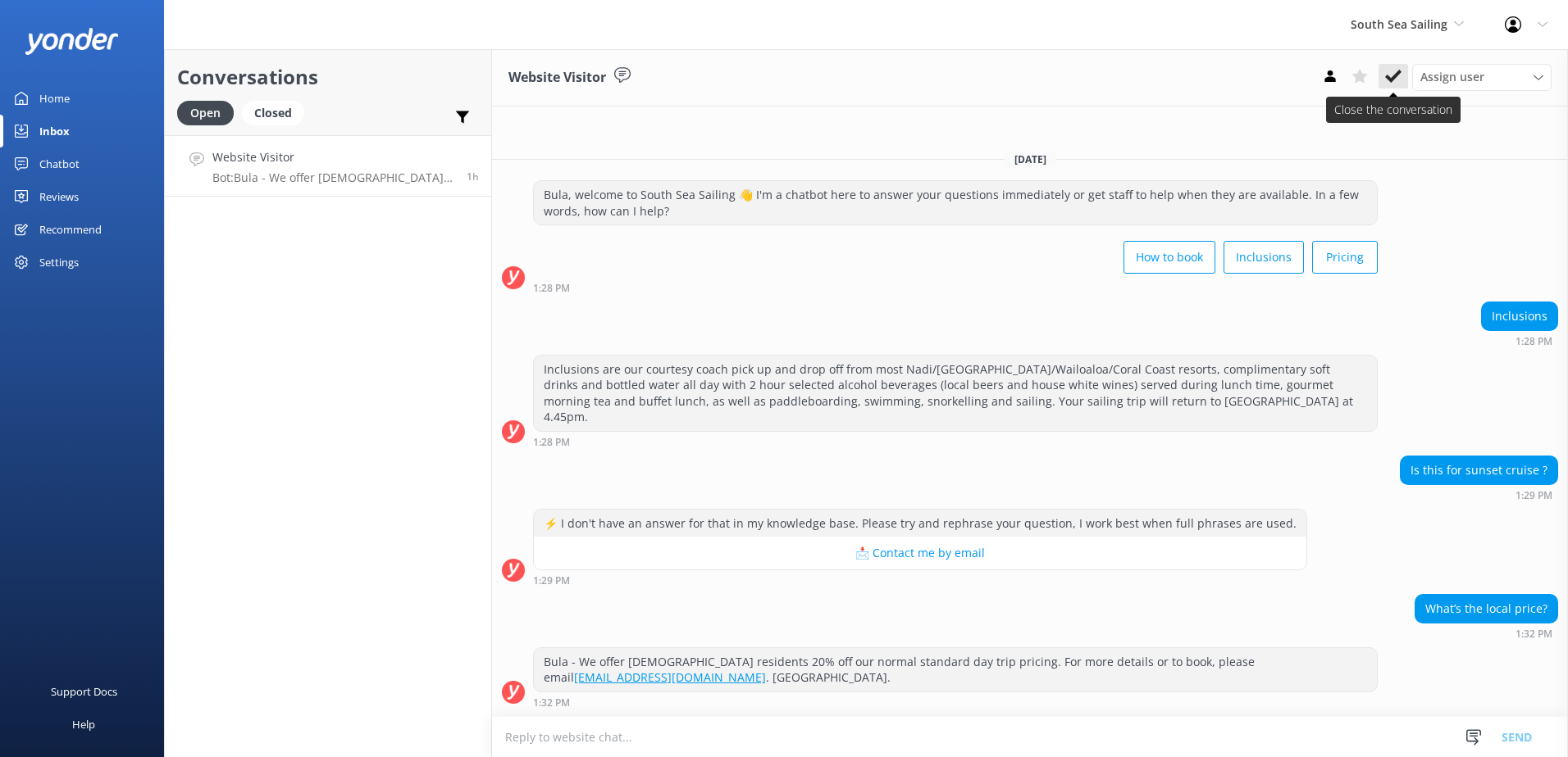
click at [1400, 74] on icon at bounding box center [1393, 76] width 16 height 16
